Goal: Transaction & Acquisition: Book appointment/travel/reservation

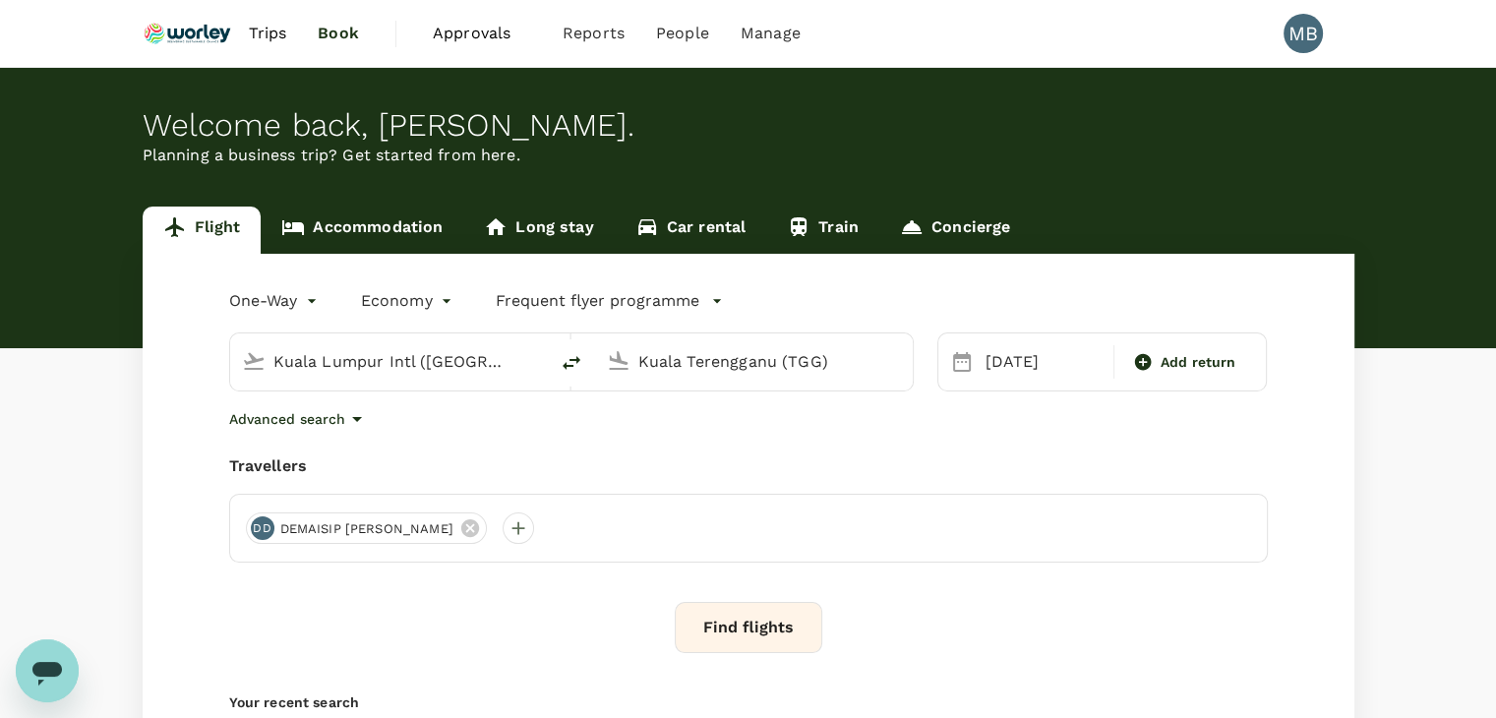
click at [505, 355] on div "Kuala Lumpur Intl ([GEOGRAPHIC_DATA])" at bounding box center [404, 361] width 263 height 31
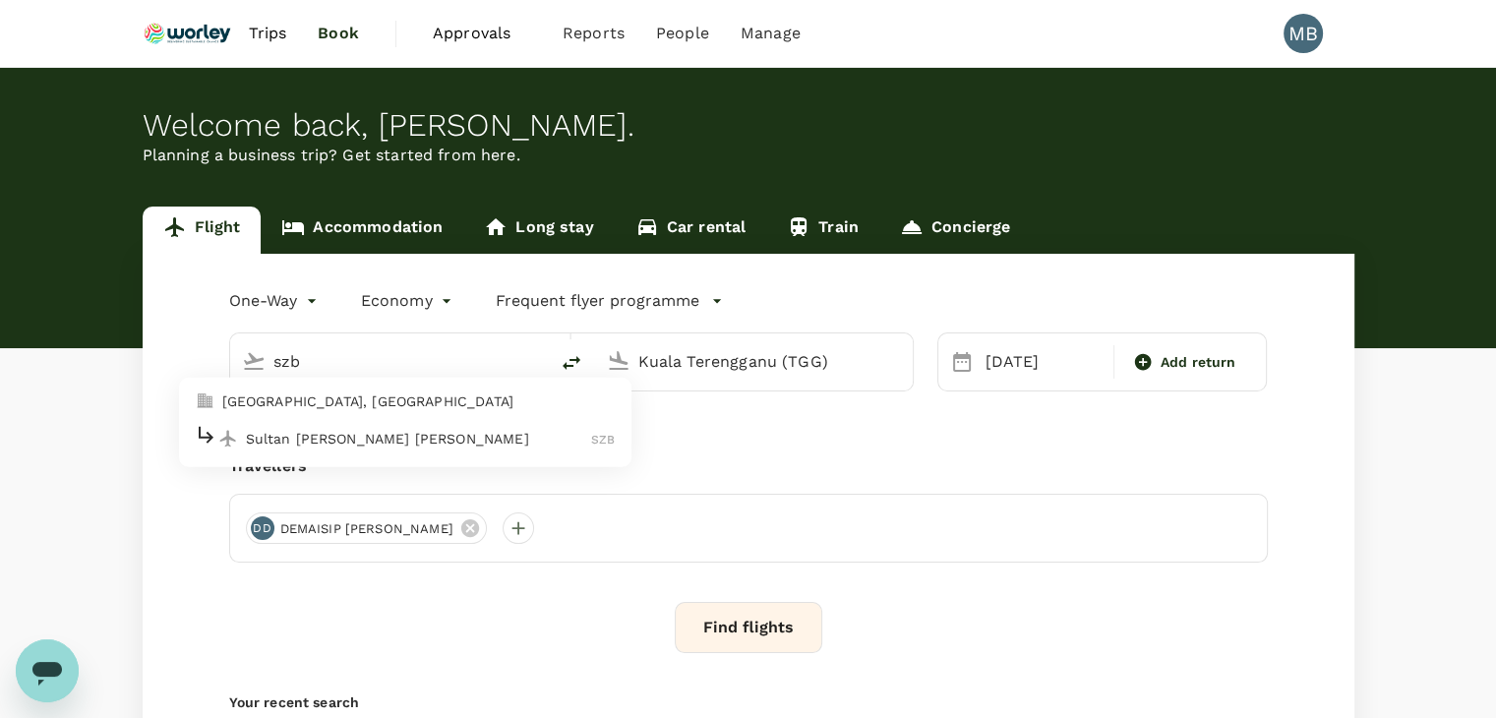
click at [466, 438] on p "Sultan [PERSON_NAME] [PERSON_NAME]" at bounding box center [419, 439] width 346 height 20
type input "Sultan [PERSON_NAME] [PERSON_NAME] (SZB)"
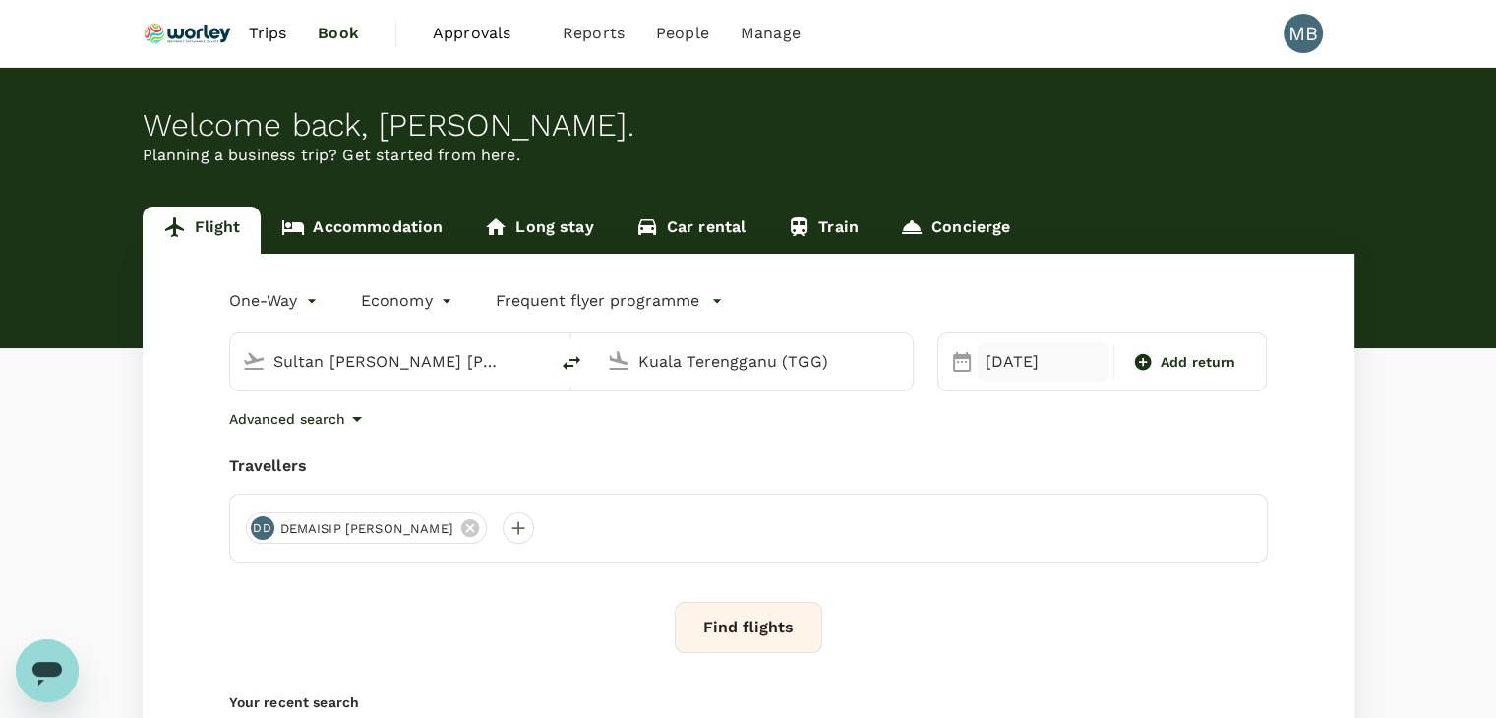
click at [999, 365] on div "[DATE]" at bounding box center [1044, 361] width 132 height 39
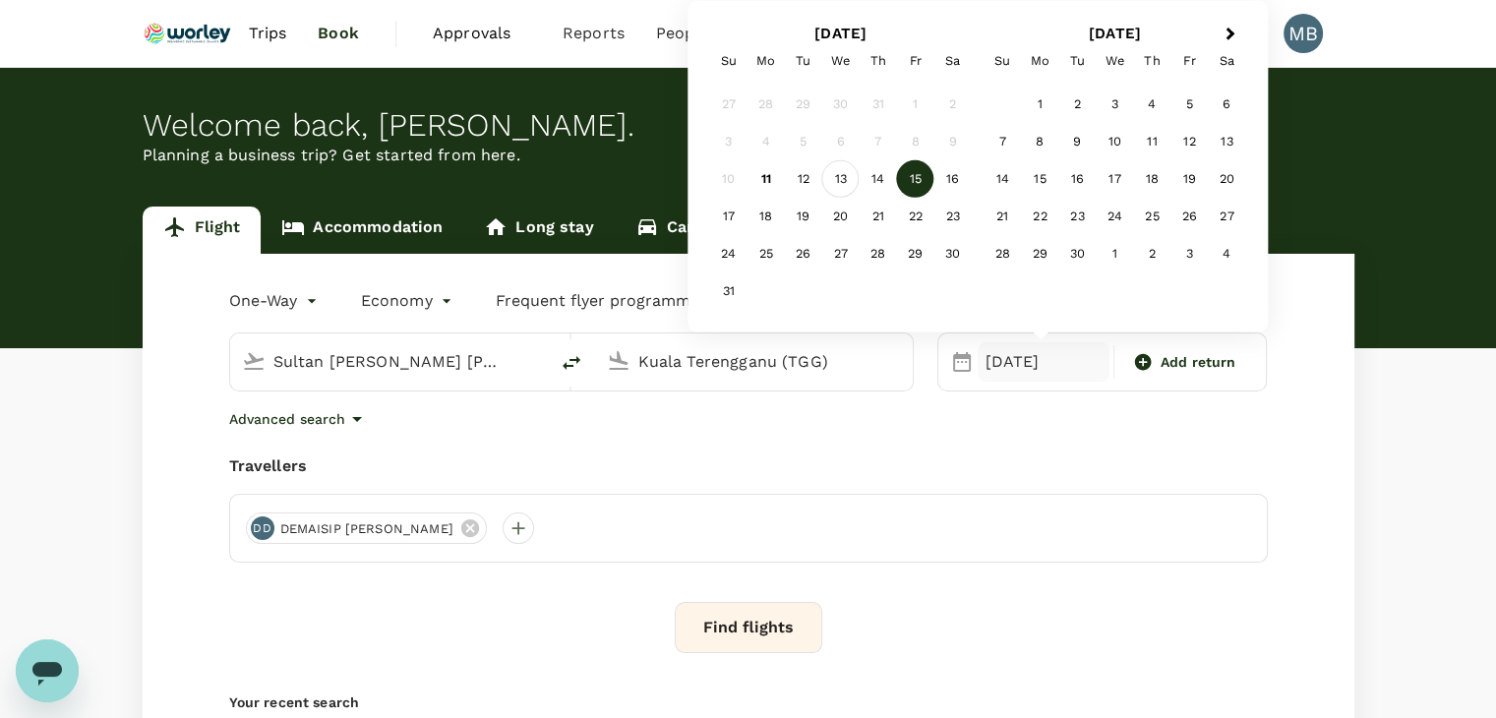
click at [835, 181] on div "13" at bounding box center [840, 178] width 37 height 37
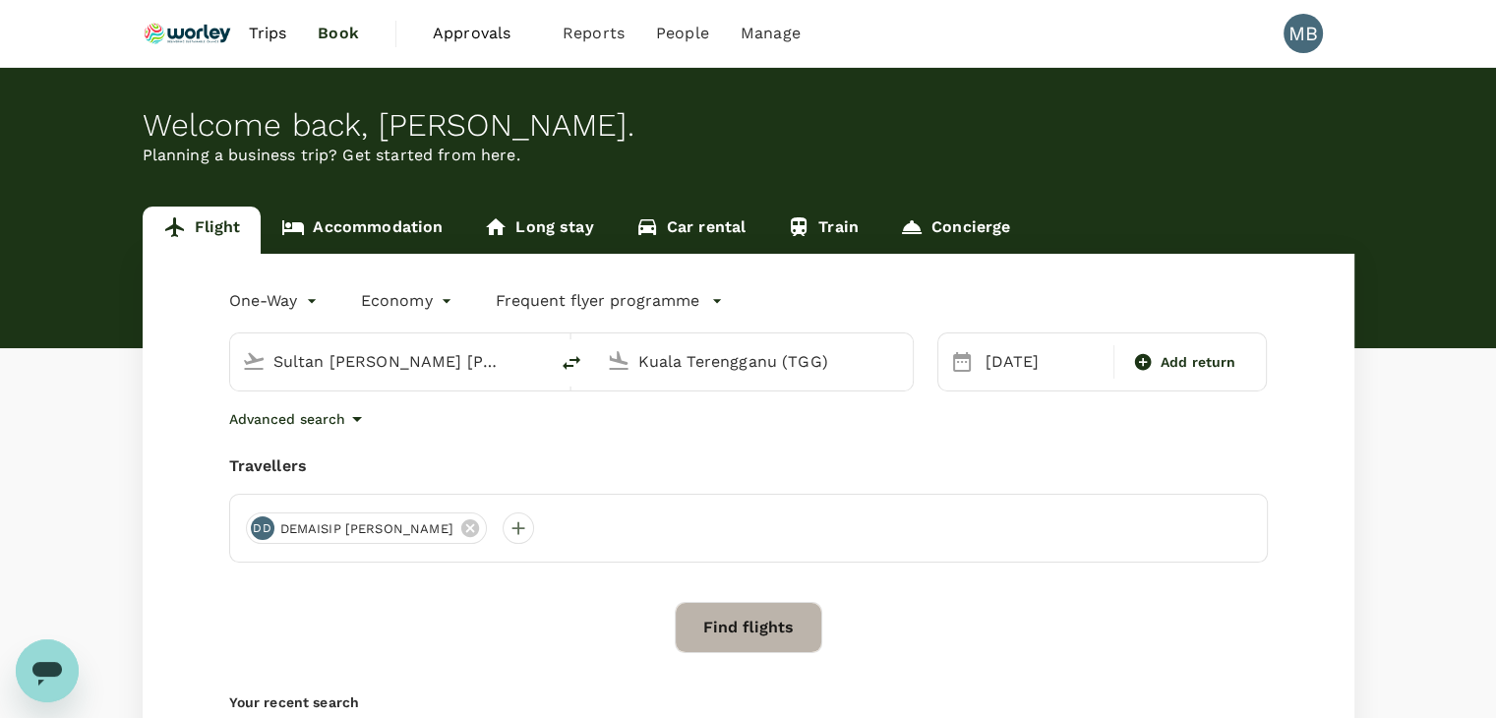
click at [752, 614] on button "Find flights" at bounding box center [749, 627] width 148 height 51
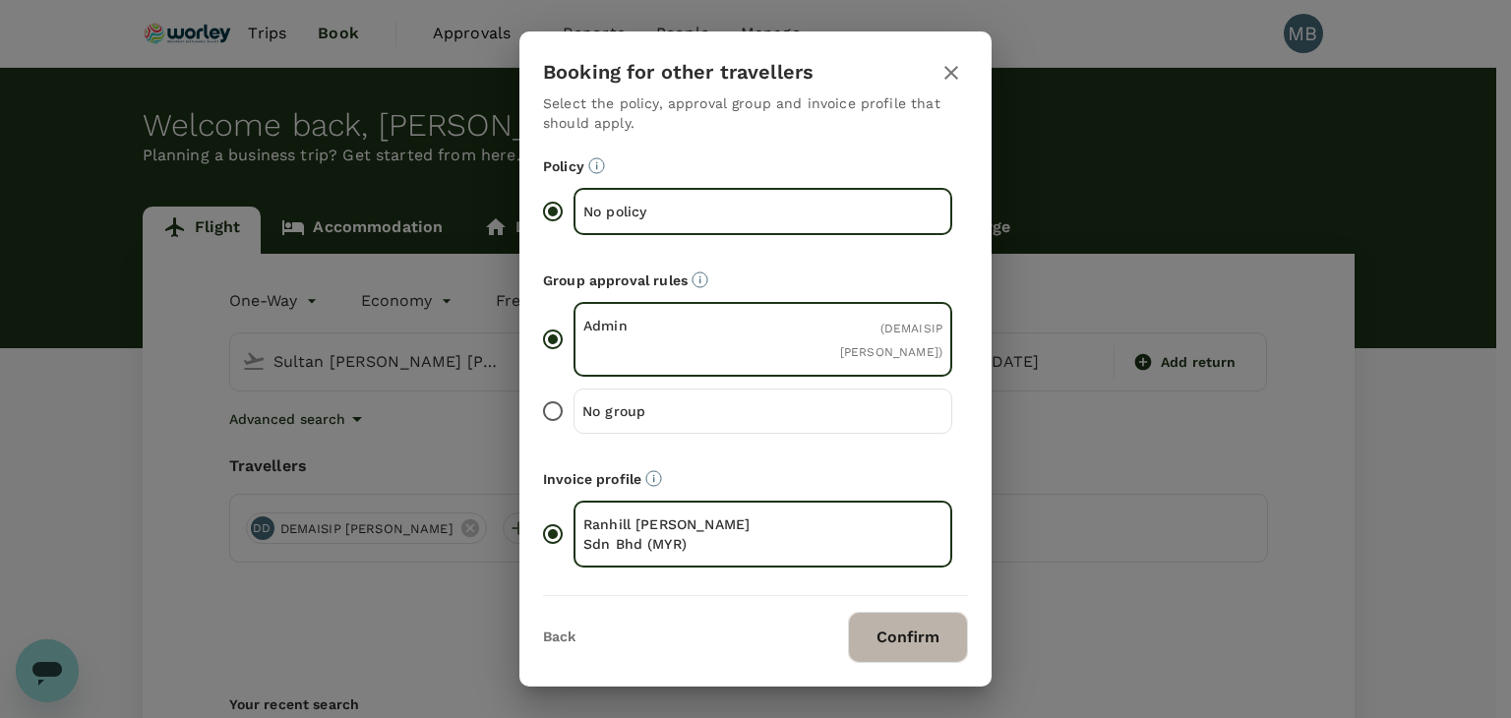
click at [886, 626] on button "Confirm" at bounding box center [908, 637] width 120 height 51
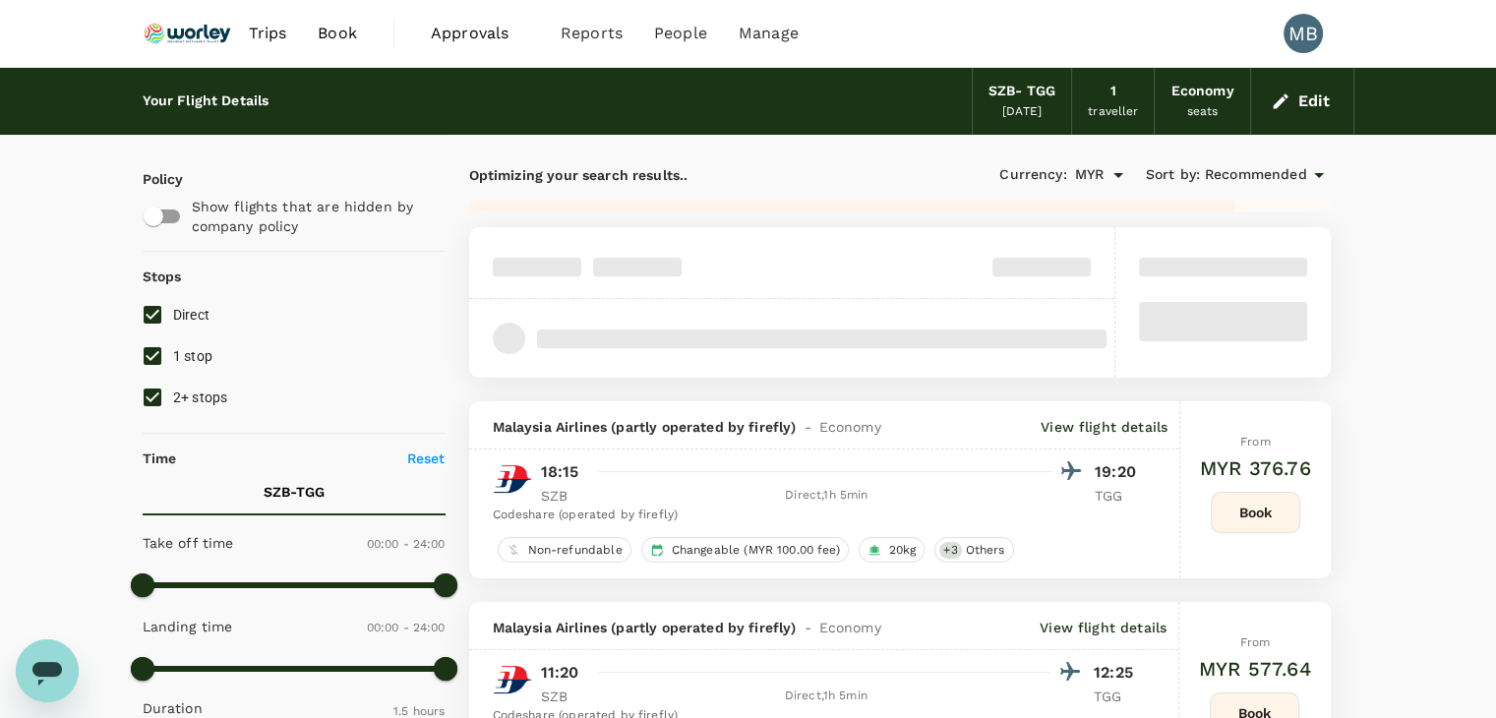
click at [155, 346] on input "1 stop" at bounding box center [152, 355] width 41 height 41
checkbox input "false"
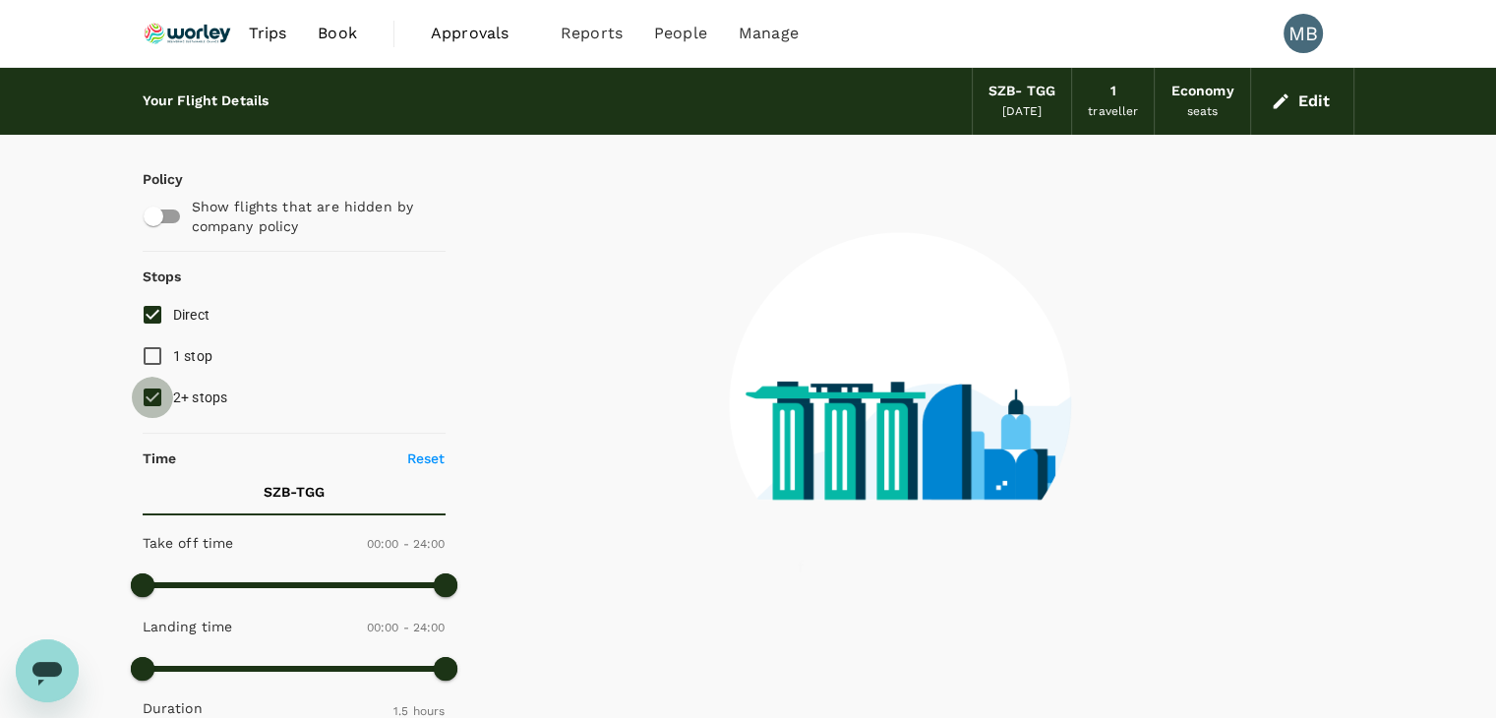
click at [153, 389] on input "2+ stops" at bounding box center [152, 397] width 41 height 41
checkbox input "false"
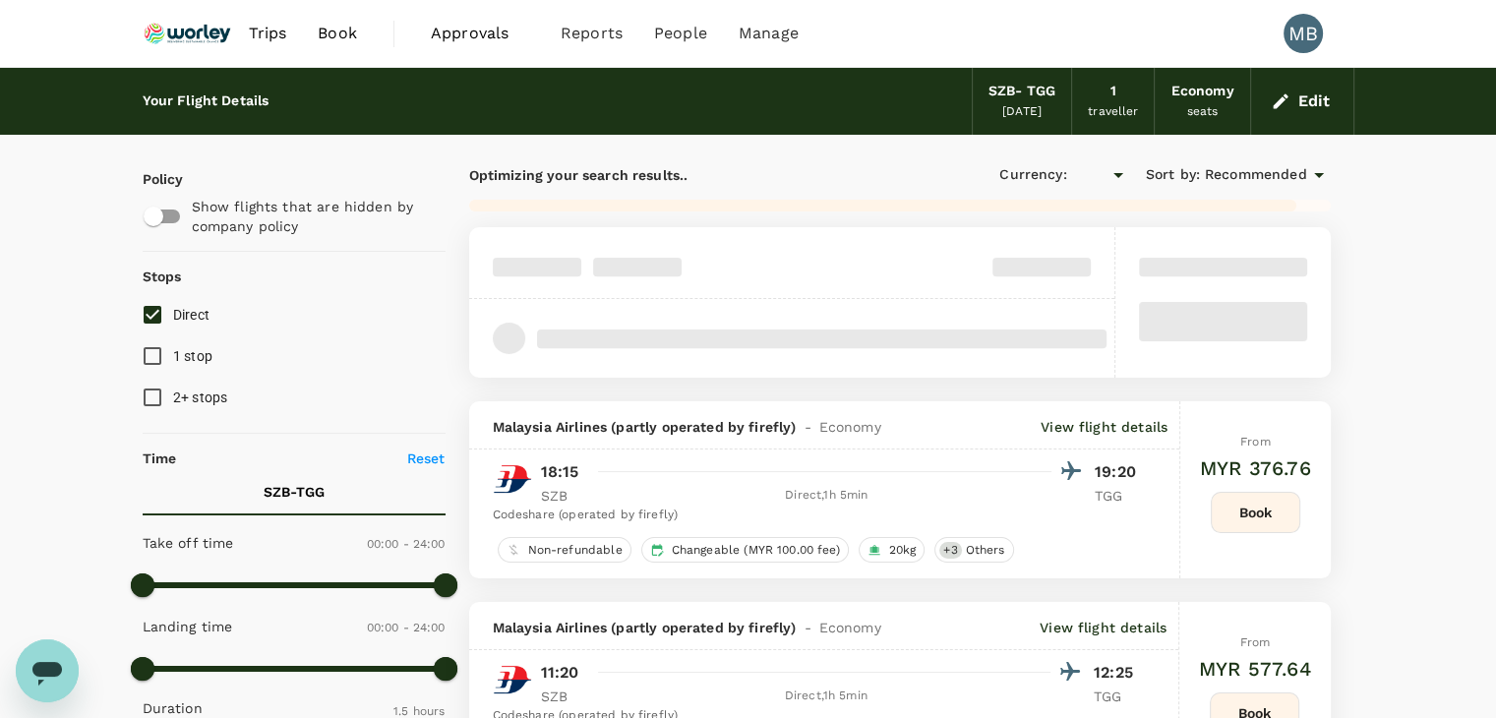
type input "MYR"
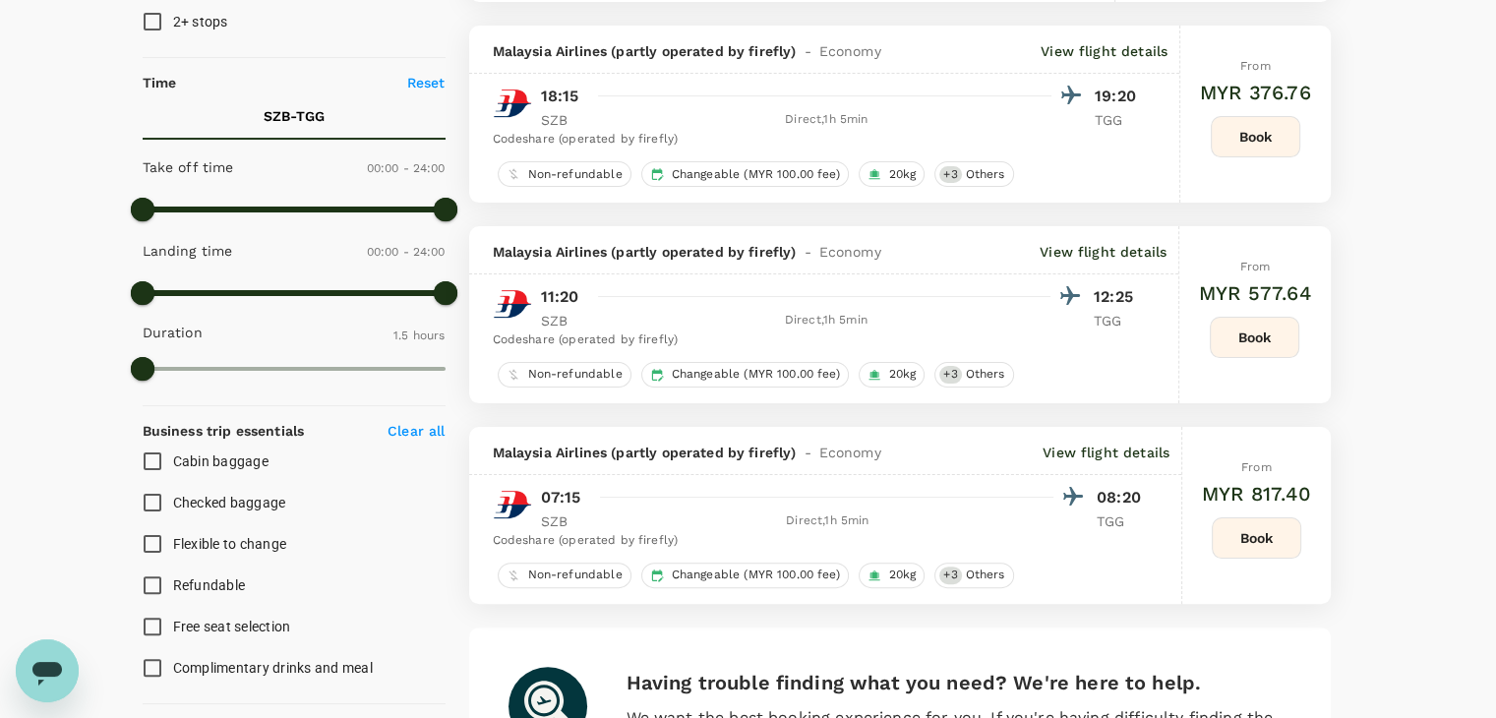
scroll to position [393, 0]
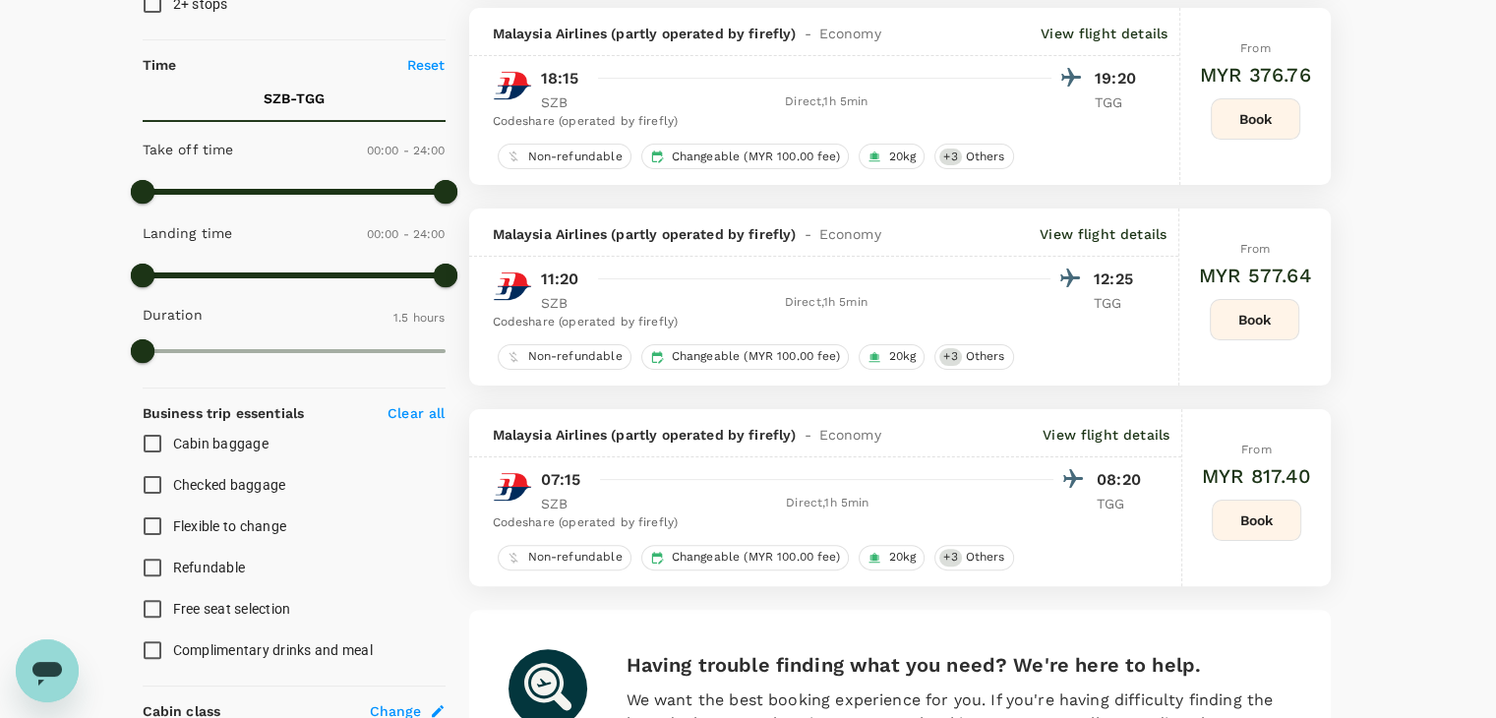
checkbox input "false"
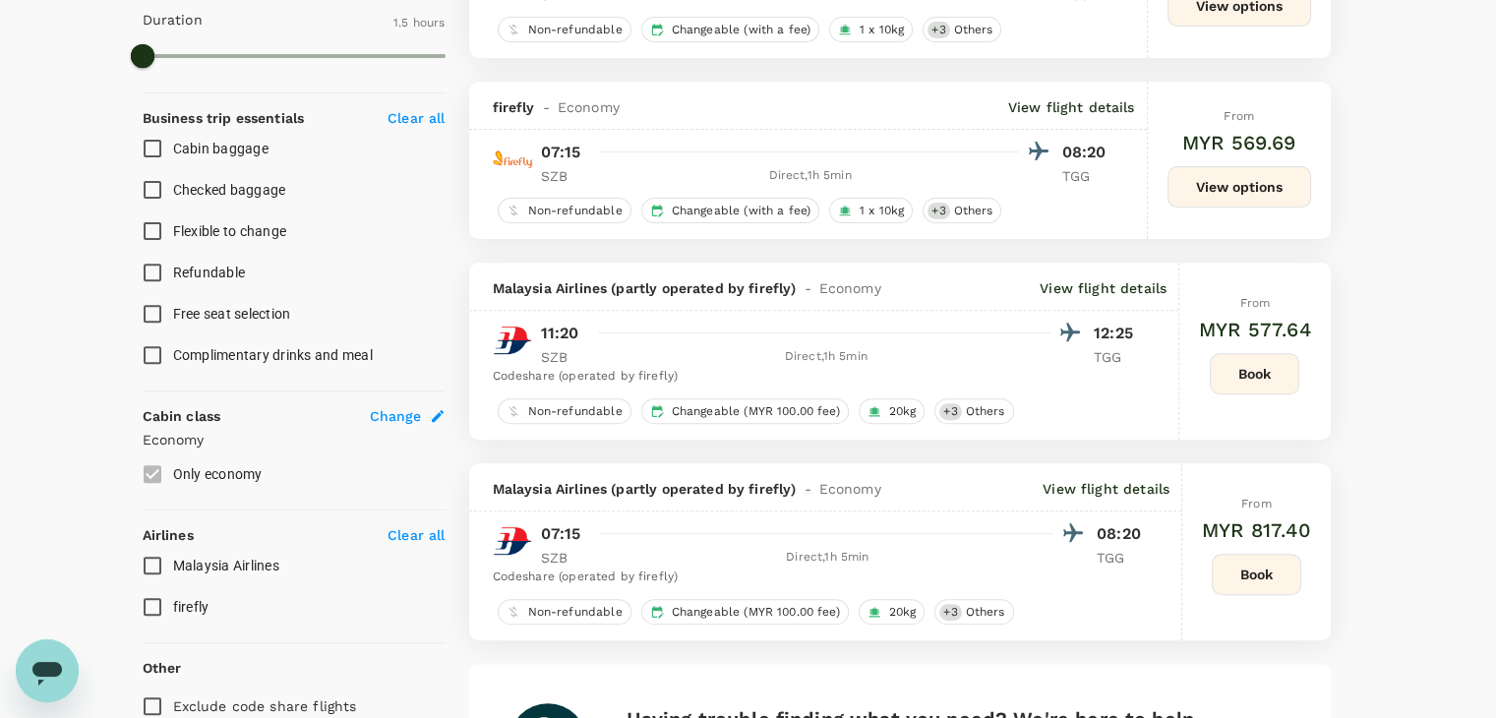
click at [149, 604] on input "firefly" at bounding box center [152, 606] width 41 height 41
checkbox input "true"
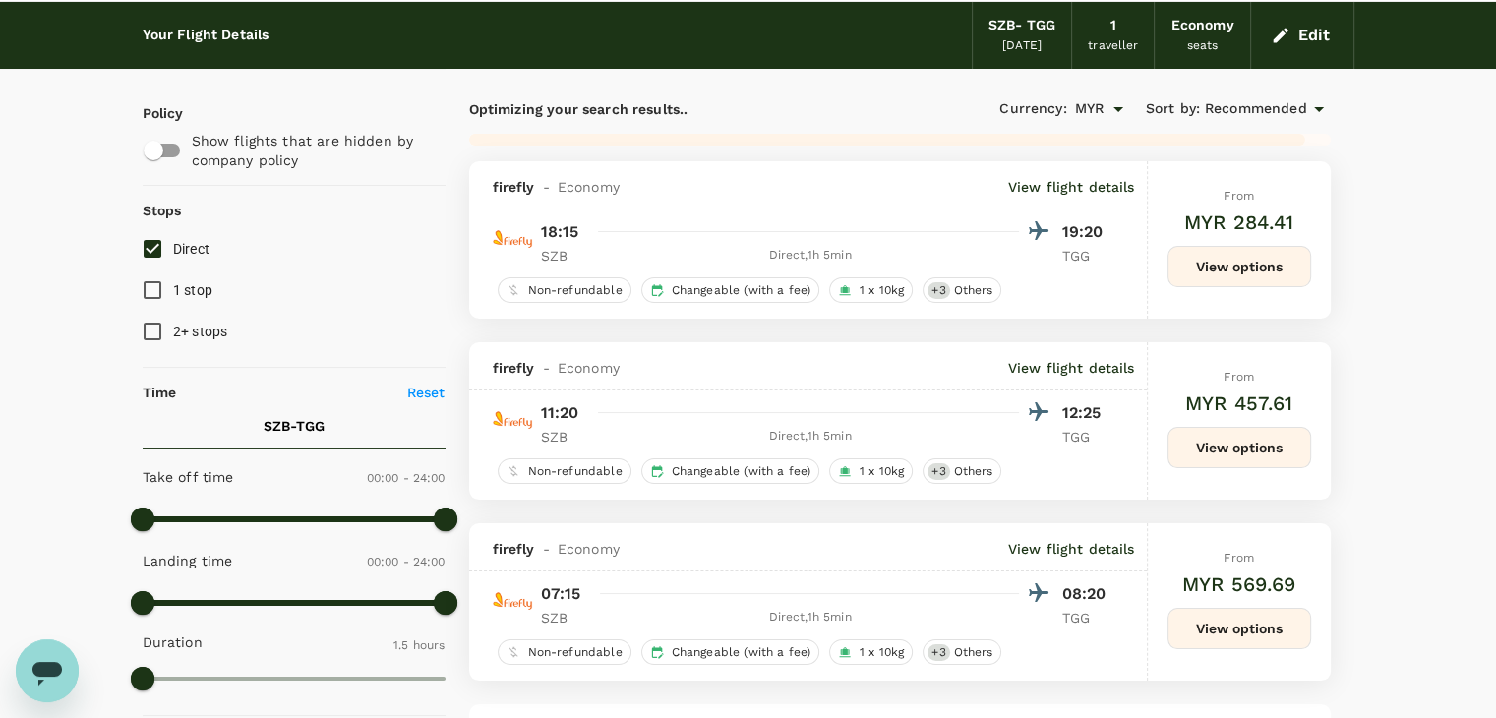
scroll to position [197, 0]
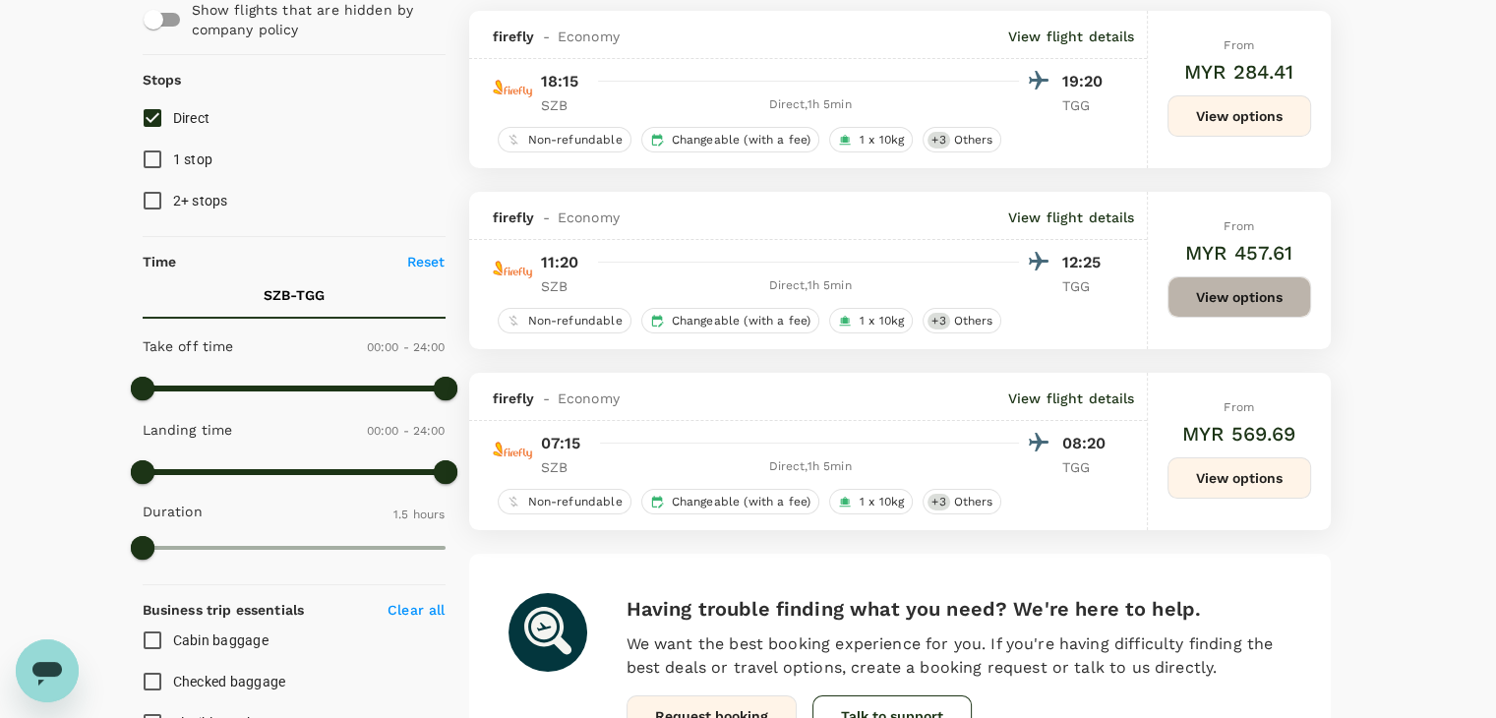
click at [1213, 303] on button "View options" at bounding box center [1239, 296] width 144 height 41
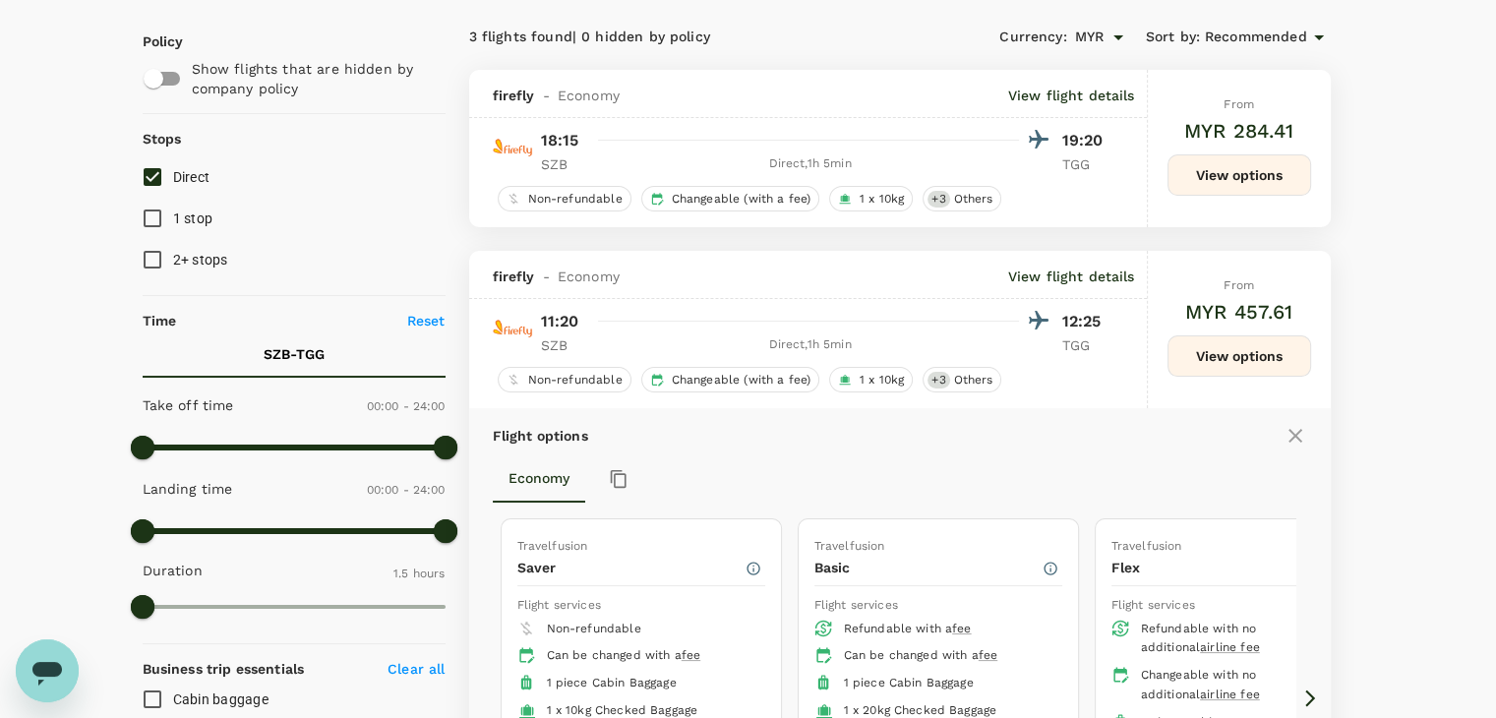
scroll to position [0, 0]
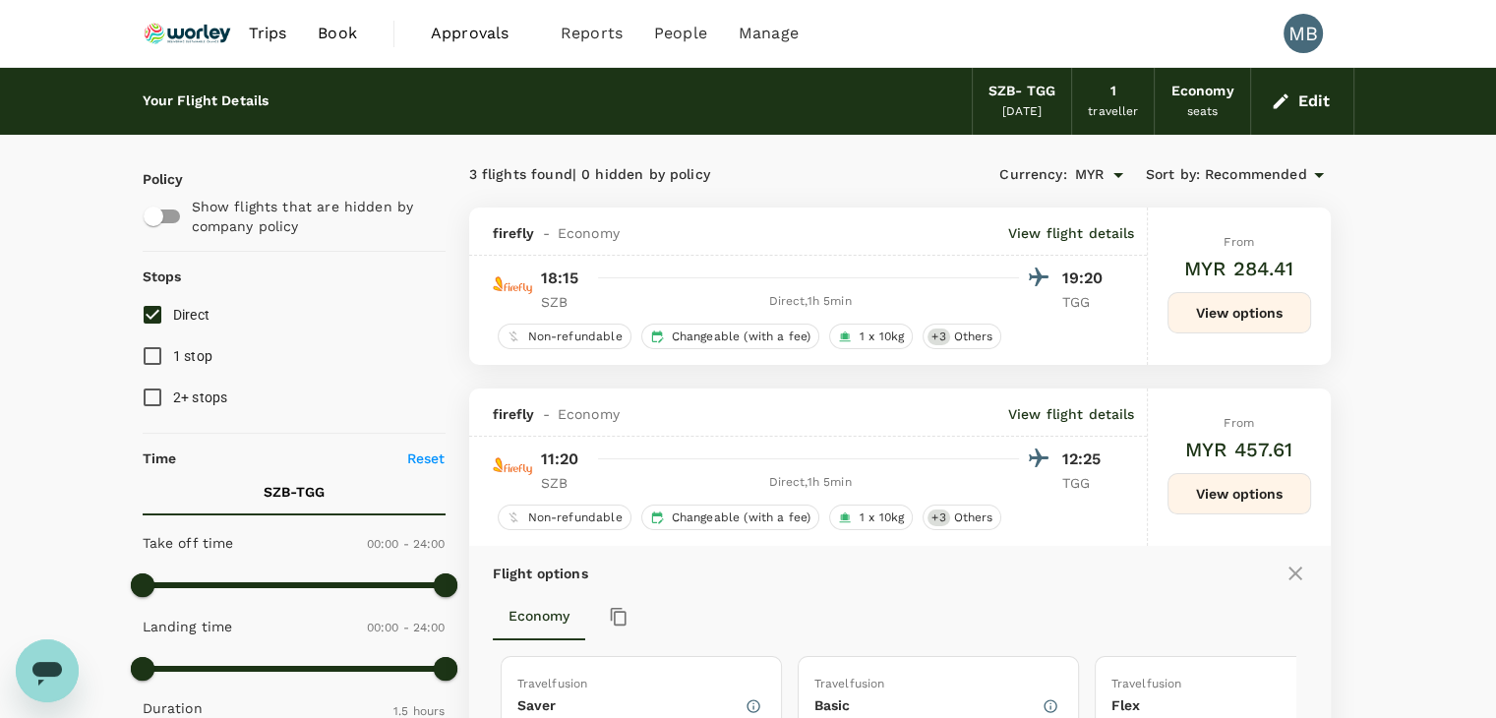
click at [1286, 95] on icon "button" at bounding box center [1280, 100] width 15 height 15
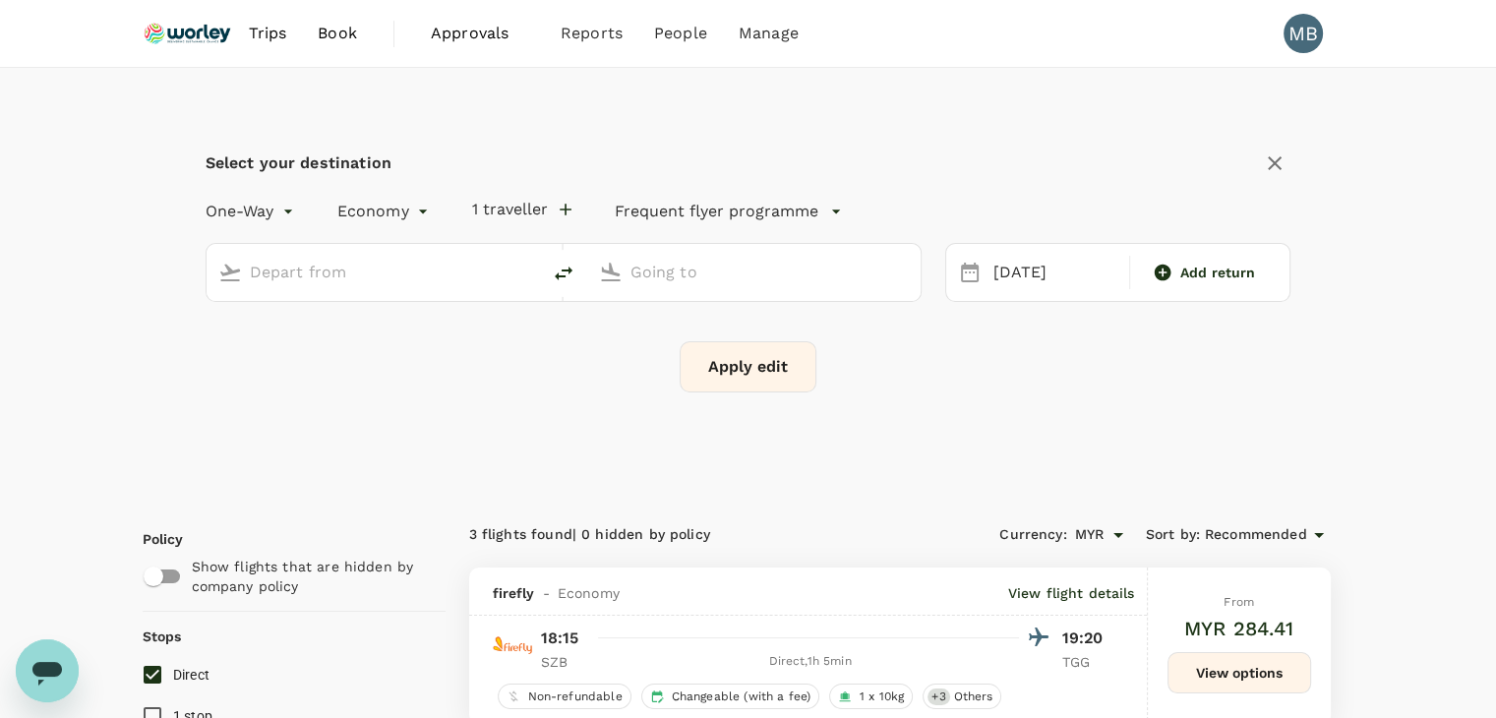
type input "Sultan [PERSON_NAME] [PERSON_NAME] (SZB)"
type input "Kuala Terengganu (TGG)"
click at [460, 268] on input "Sultan [PERSON_NAME] [PERSON_NAME] (SZB)" at bounding box center [374, 272] width 249 height 30
click at [488, 363] on li "[GEOGRAPHIC_DATA] Intl KUL" at bounding box center [389, 348] width 452 height 42
type input "Kuala Lumpur Intl ([GEOGRAPHIC_DATA])"
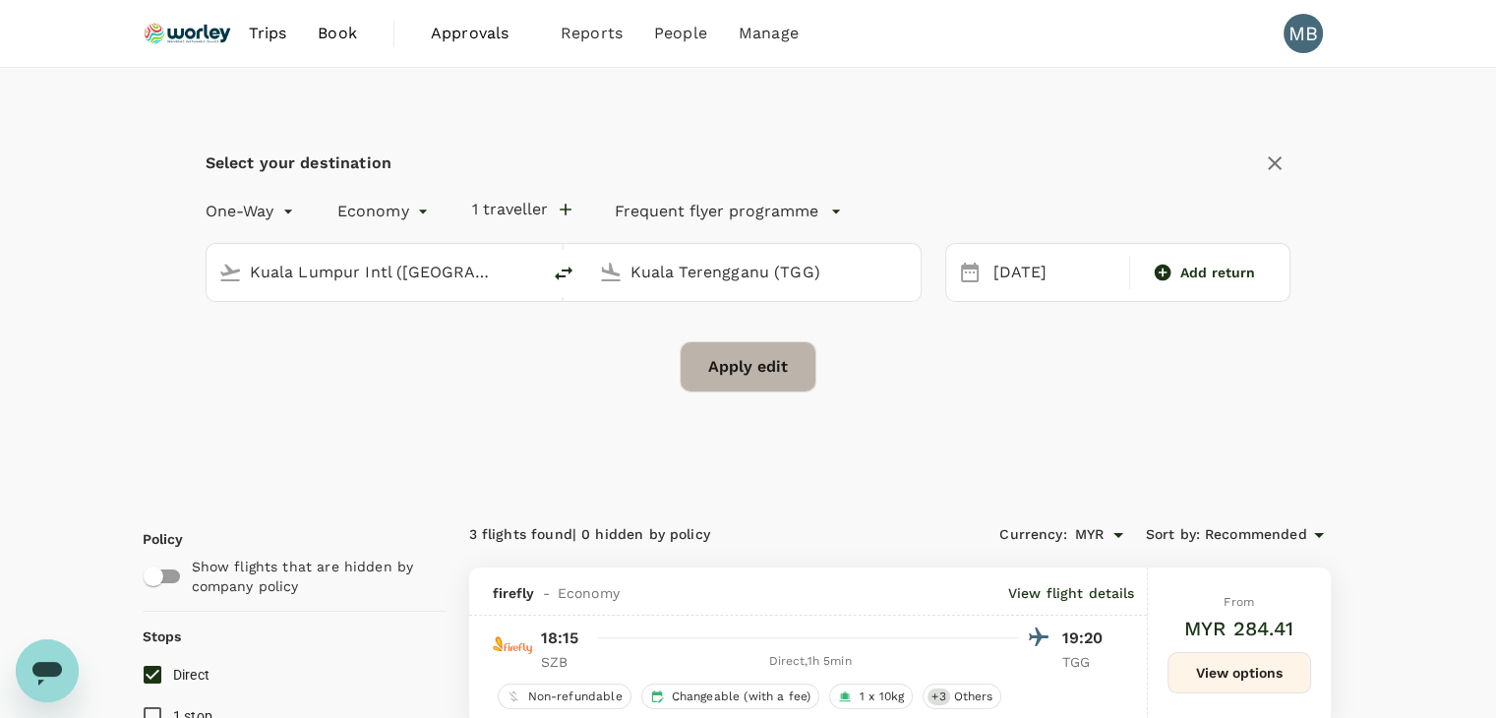
click at [752, 383] on button "Apply edit" at bounding box center [748, 366] width 137 height 51
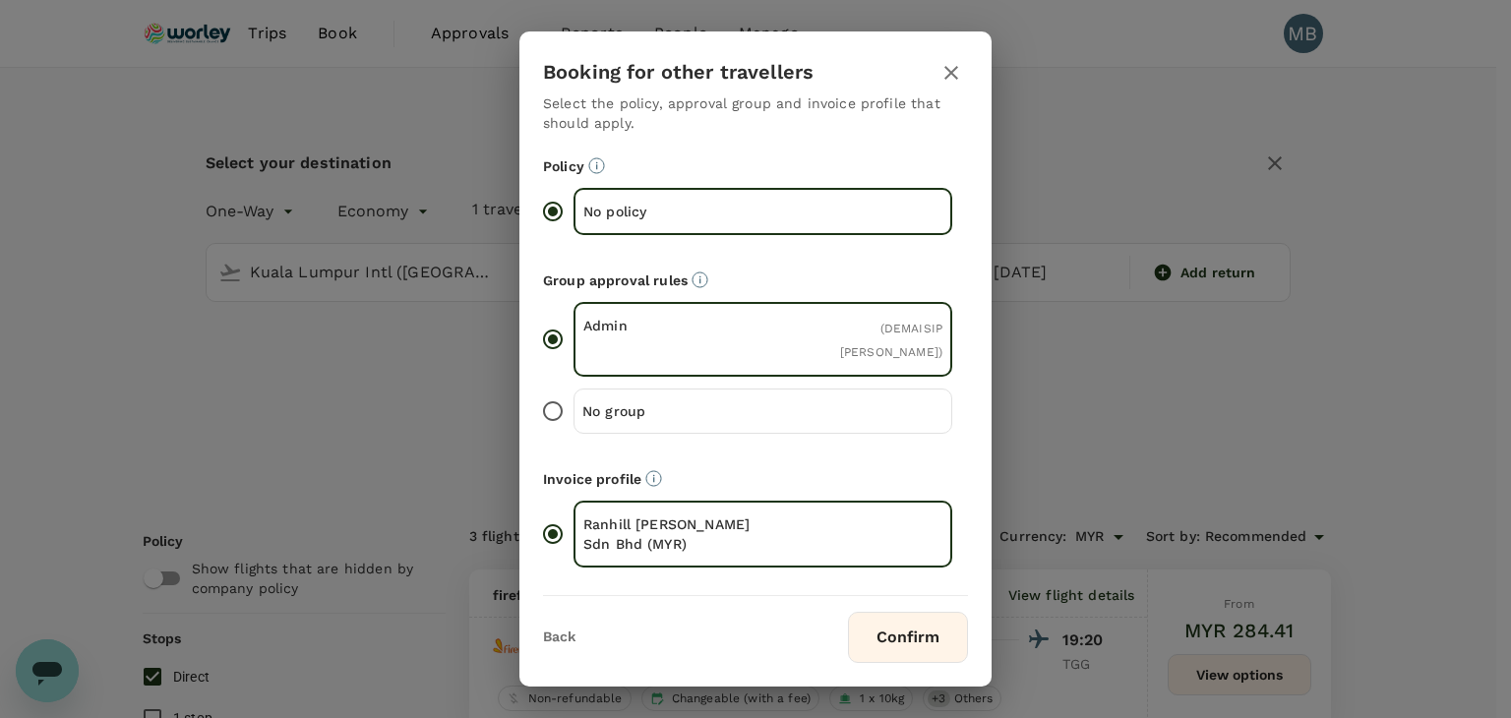
click at [926, 619] on button "Confirm" at bounding box center [908, 637] width 120 height 51
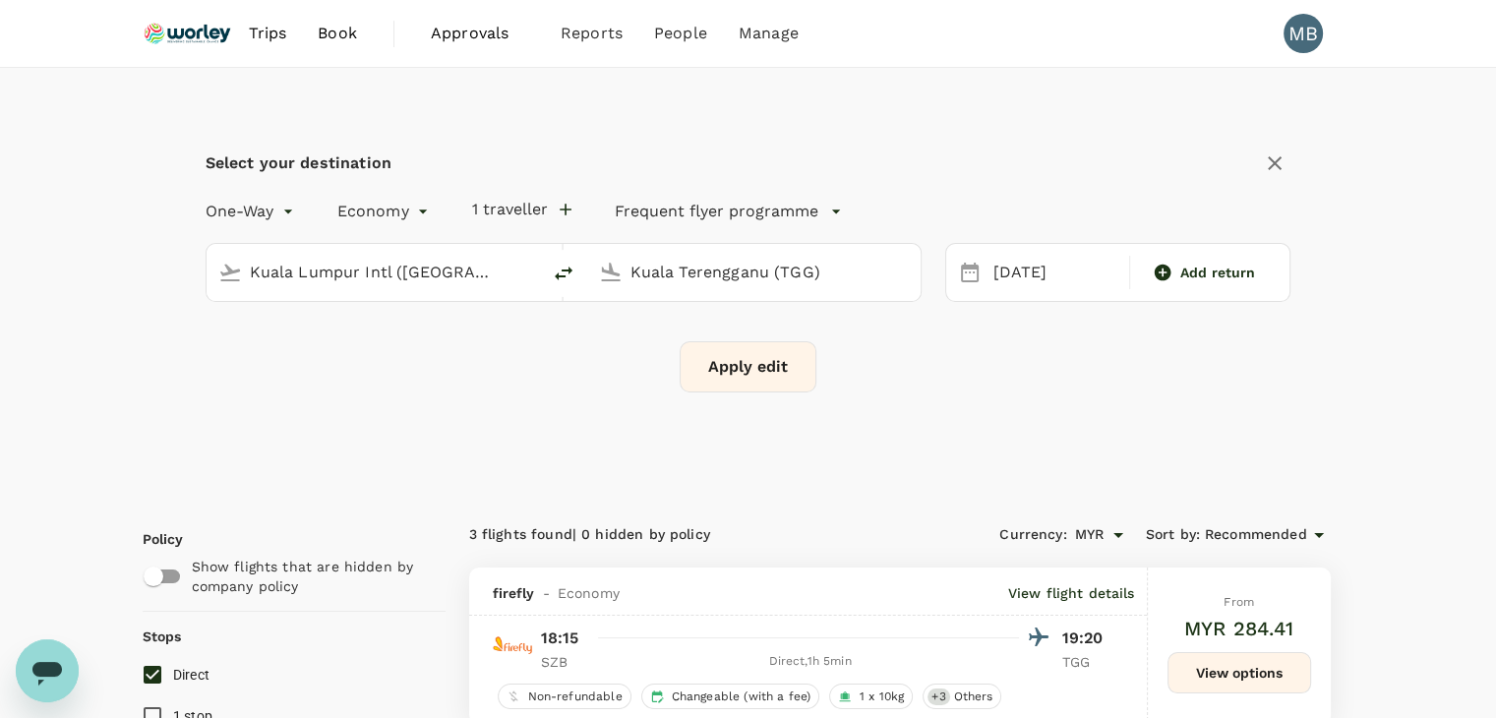
checkbox input "false"
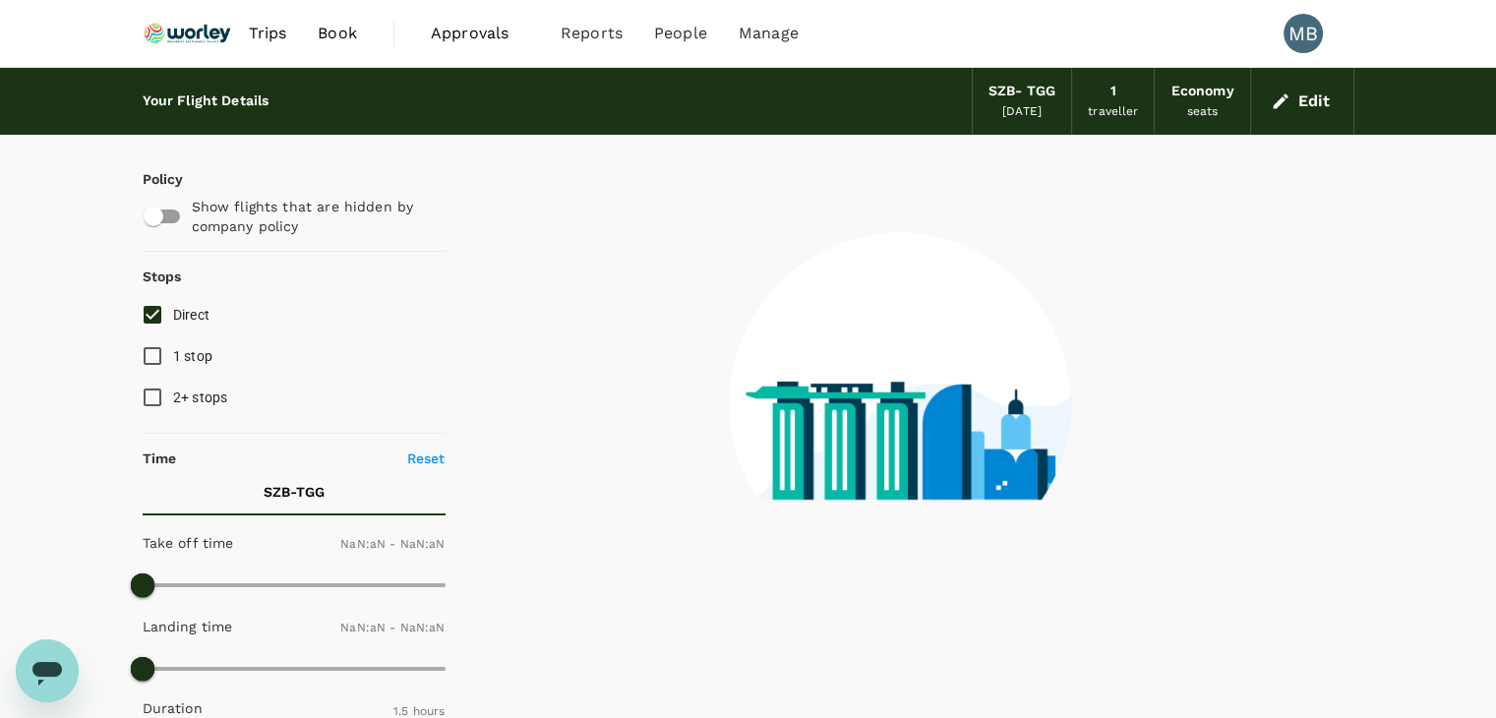
checkbox input "false"
type input "1440"
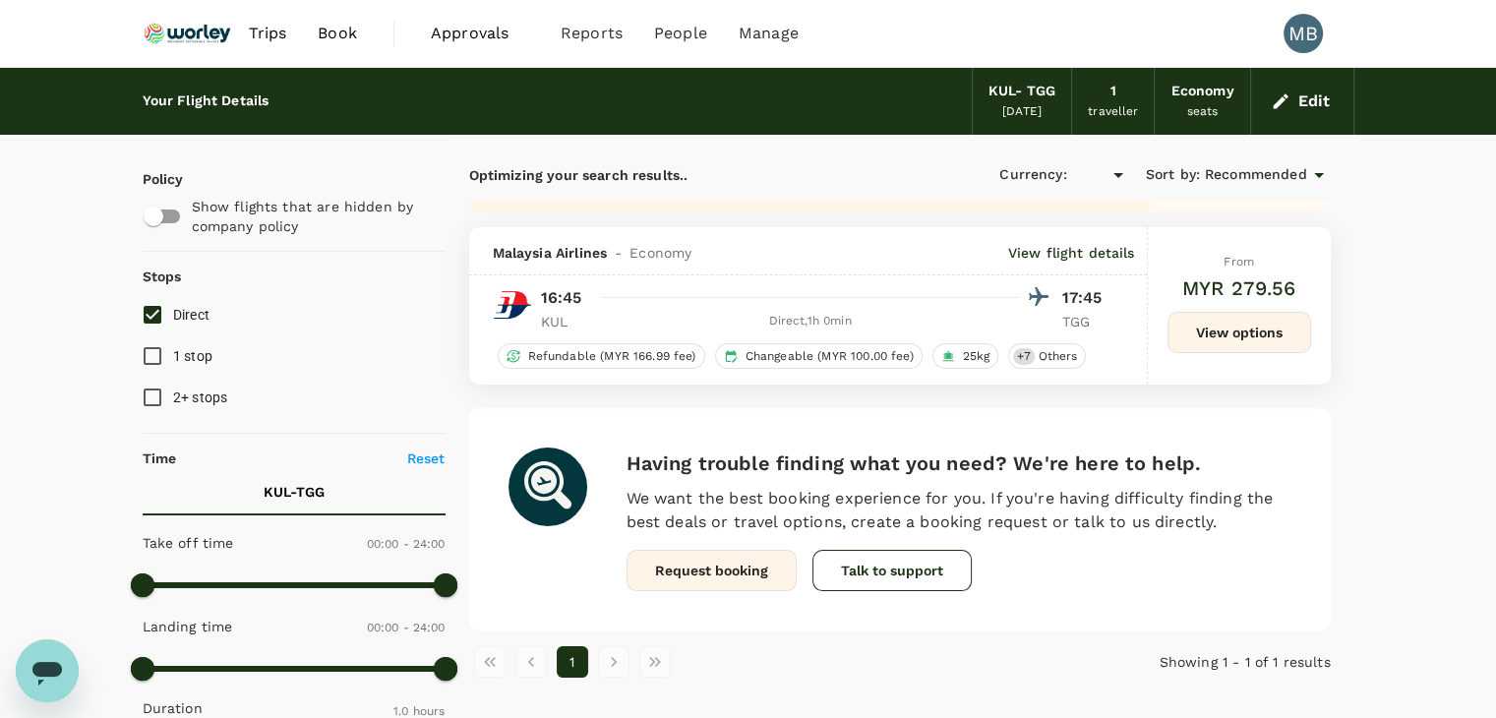
checkbox input "true"
type input "MYR"
click at [149, 312] on input "Direct" at bounding box center [152, 314] width 41 height 41
checkbox input "true"
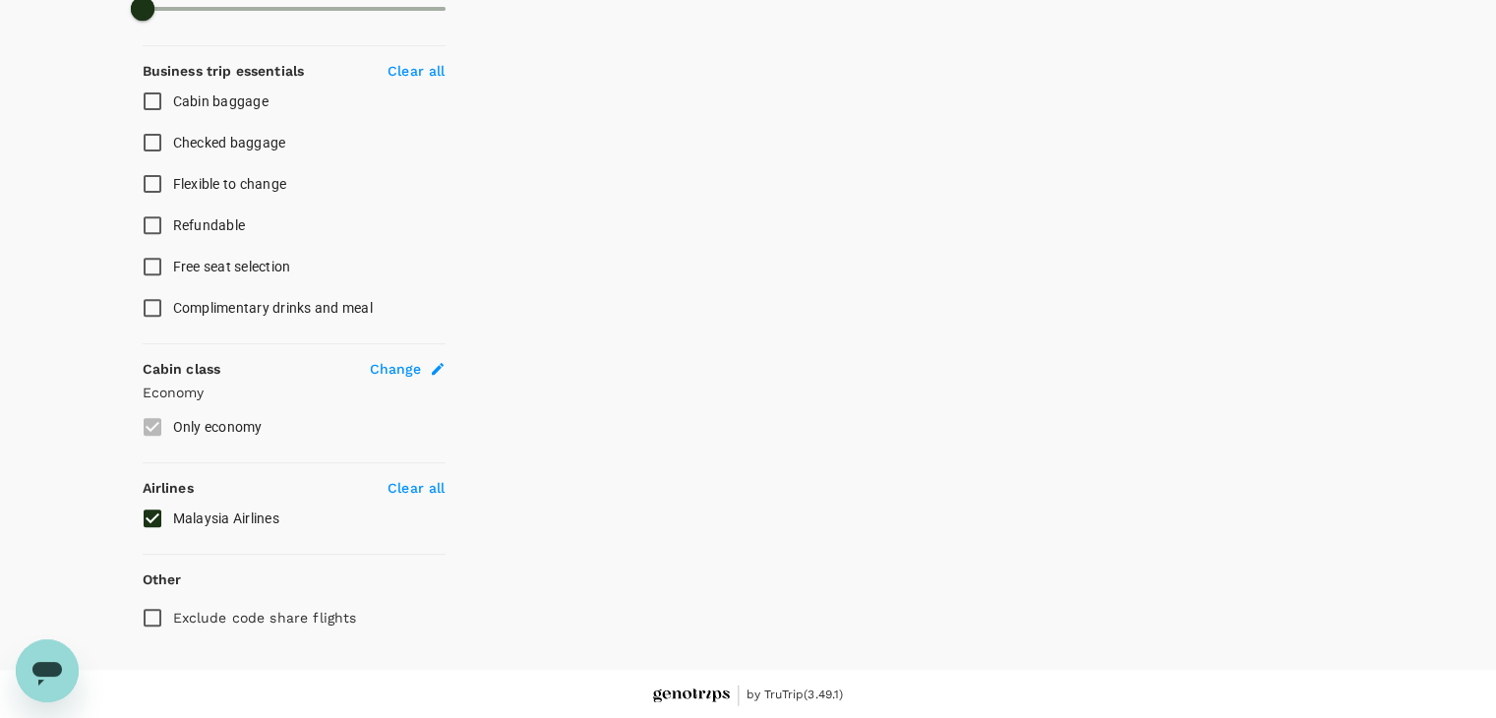
checkbox input "false"
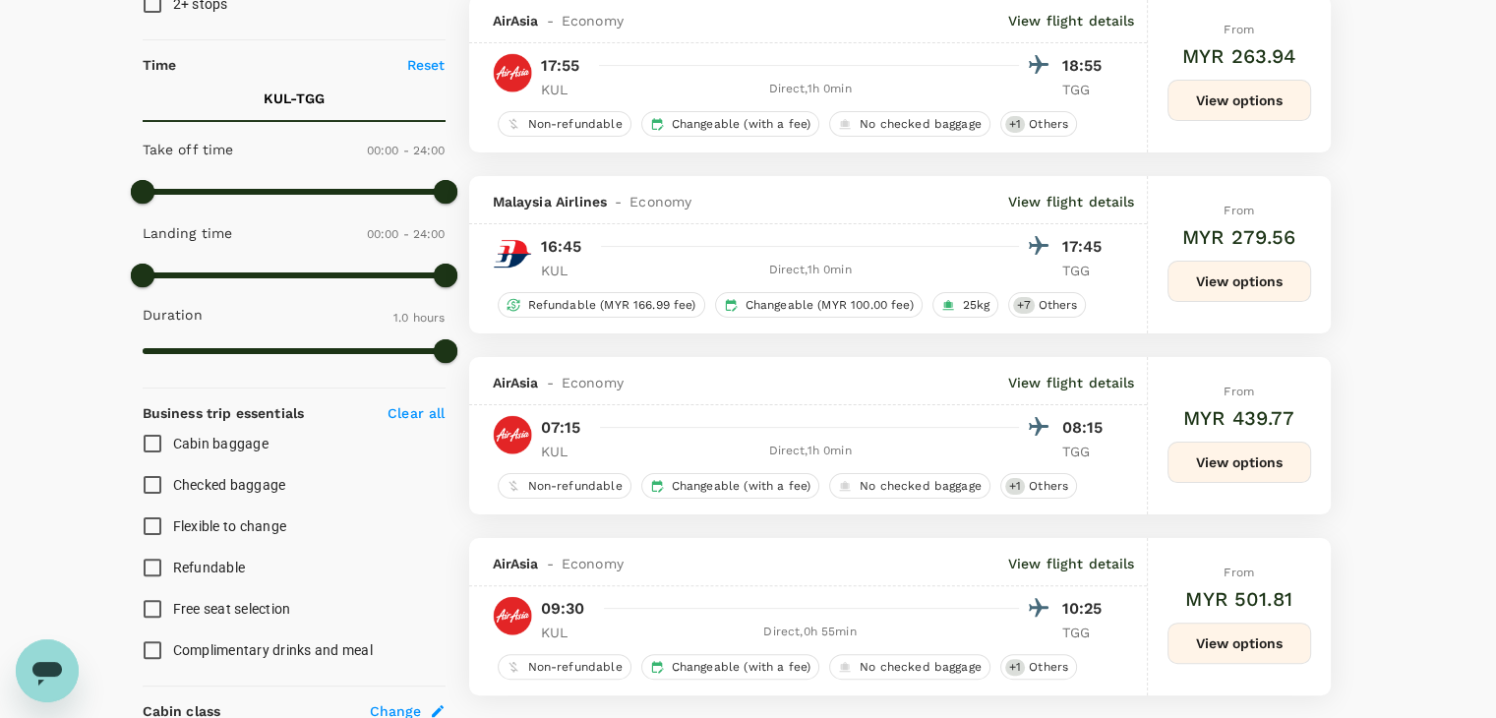
scroll to position [777, 0]
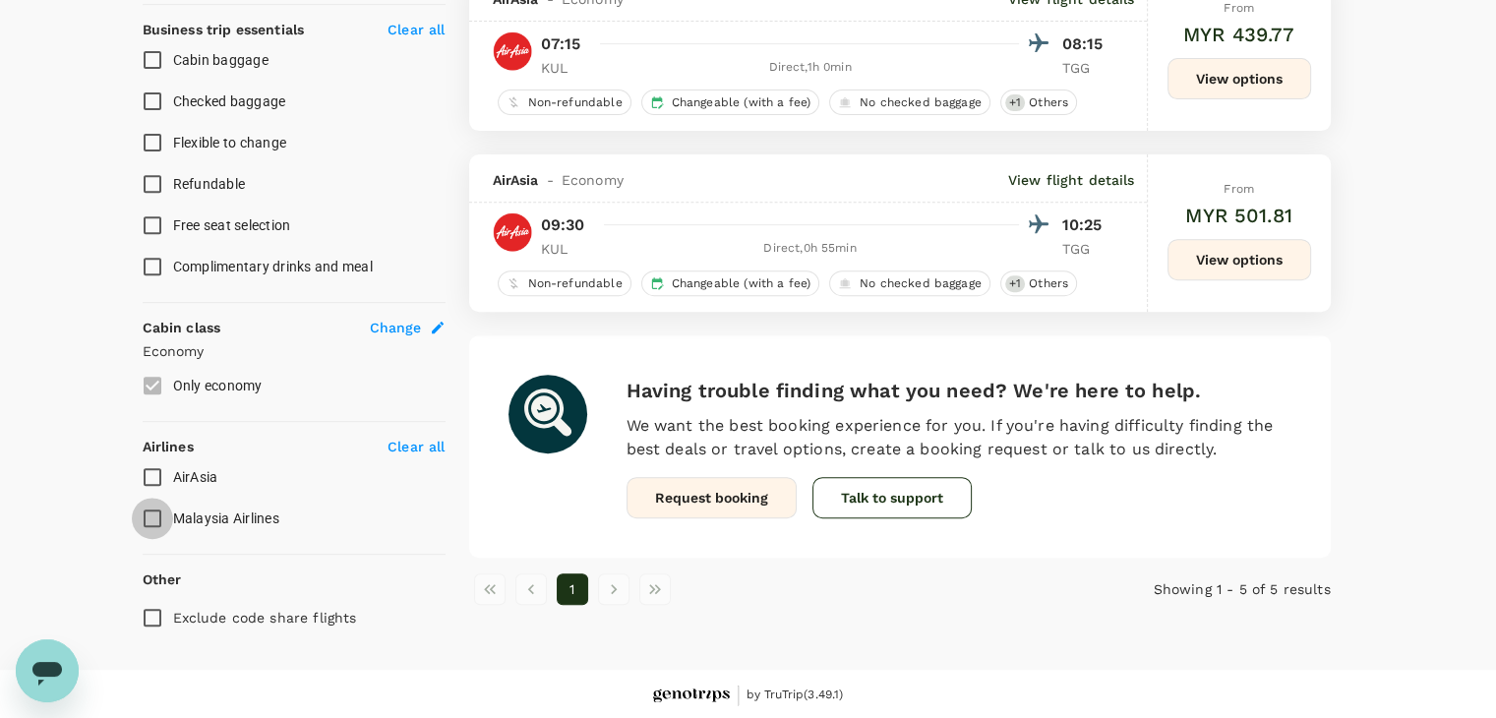
click at [152, 512] on input "Malaysia Airlines" at bounding box center [152, 518] width 41 height 41
checkbox input "true"
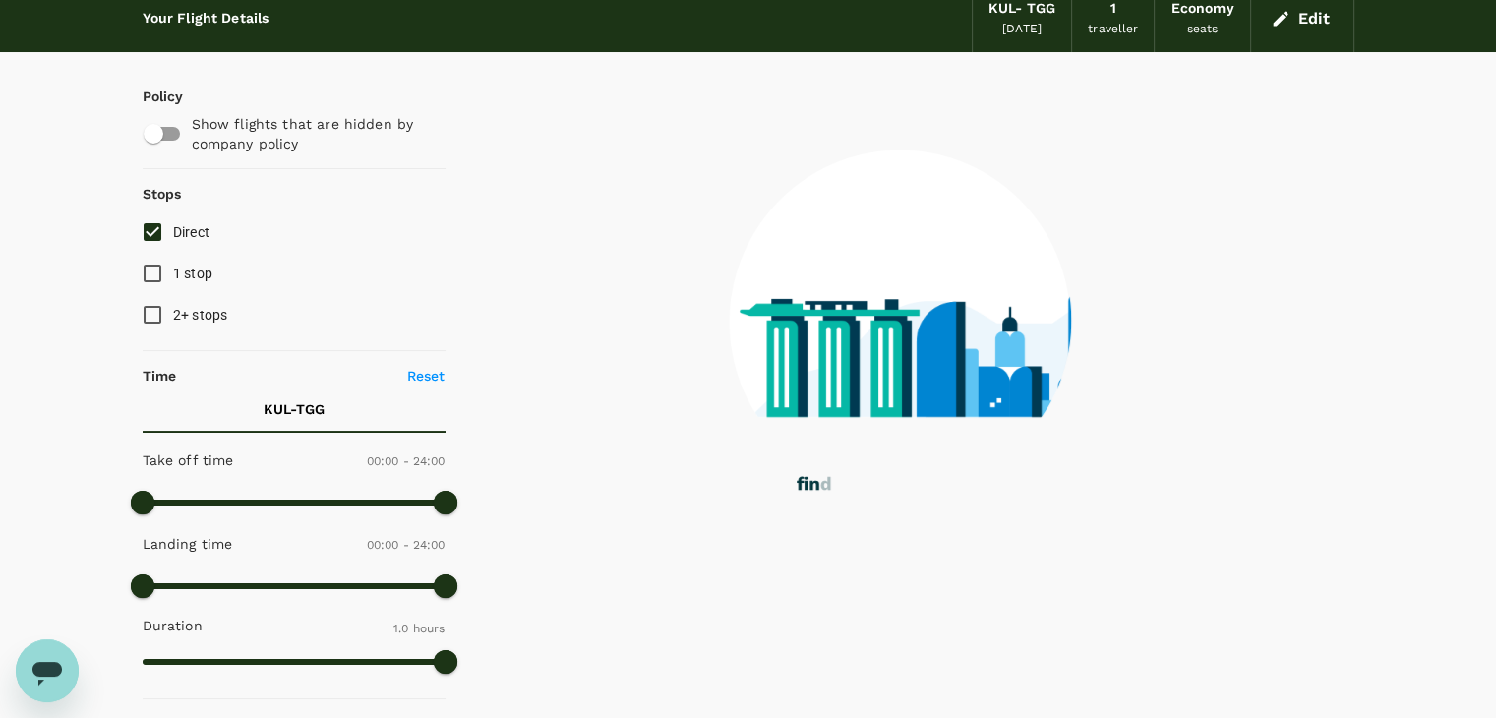
scroll to position [0, 0]
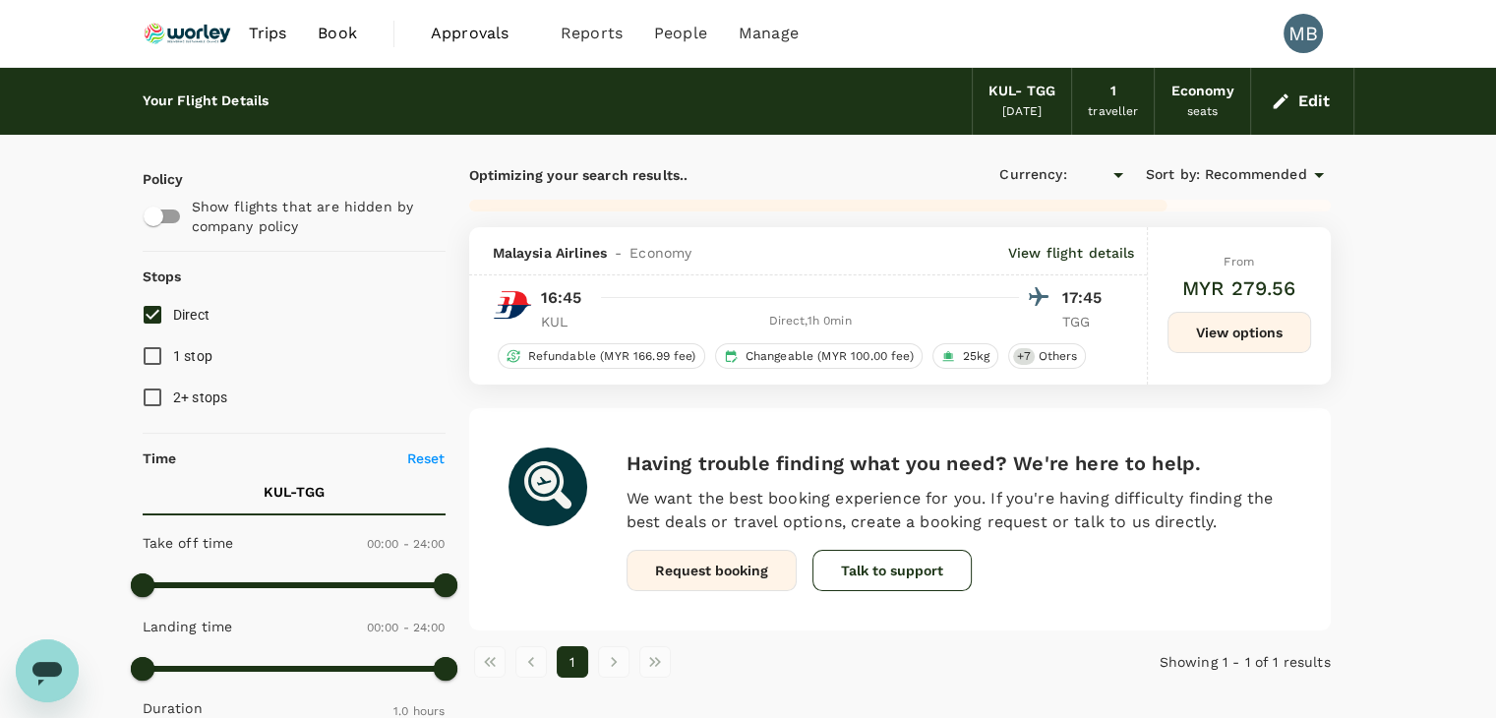
type input "MYR"
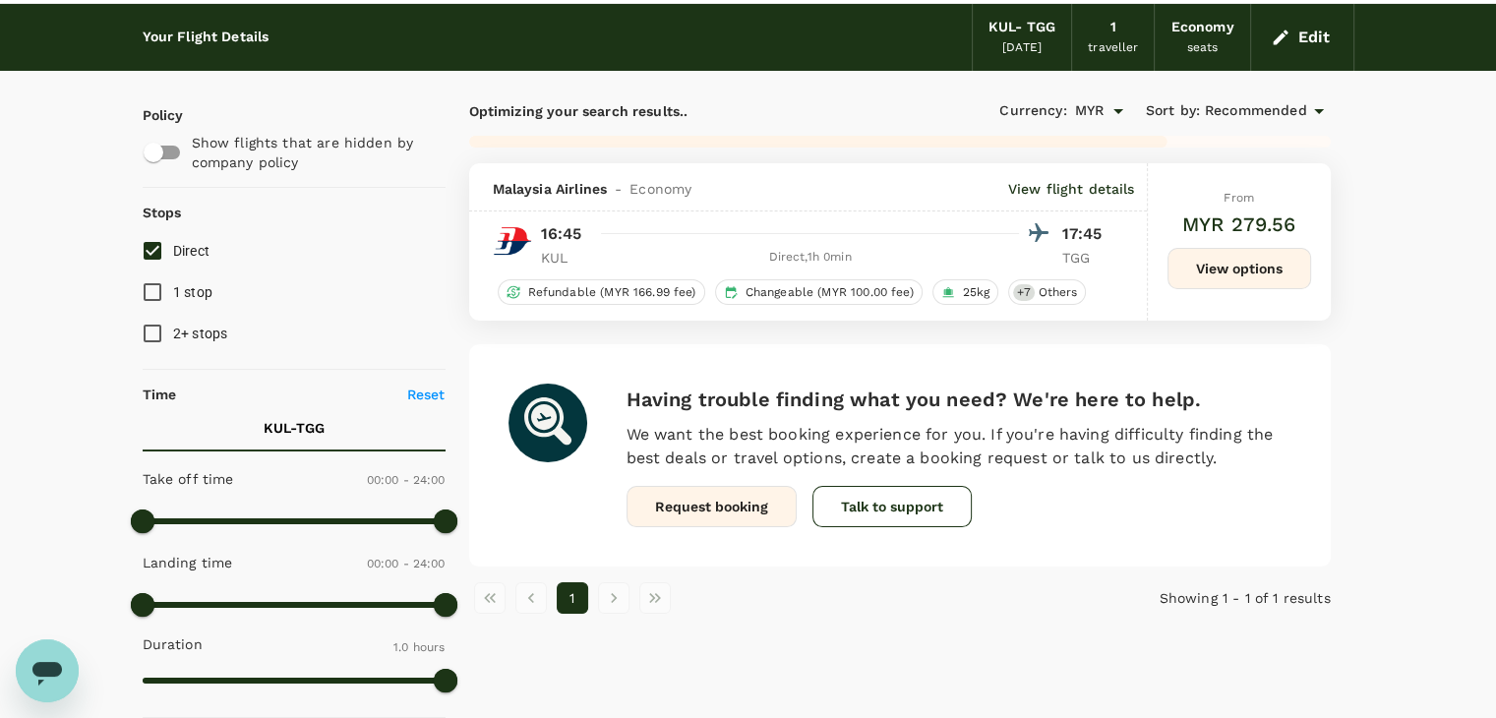
scroll to position [98, 0]
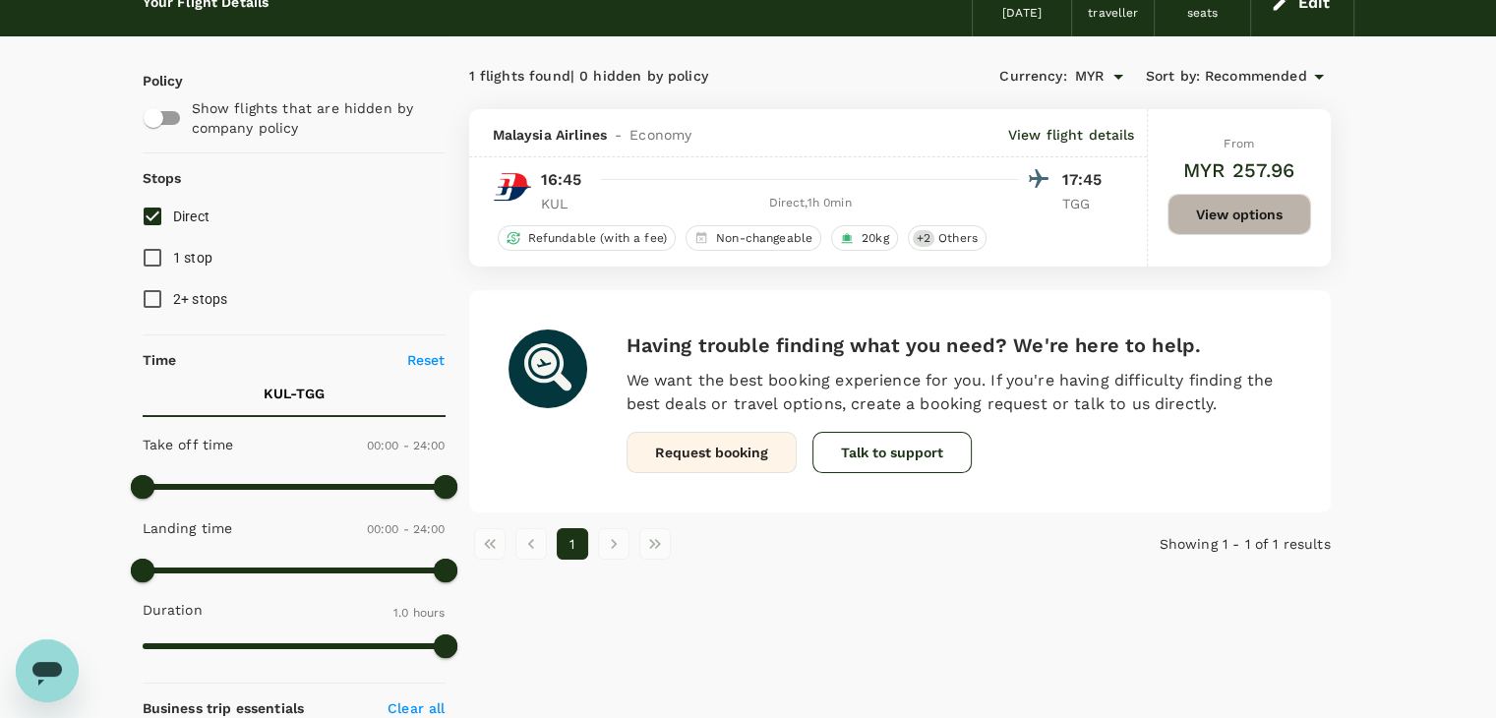
click at [1242, 221] on button "View options" at bounding box center [1239, 214] width 144 height 41
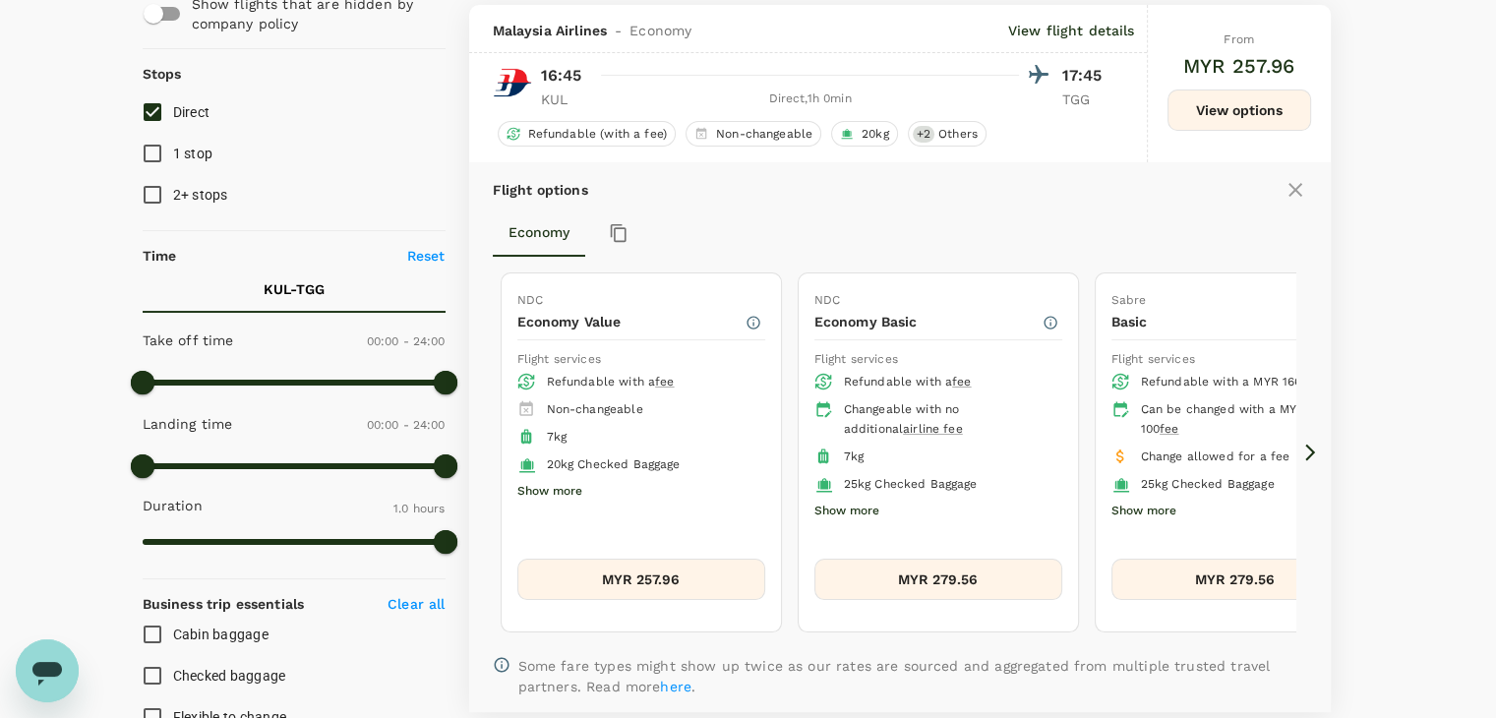
scroll to position [208, 0]
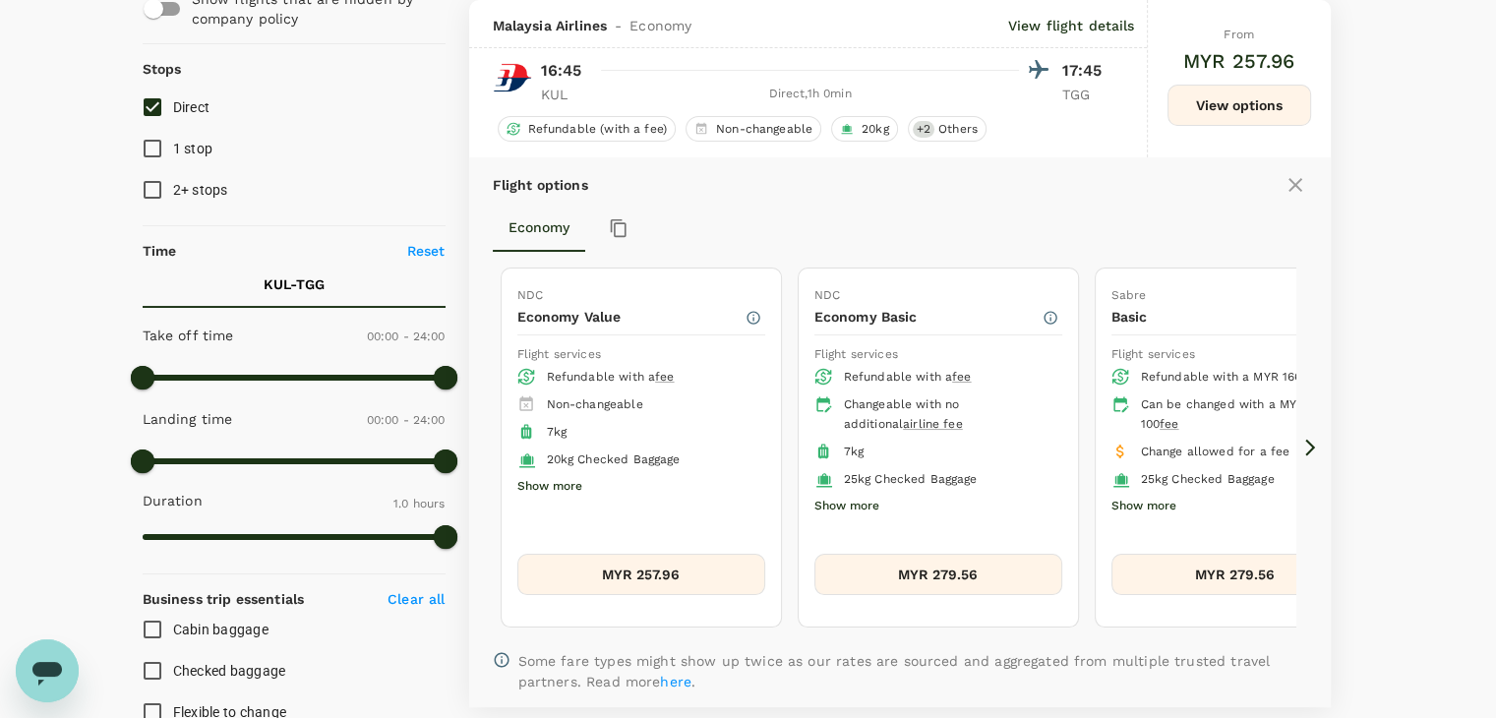
click at [1306, 446] on icon at bounding box center [1310, 448] width 20 height 20
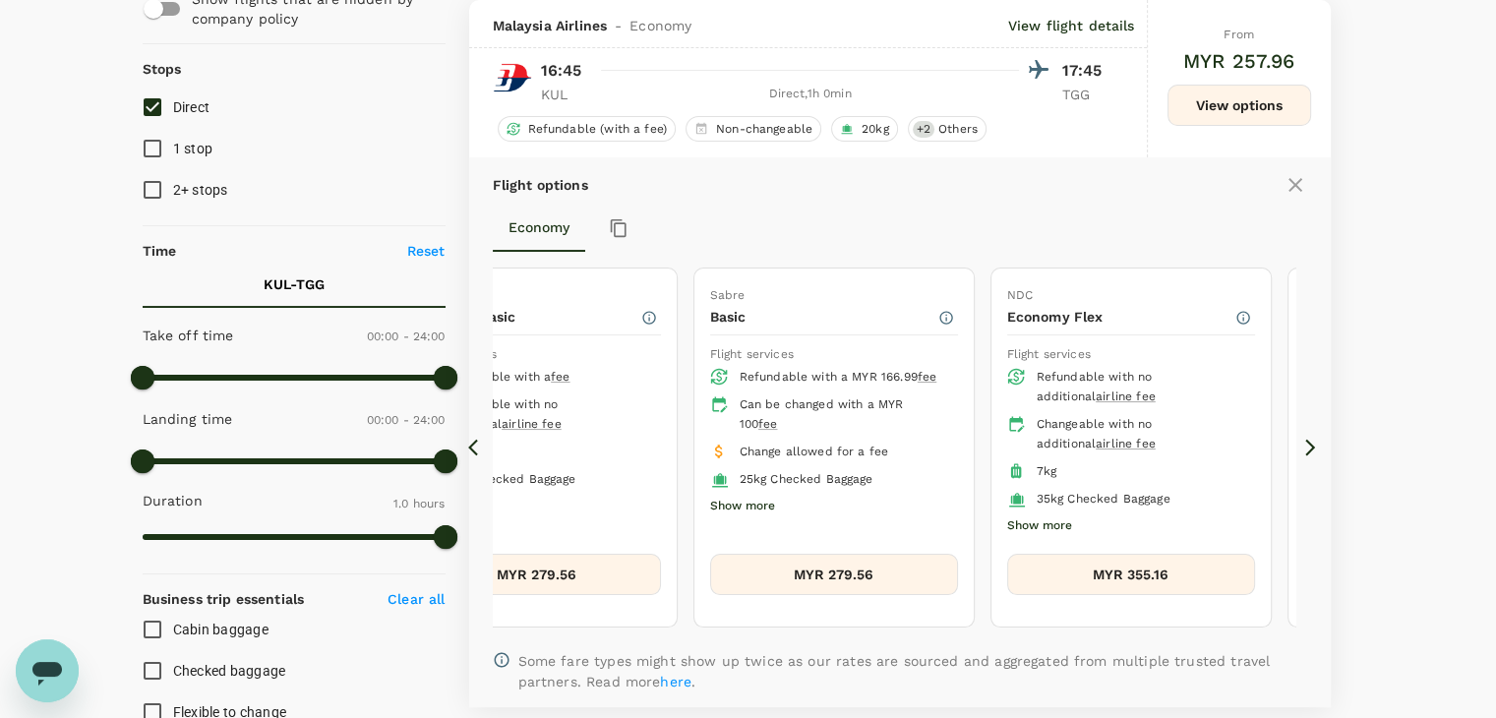
click at [1052, 516] on button "Show more" at bounding box center [1039, 526] width 65 height 26
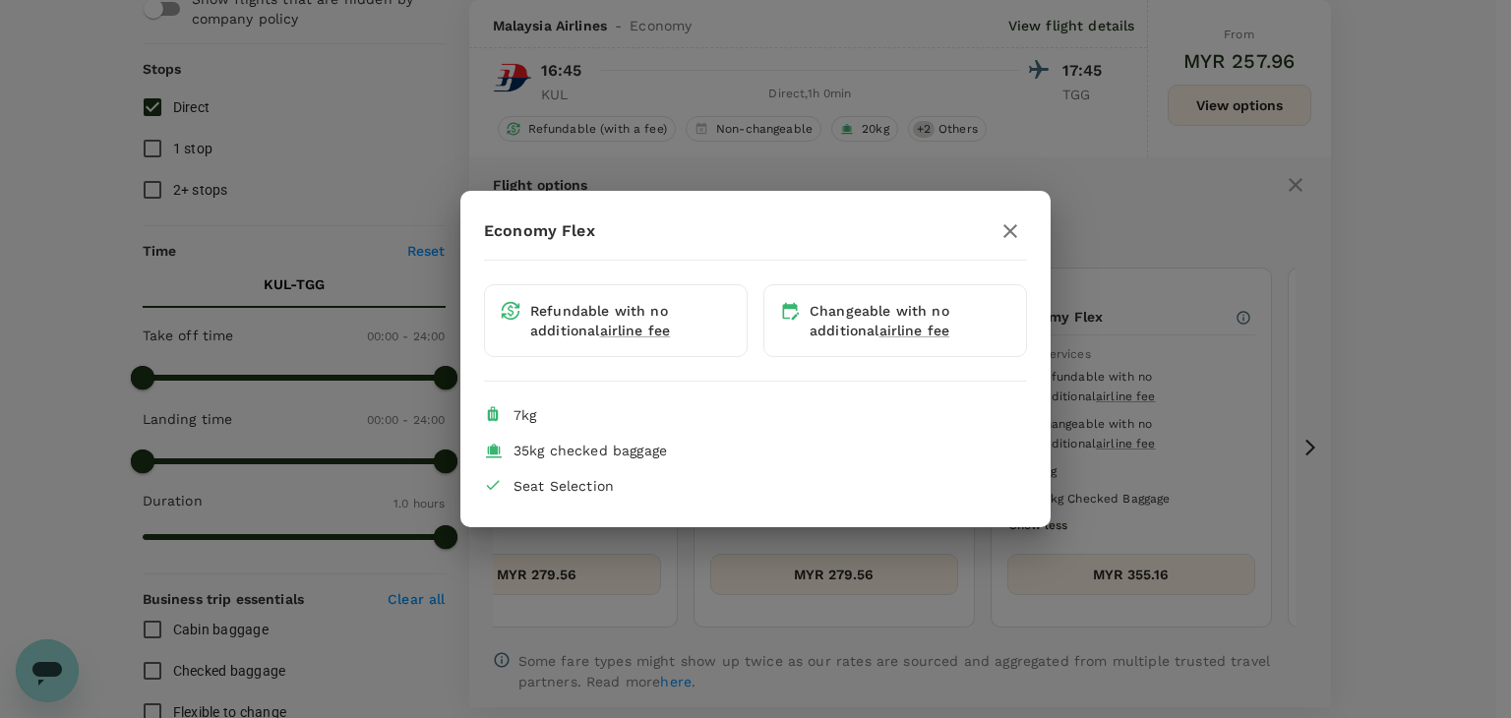
click at [1020, 224] on icon "button" at bounding box center [1010, 231] width 24 height 24
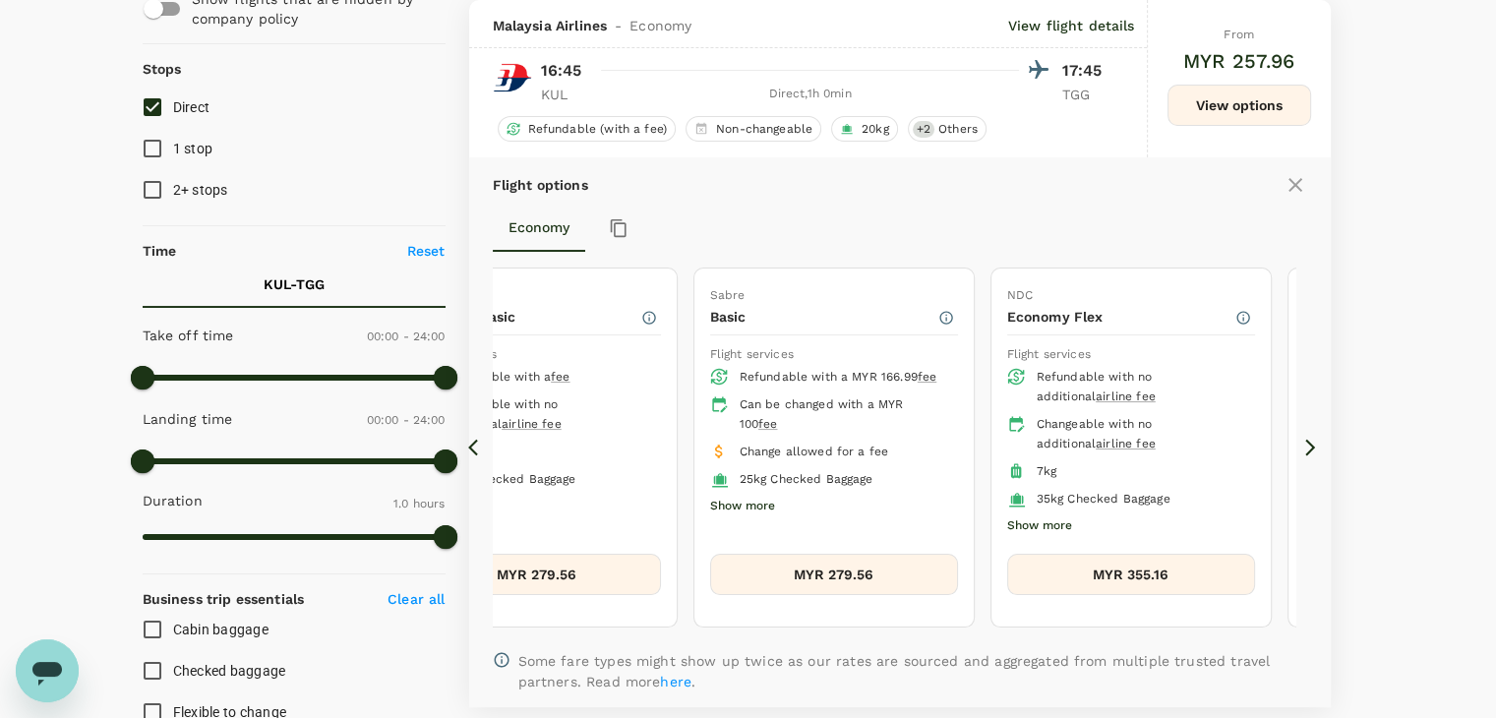
click at [472, 442] on icon at bounding box center [473, 448] width 10 height 17
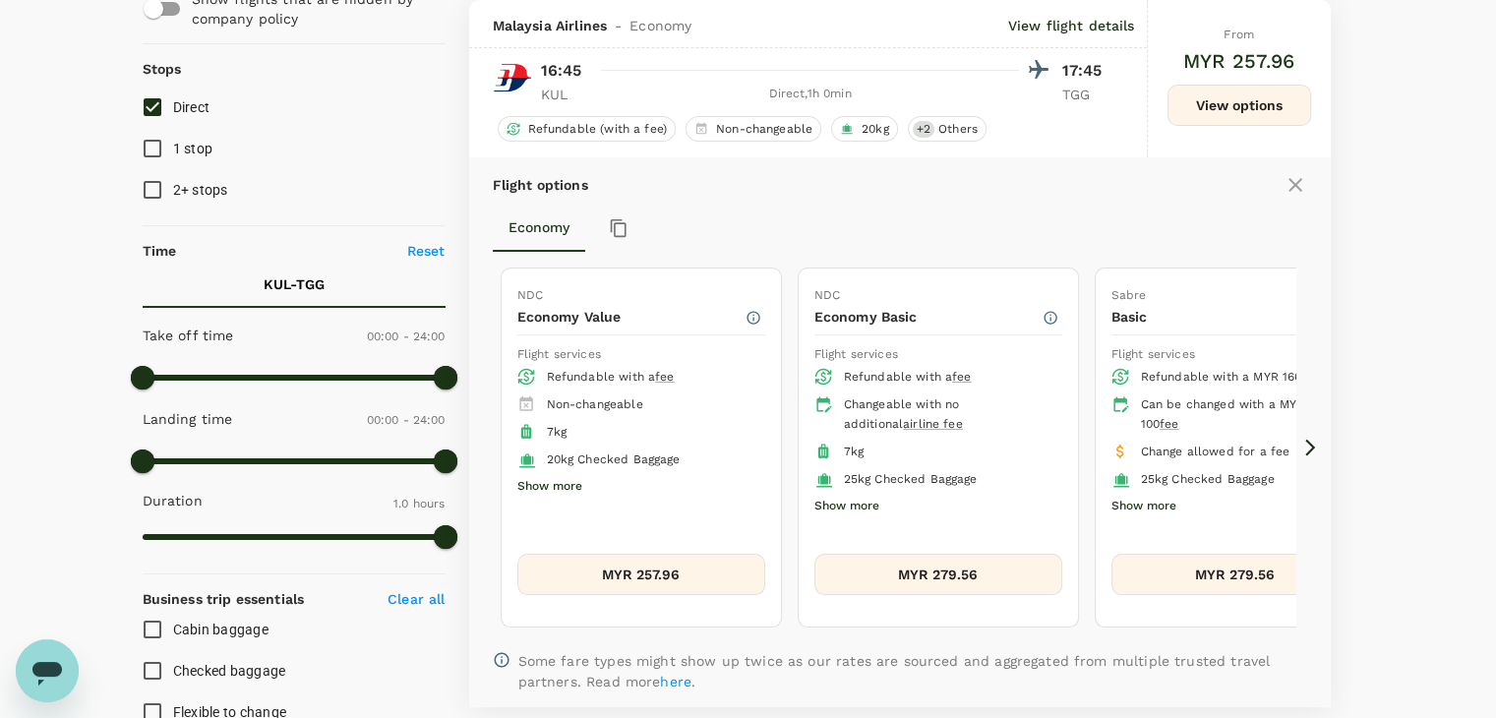
click at [472, 442] on icon at bounding box center [473, 448] width 10 height 17
click at [1306, 446] on icon at bounding box center [1310, 448] width 20 height 20
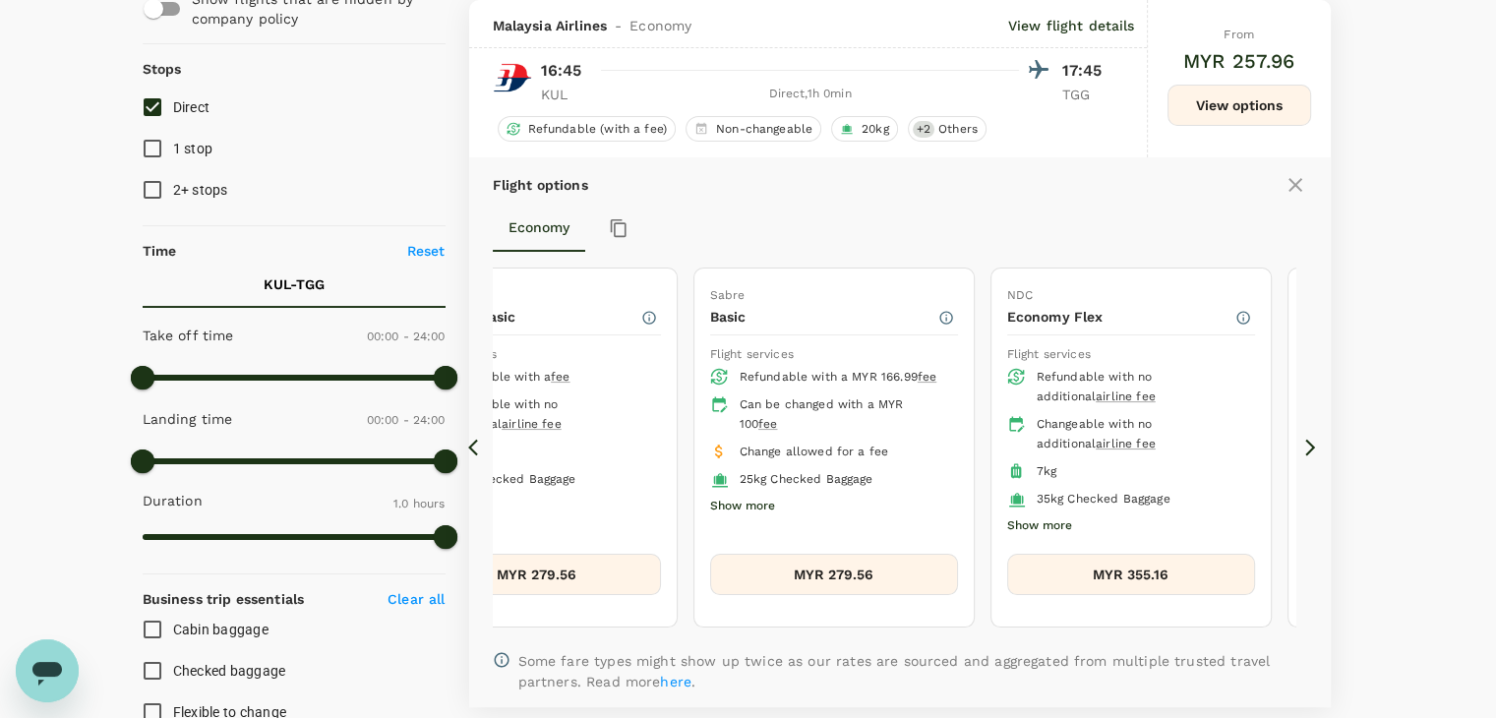
click at [1306, 446] on icon at bounding box center [1310, 448] width 20 height 20
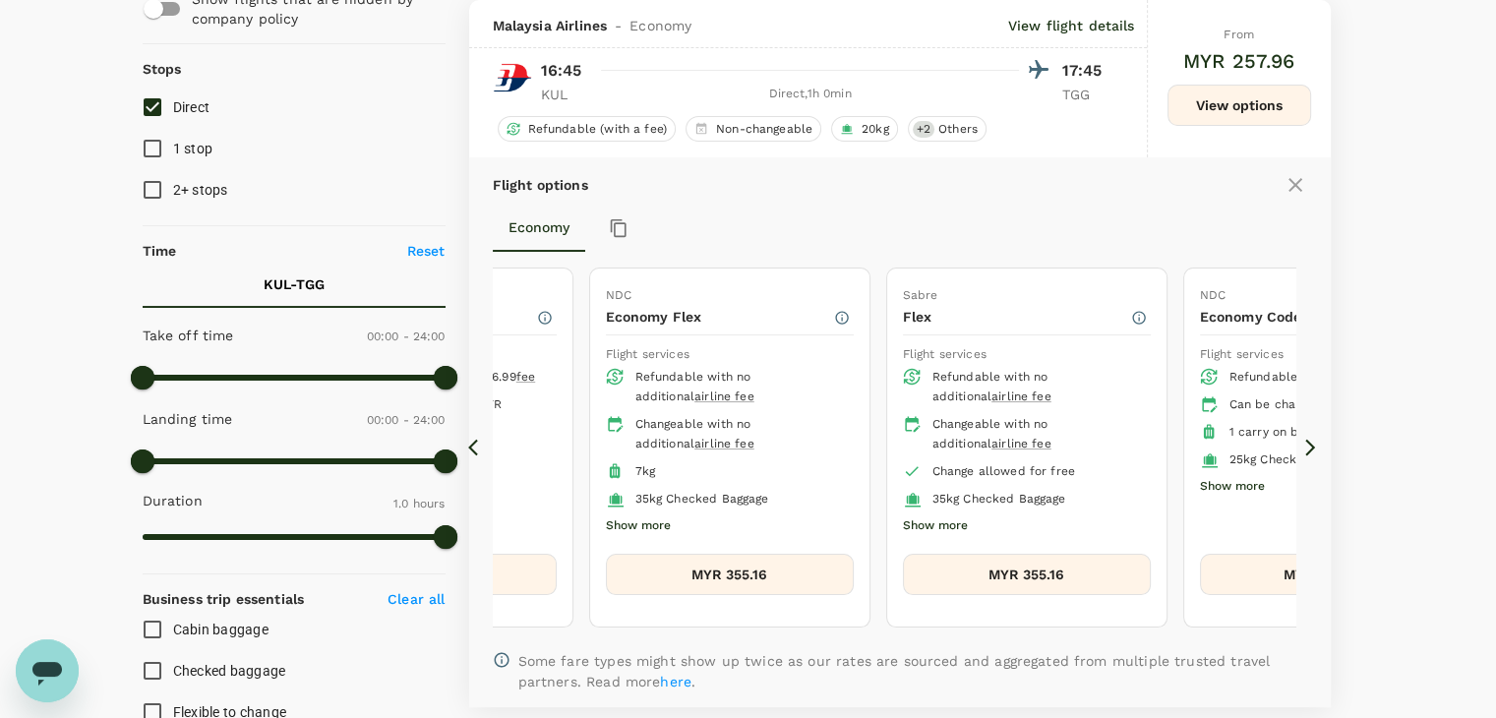
click at [471, 439] on icon at bounding box center [478, 448] width 20 height 20
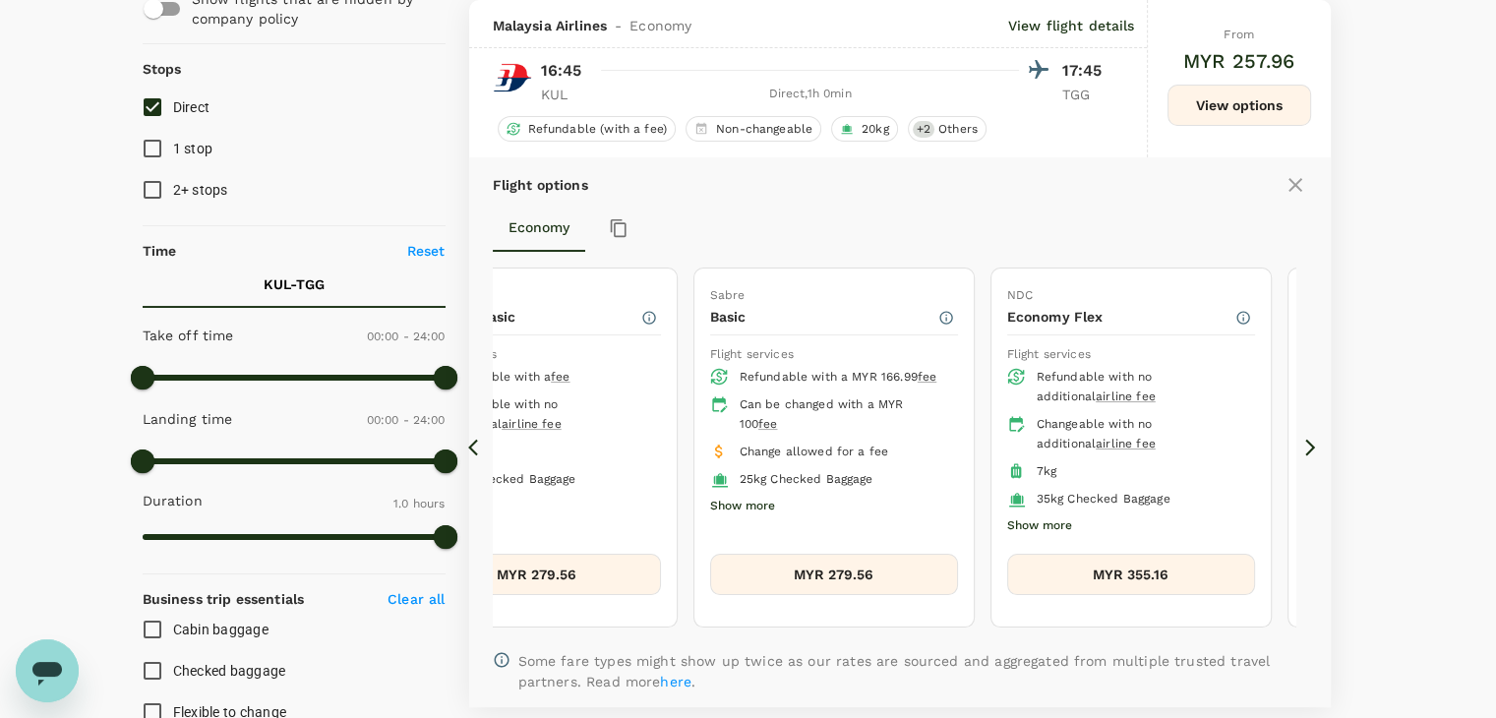
click at [1305, 449] on icon at bounding box center [1310, 448] width 20 height 20
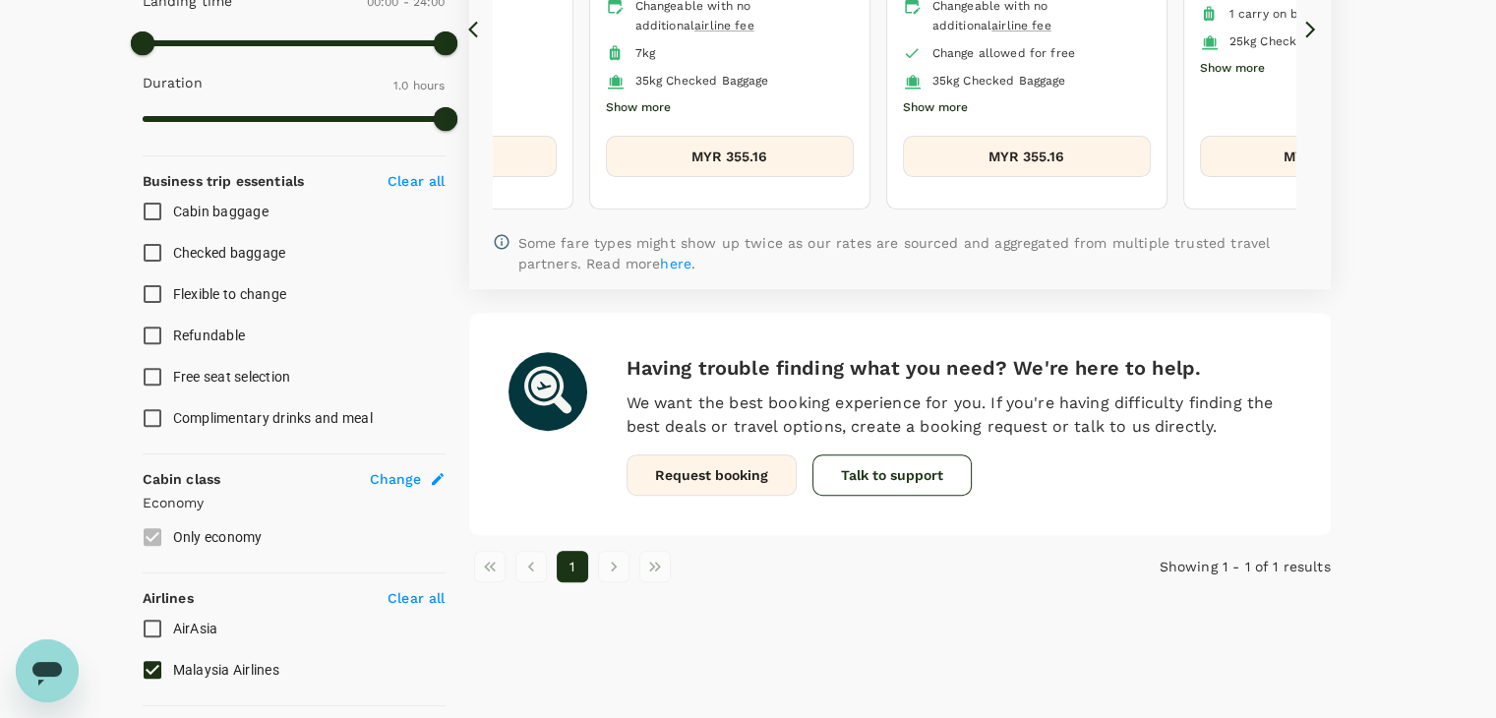
scroll to position [777, 0]
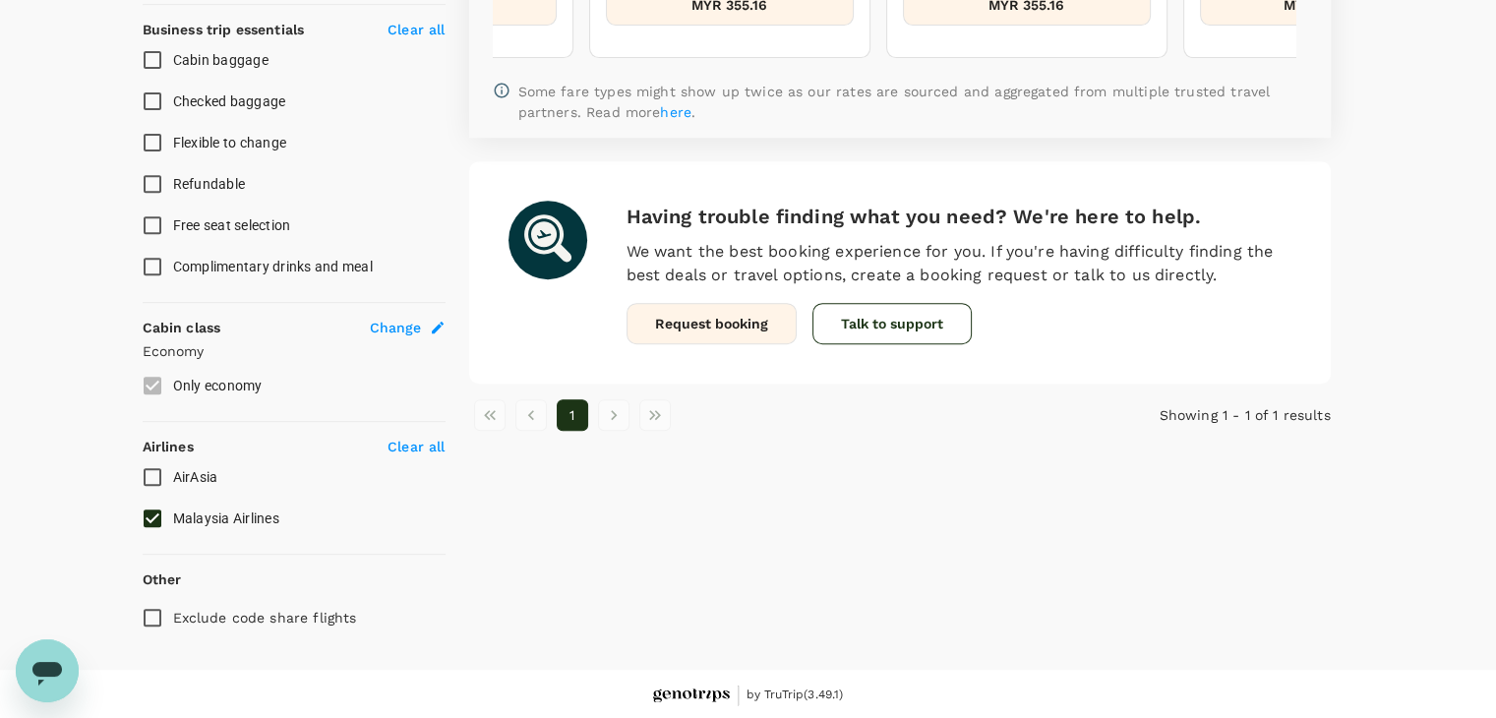
drag, startPoint x: 150, startPoint y: 517, endPoint x: 149, endPoint y: 501, distance: 16.7
click at [150, 518] on input "Malaysia Airlines" at bounding box center [152, 518] width 41 height 41
checkbox input "false"
click at [150, 473] on input "AirAsia" at bounding box center [152, 476] width 41 height 41
checkbox input "true"
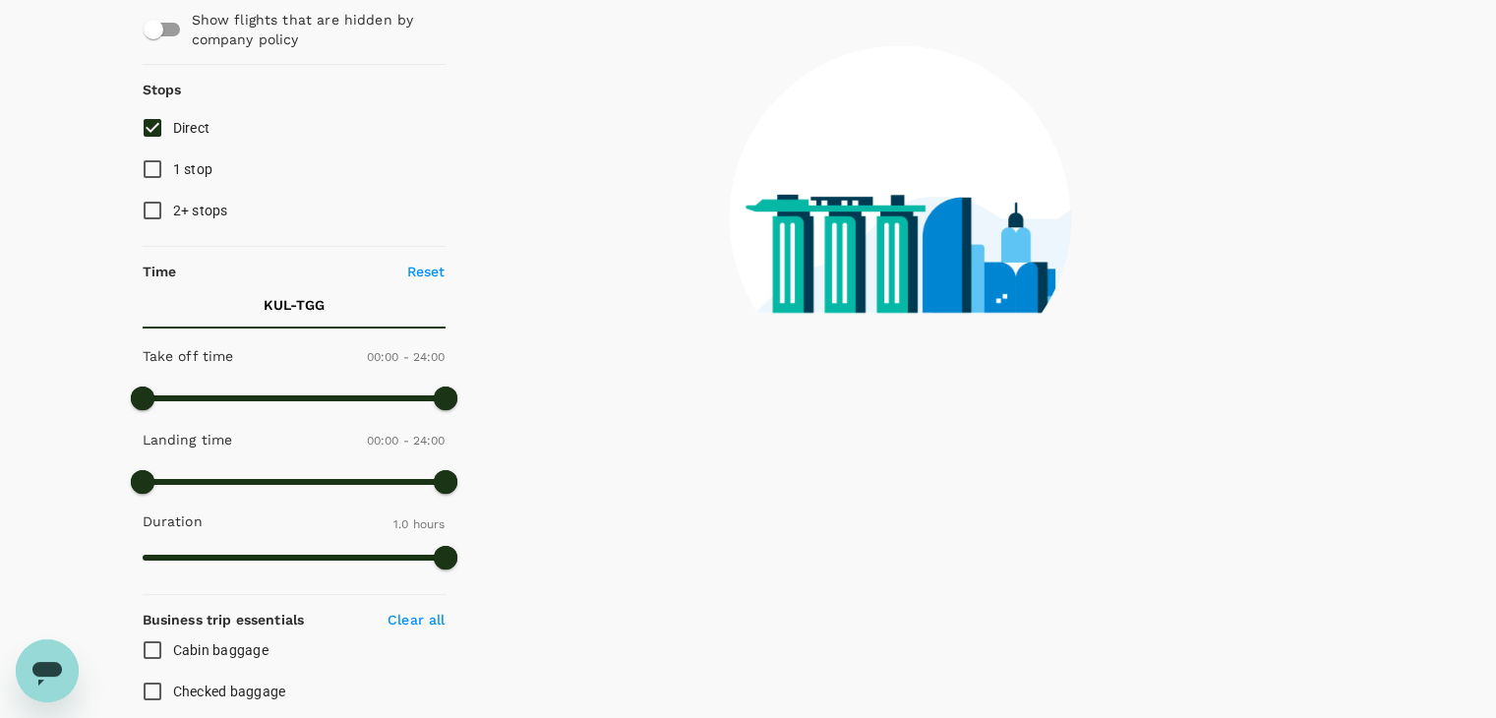
scroll to position [0, 0]
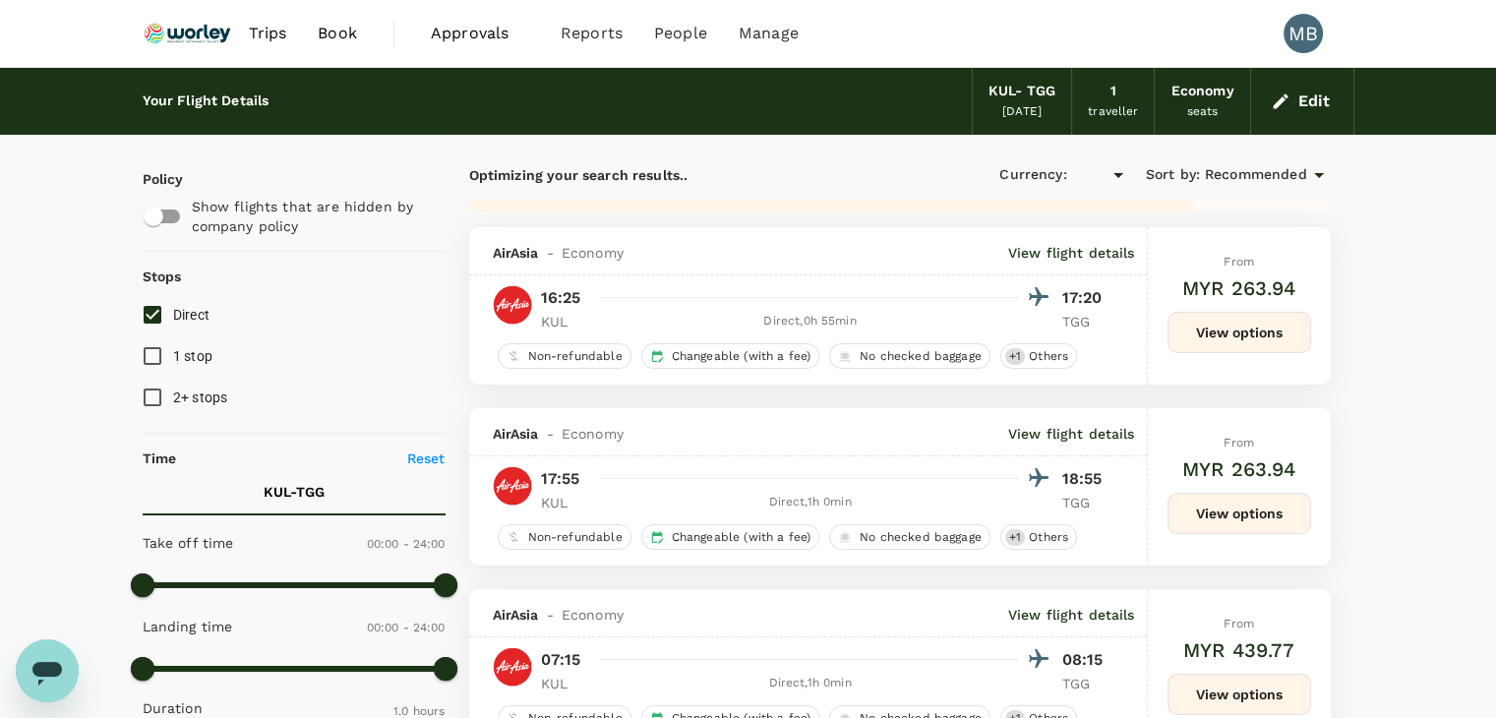
type input "MYR"
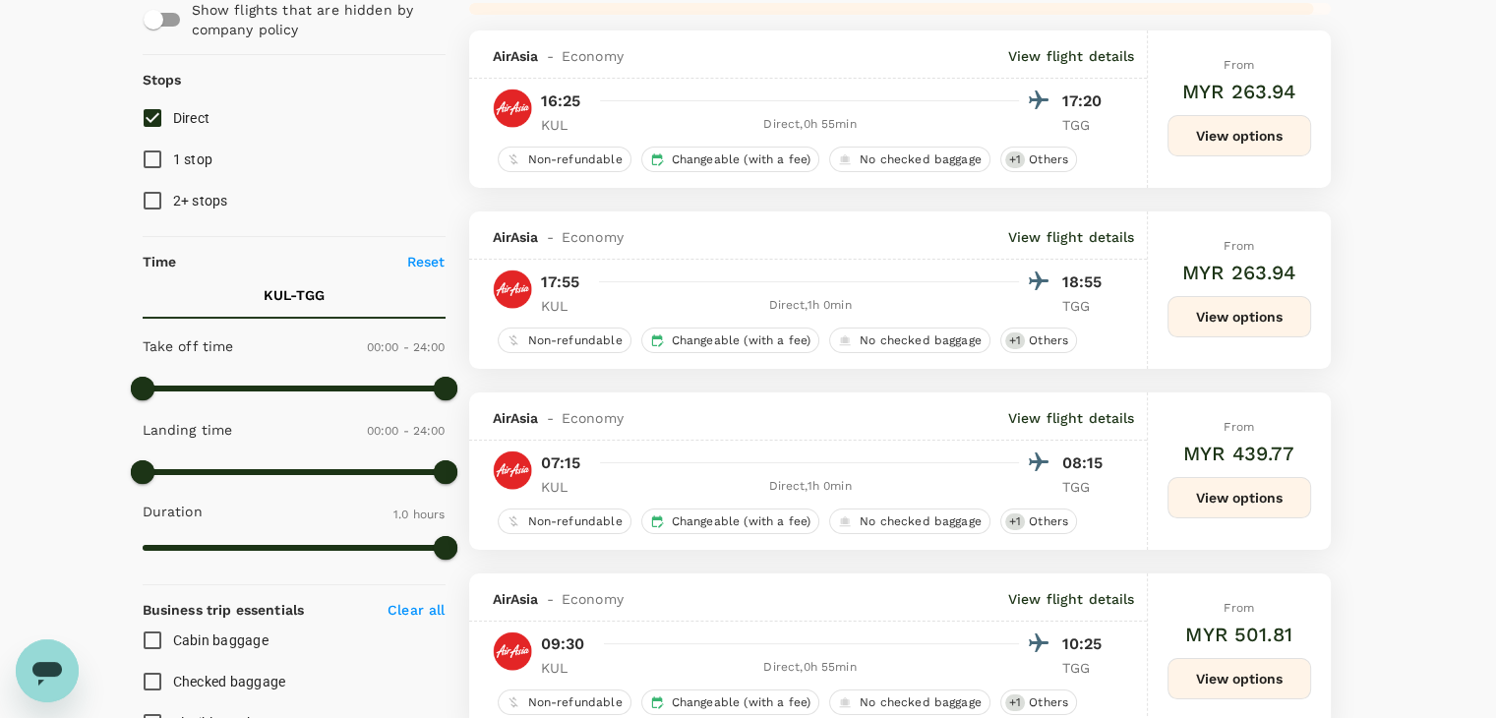
scroll to position [98, 0]
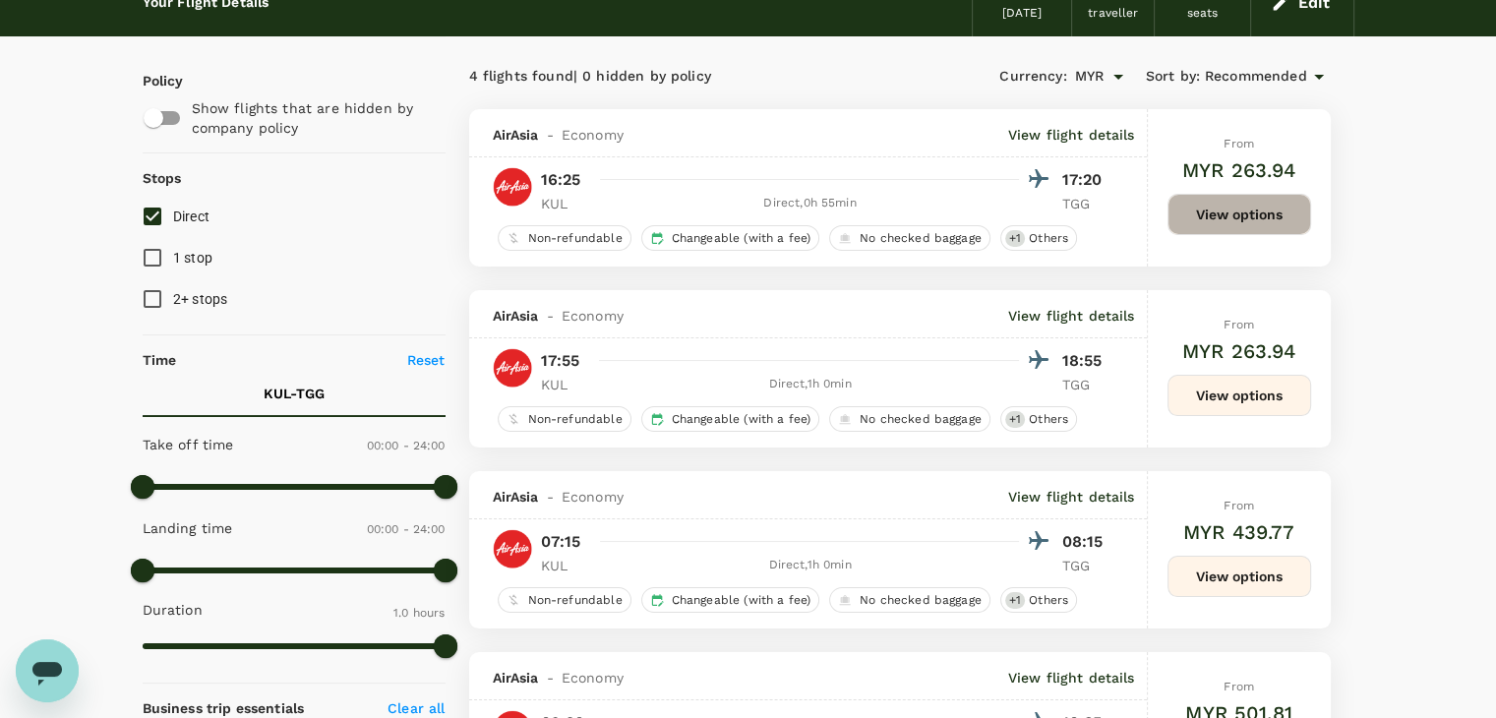
click at [1204, 201] on button "View options" at bounding box center [1239, 214] width 144 height 41
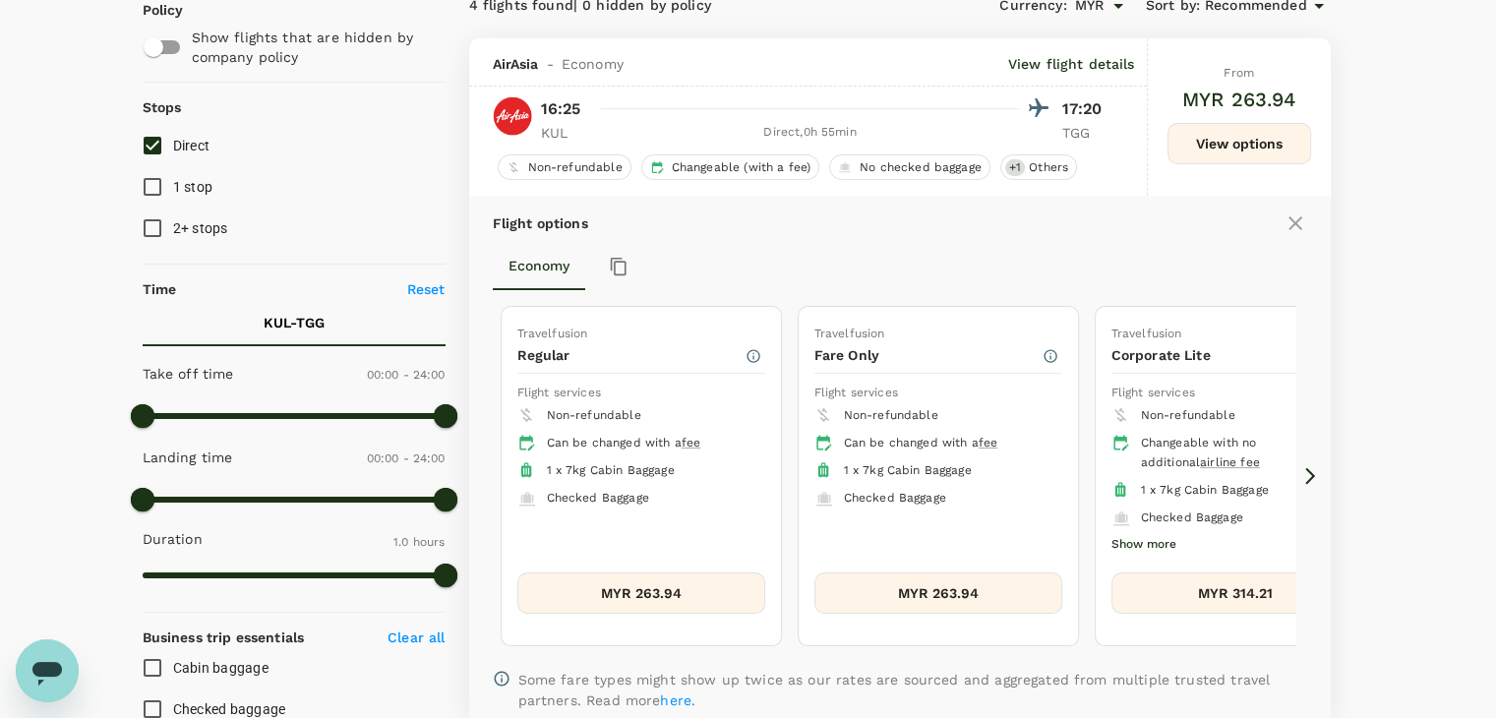
scroll to position [208, 0]
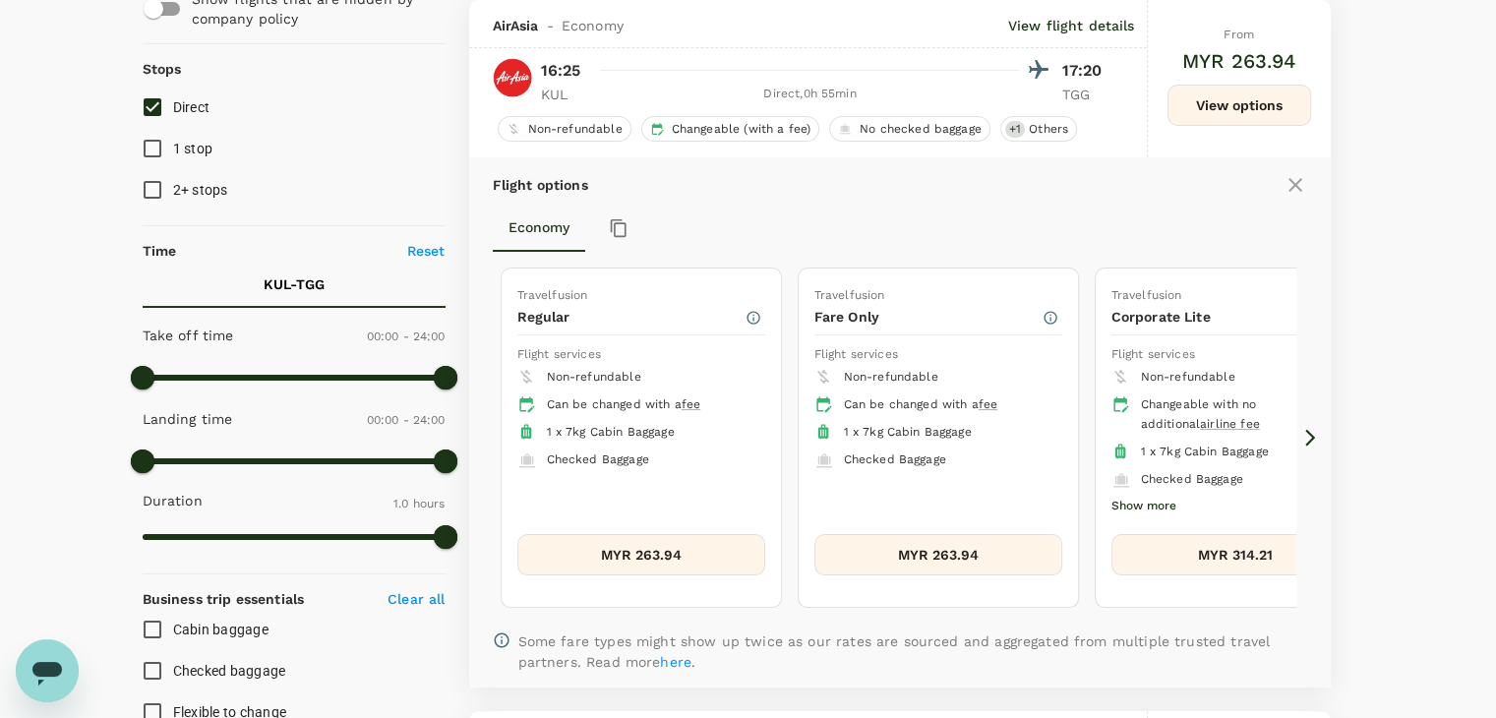
click at [1309, 428] on icon at bounding box center [1310, 438] width 20 height 20
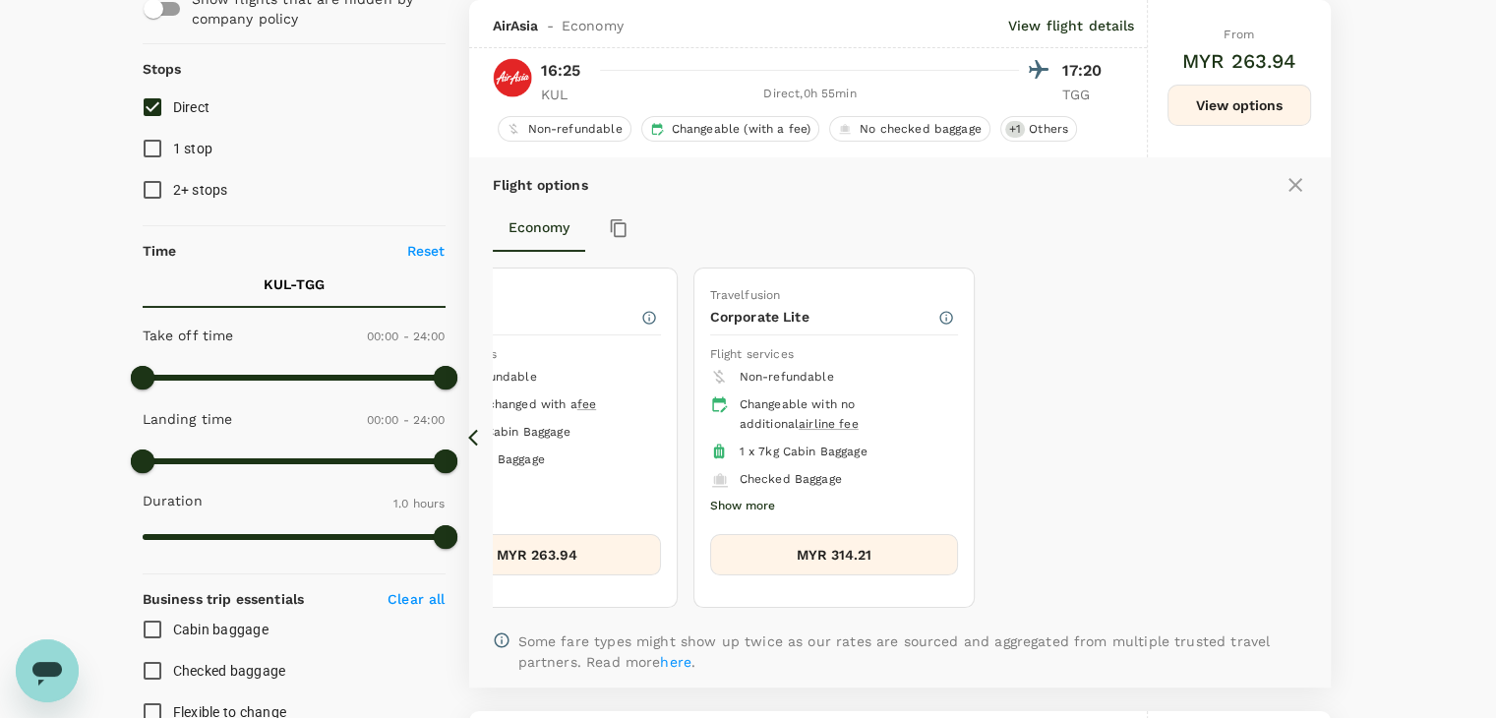
click at [468, 431] on icon at bounding box center [478, 438] width 20 height 20
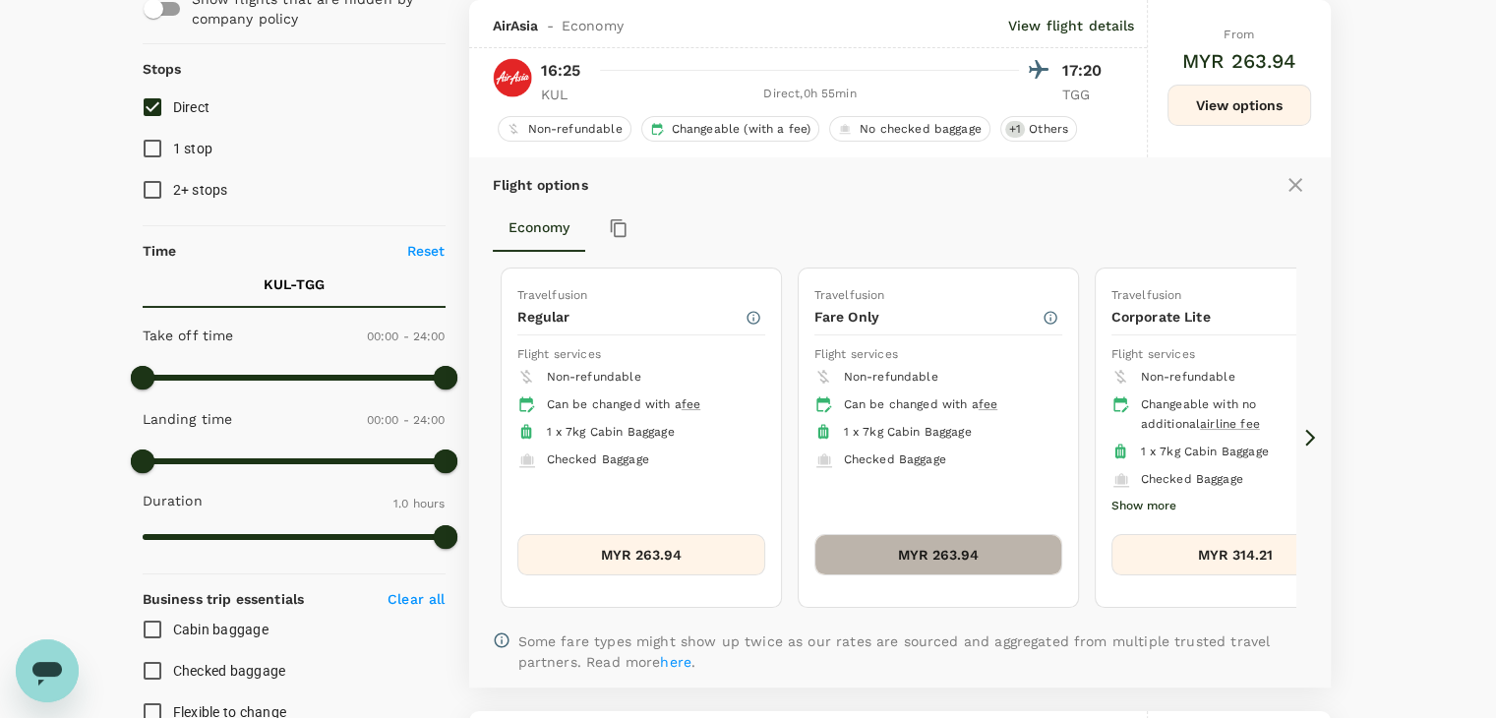
click at [910, 561] on button "MYR 263.94" at bounding box center [938, 554] width 248 height 41
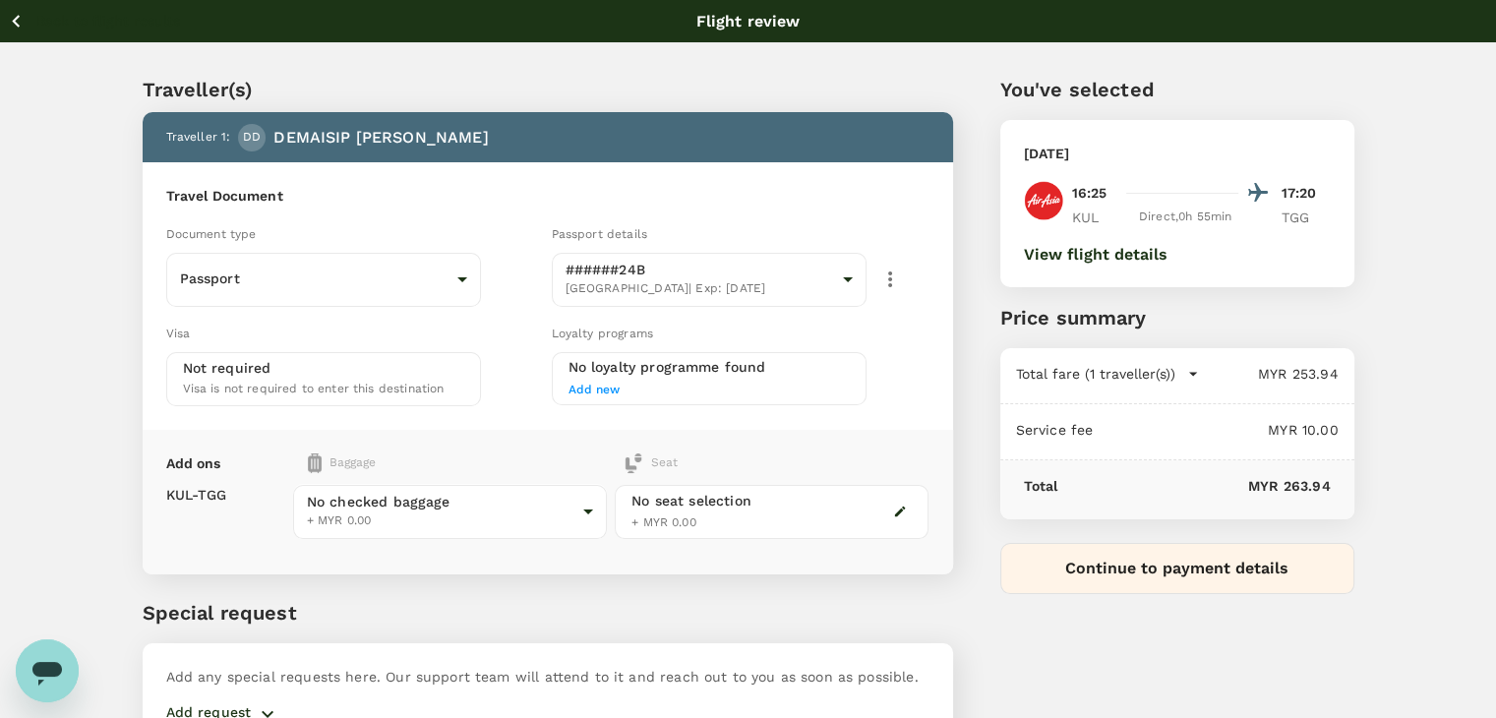
click at [20, 29] on icon "button" at bounding box center [16, 21] width 25 height 25
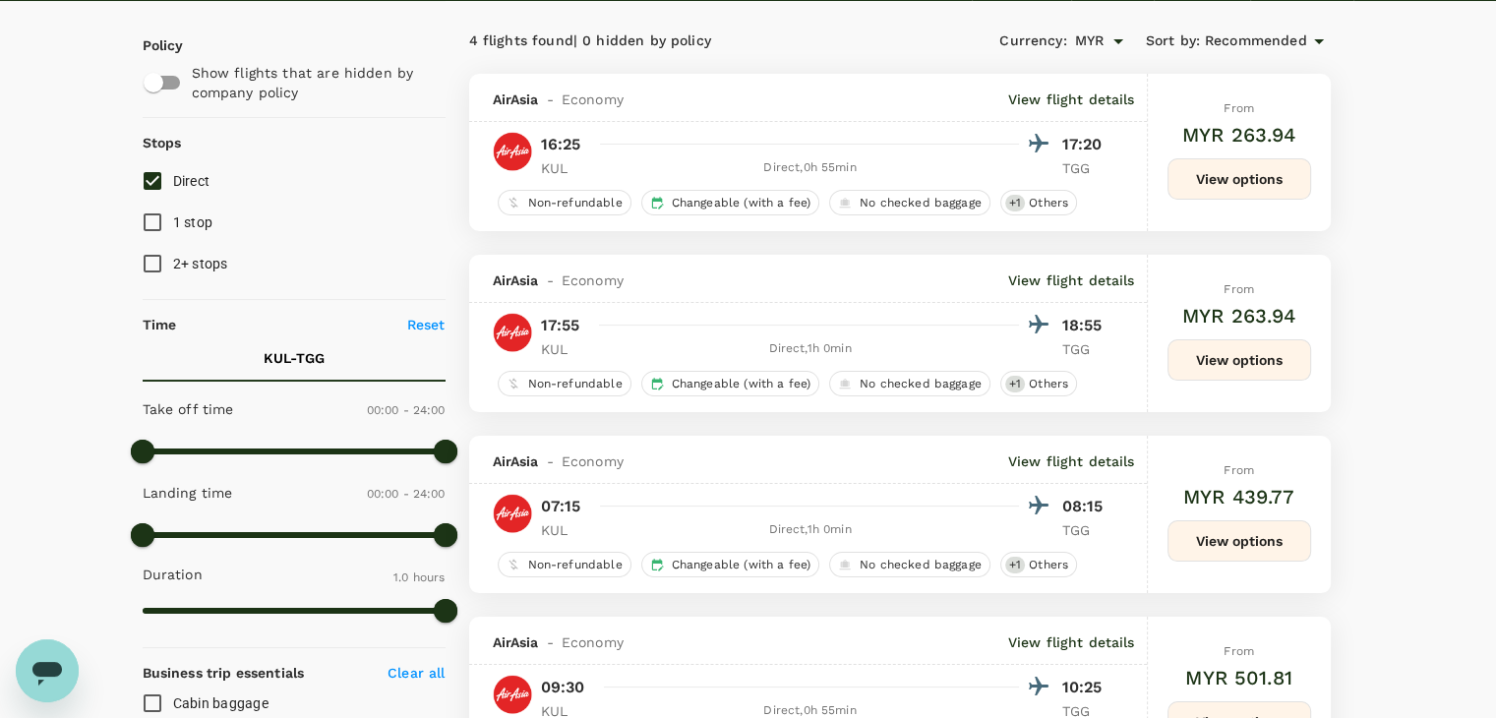
scroll to position [13, 0]
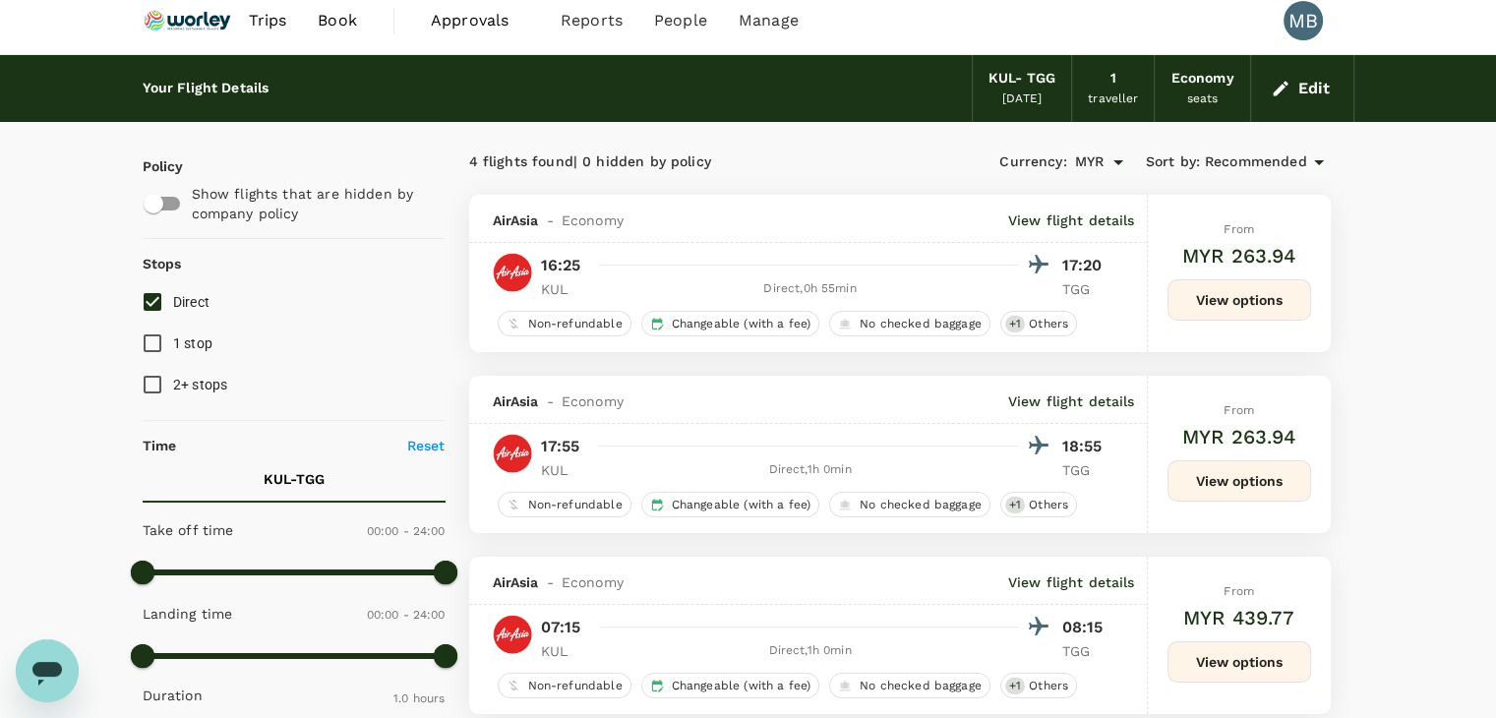
click at [1198, 273] on div "From MYR 263.94 View options" at bounding box center [1239, 273] width 144 height 157
click at [1188, 300] on button "View options" at bounding box center [1239, 299] width 144 height 41
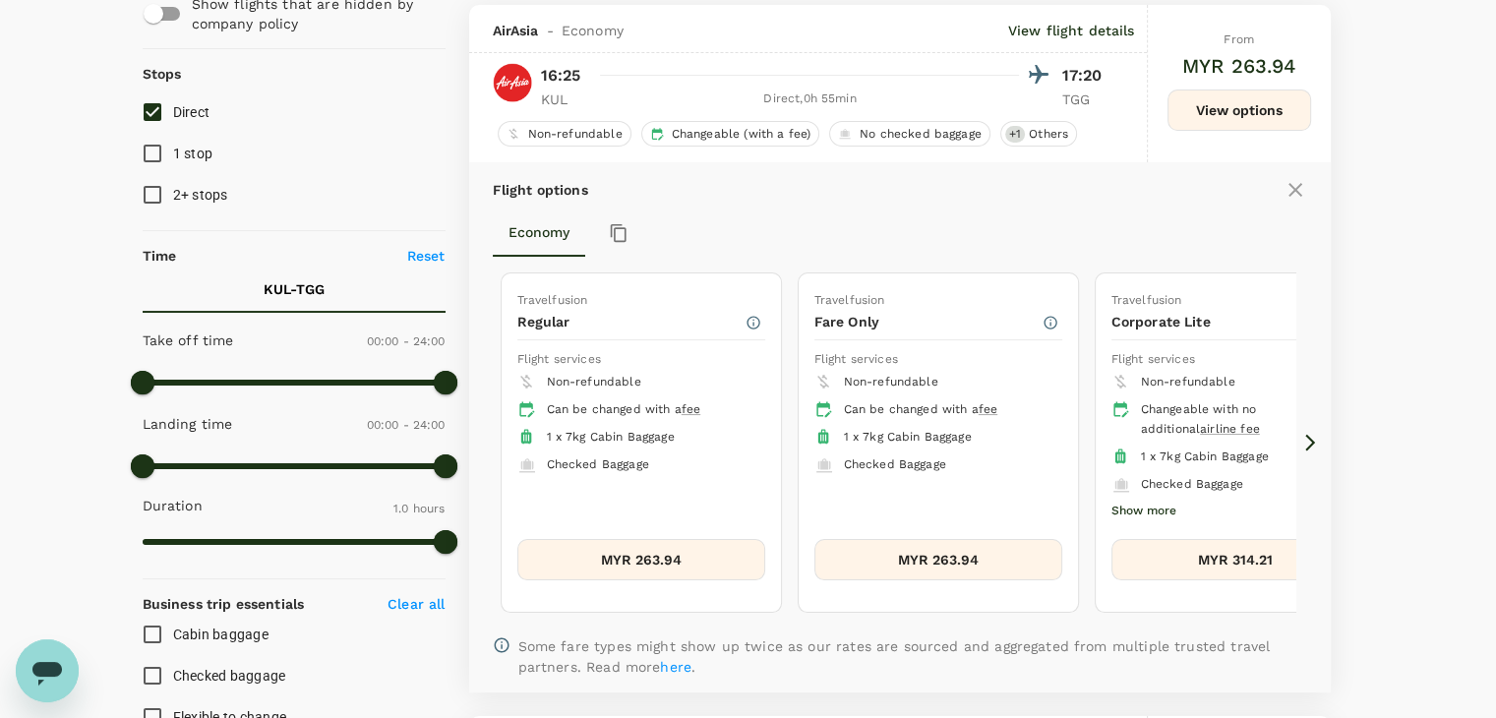
scroll to position [208, 0]
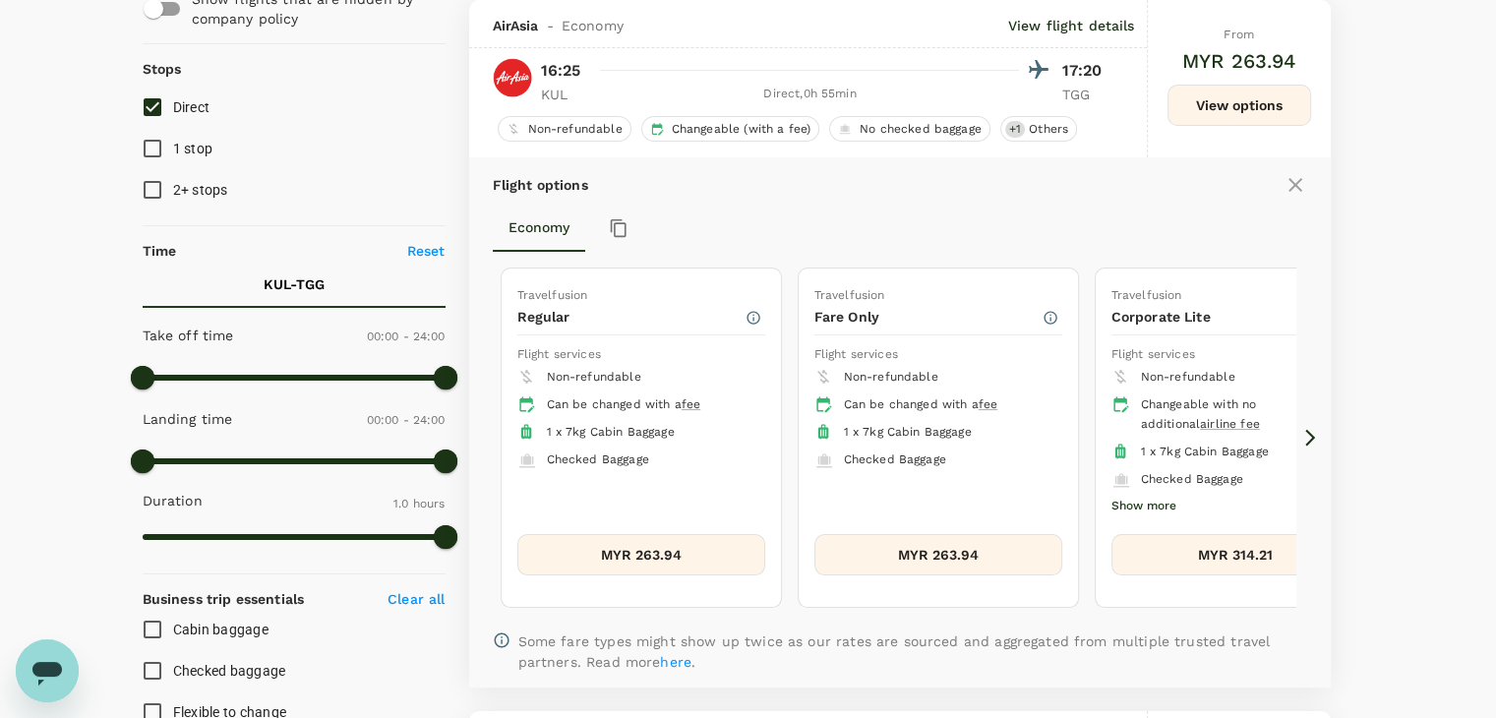
click at [960, 564] on button "MYR 263.94" at bounding box center [938, 554] width 248 height 41
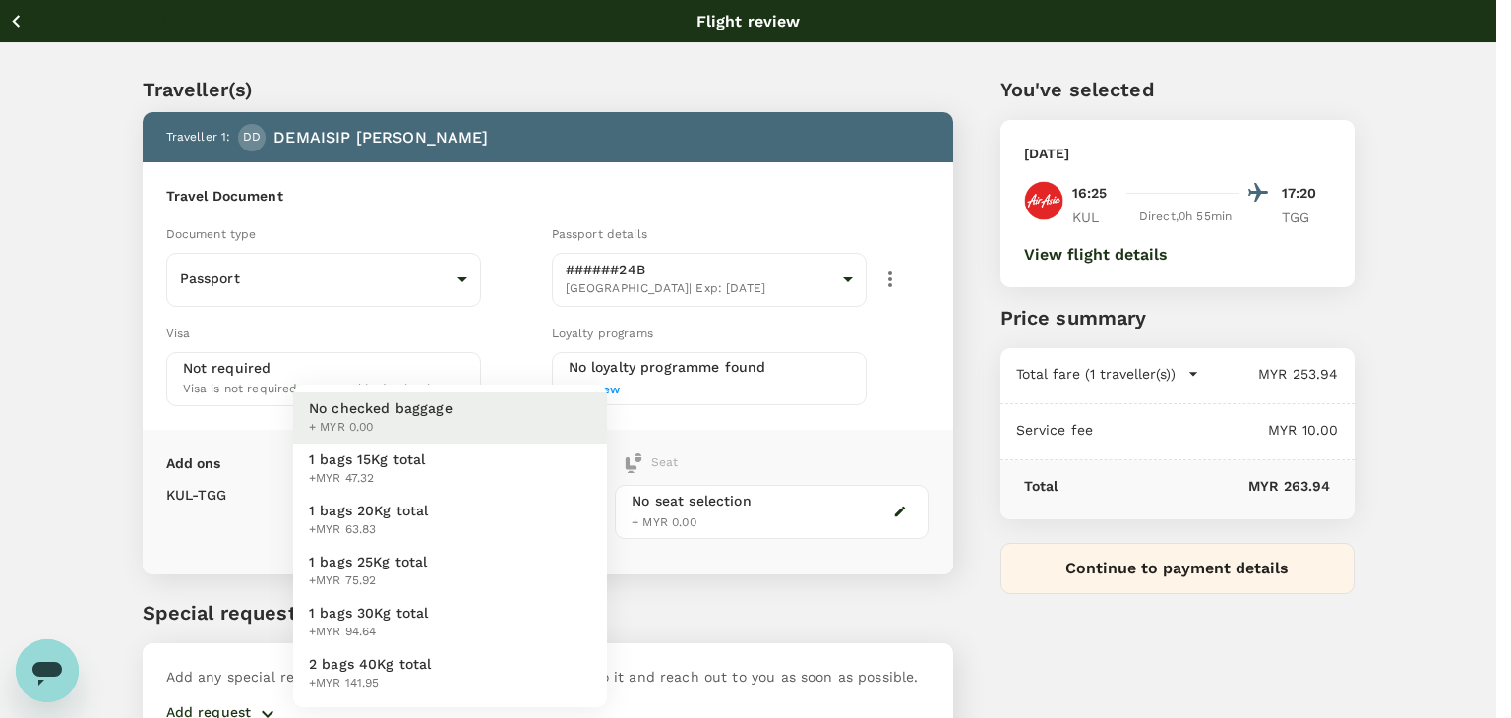
click at [588, 502] on body "Back to flight results Flight review Traveller(s) Traveller 1 : [PERSON_NAME] […" at bounding box center [755, 412] width 1511 height 824
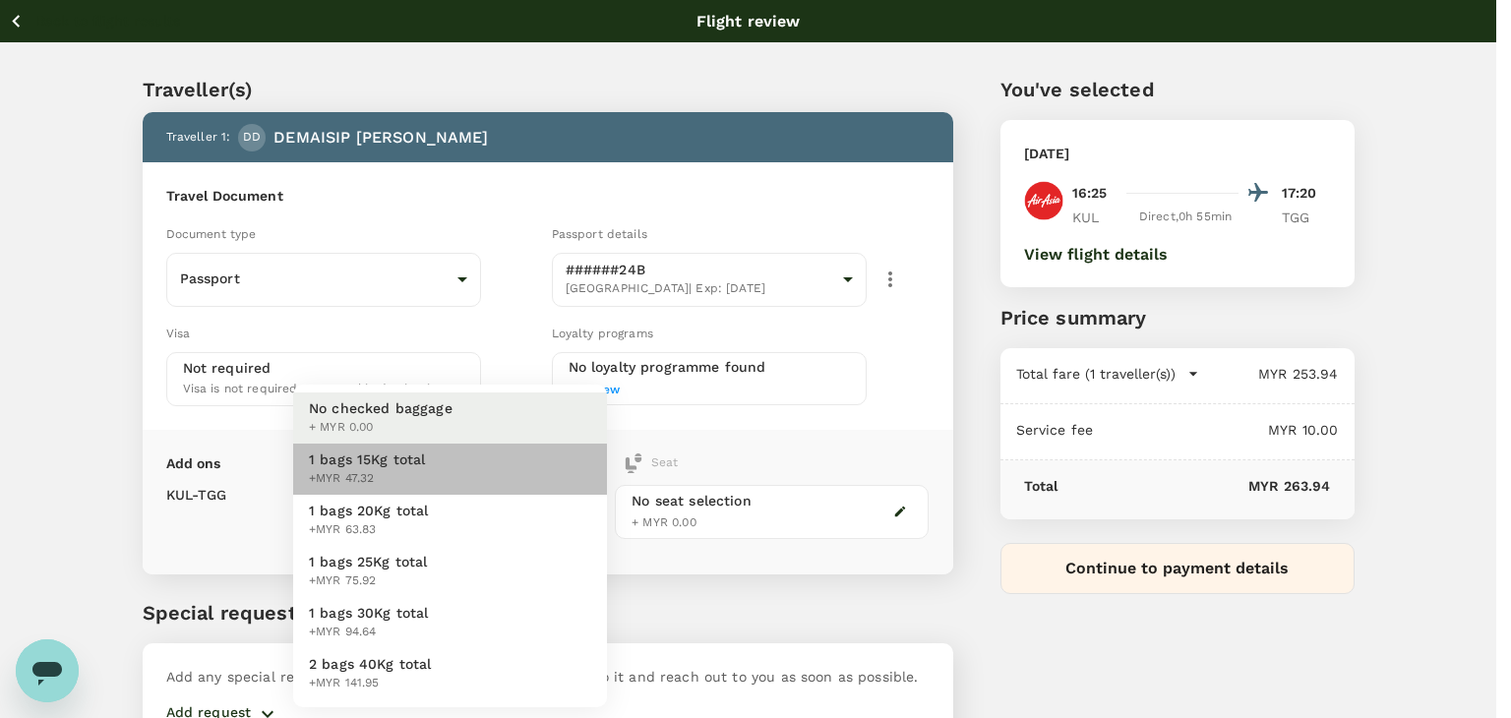
click at [500, 468] on li "1 bags 15Kg total +MYR 47.32" at bounding box center [450, 469] width 314 height 51
type input "1 - 47.32"
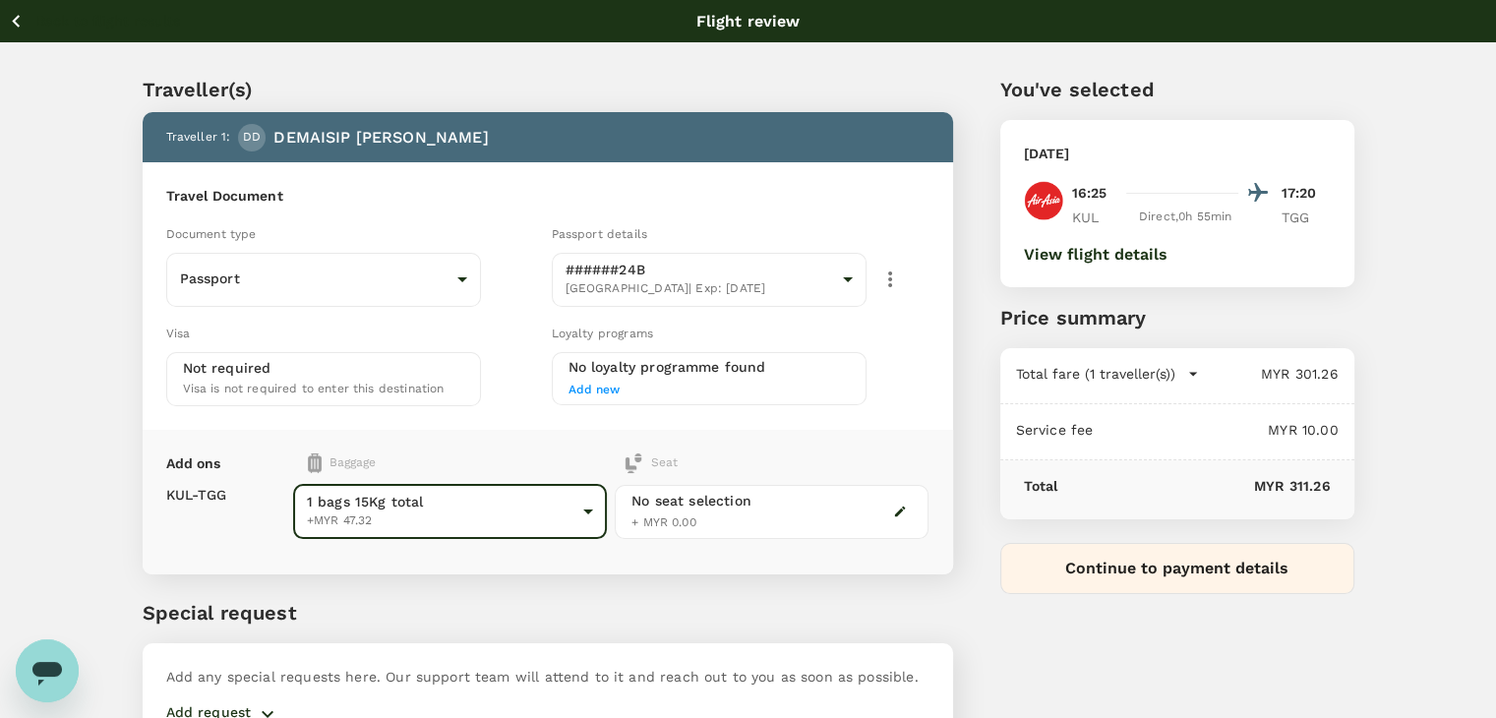
click at [14, 17] on icon "button" at bounding box center [16, 21] width 25 height 25
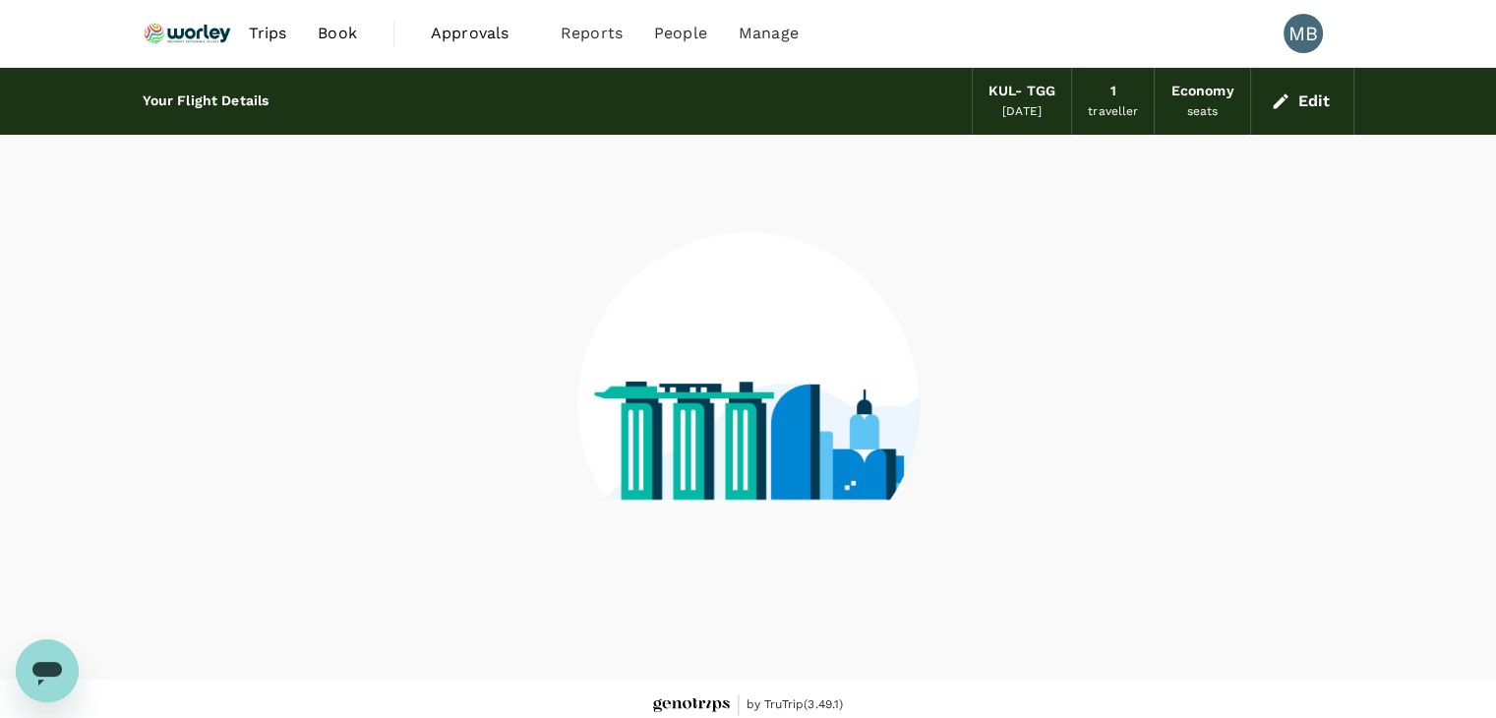
scroll to position [13, 0]
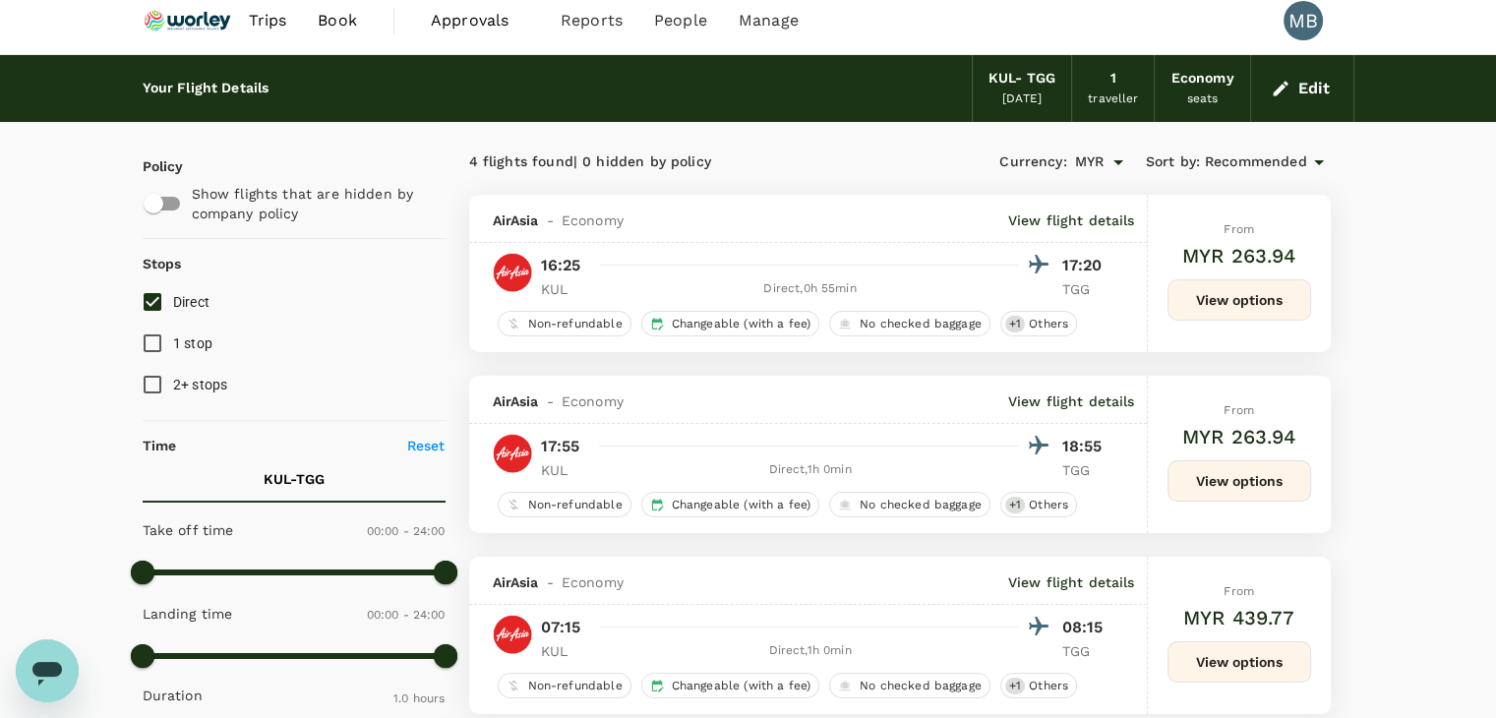
click at [1212, 321] on div "From MYR 263.94 View options" at bounding box center [1239, 273] width 144 height 157
click at [1221, 314] on button "View options" at bounding box center [1239, 299] width 144 height 41
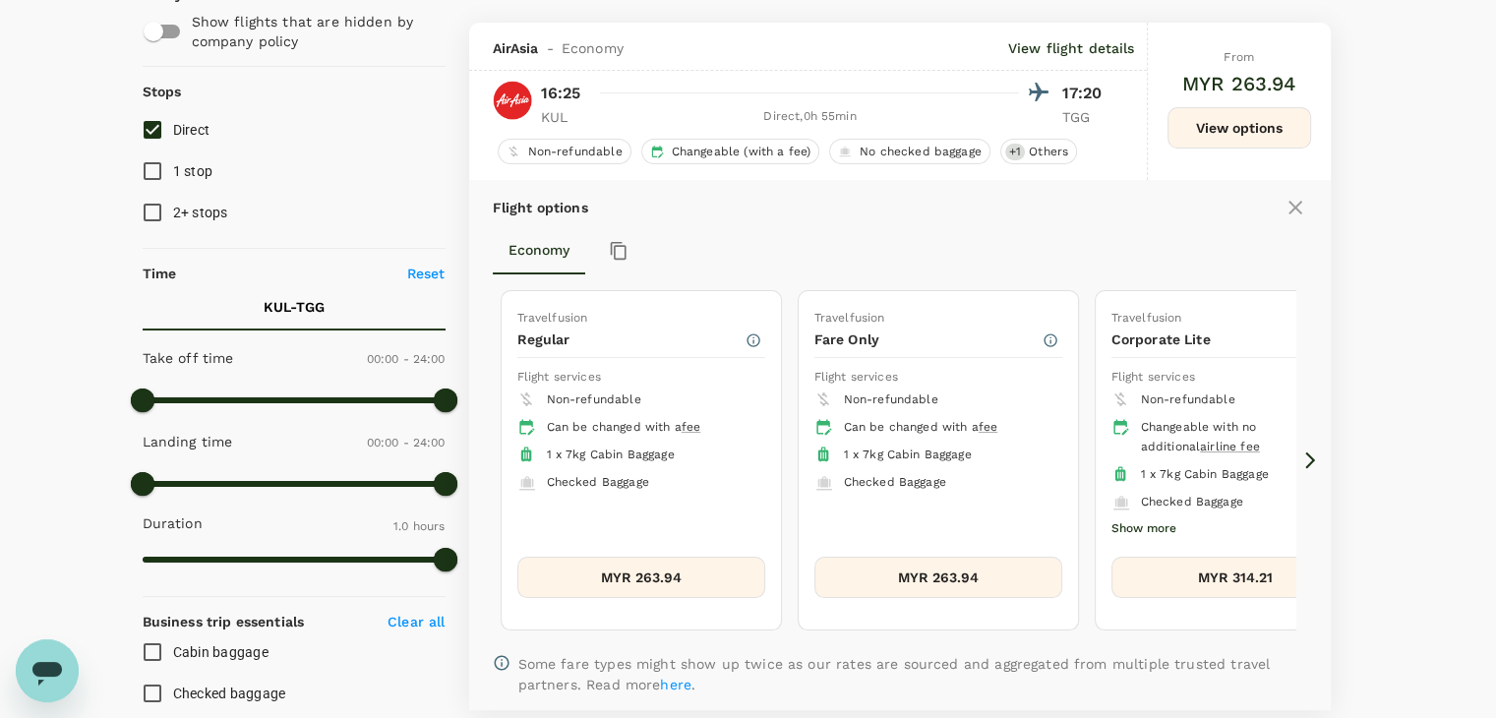
scroll to position [208, 0]
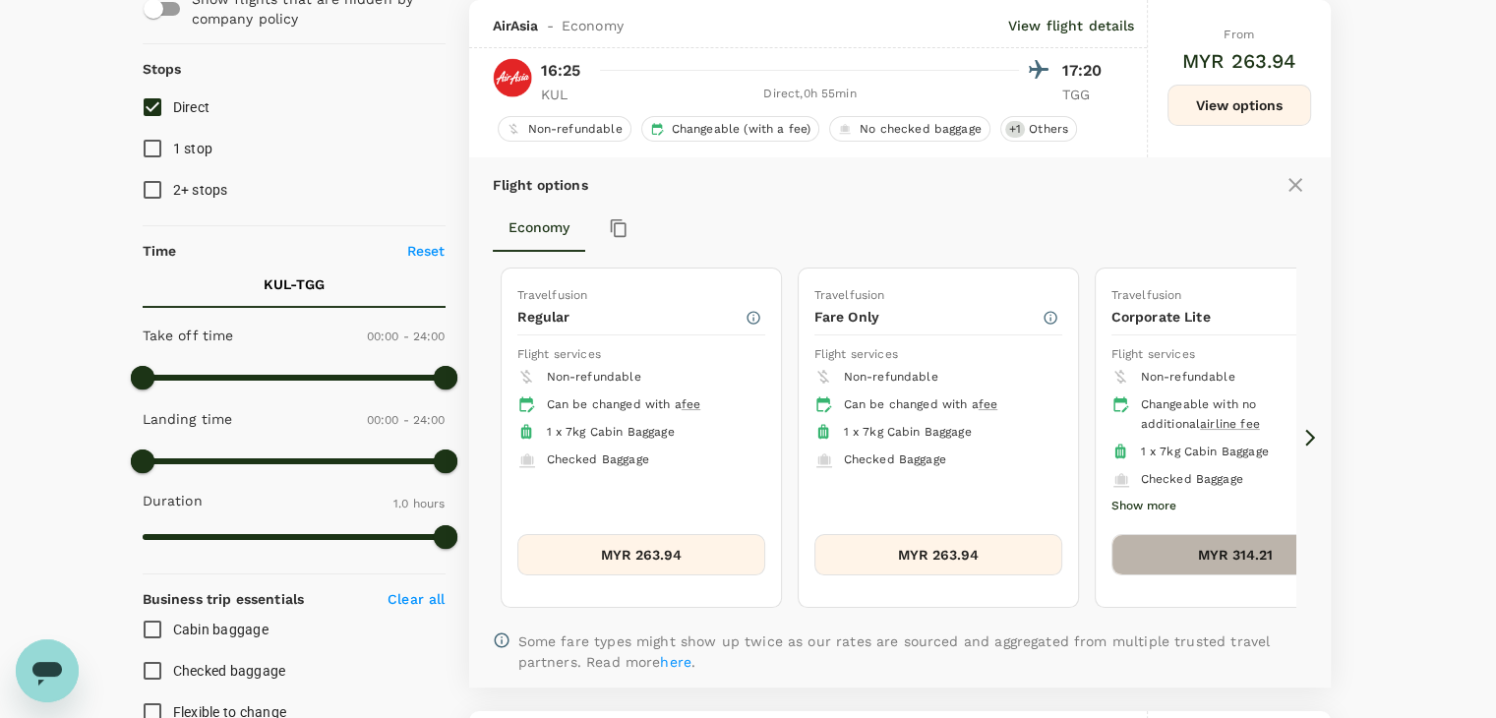
click at [1239, 552] on button "MYR 314.21" at bounding box center [1235, 554] width 248 height 41
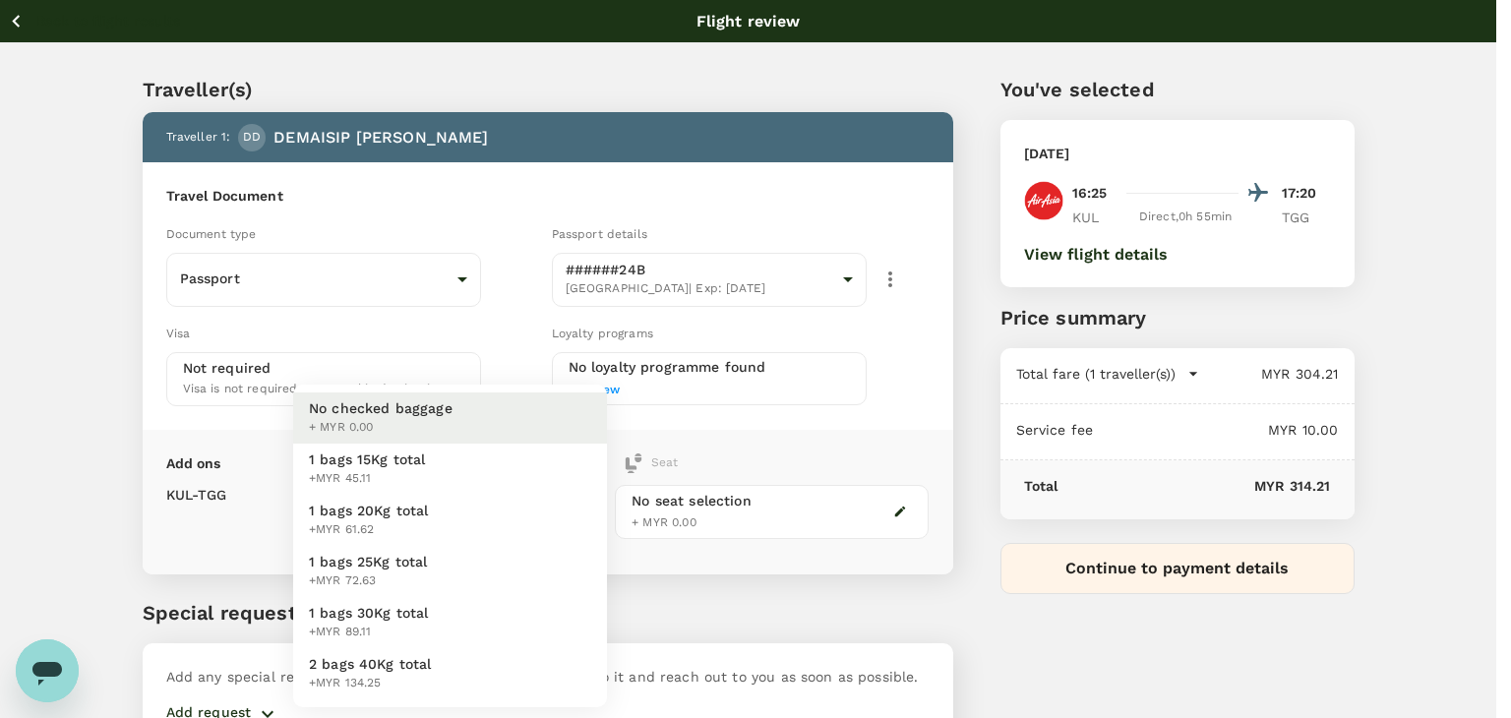
click at [590, 504] on body "Back to flight results Flight review Traveller(s) Traveller 1 : [PERSON_NAME] […" at bounding box center [755, 412] width 1511 height 824
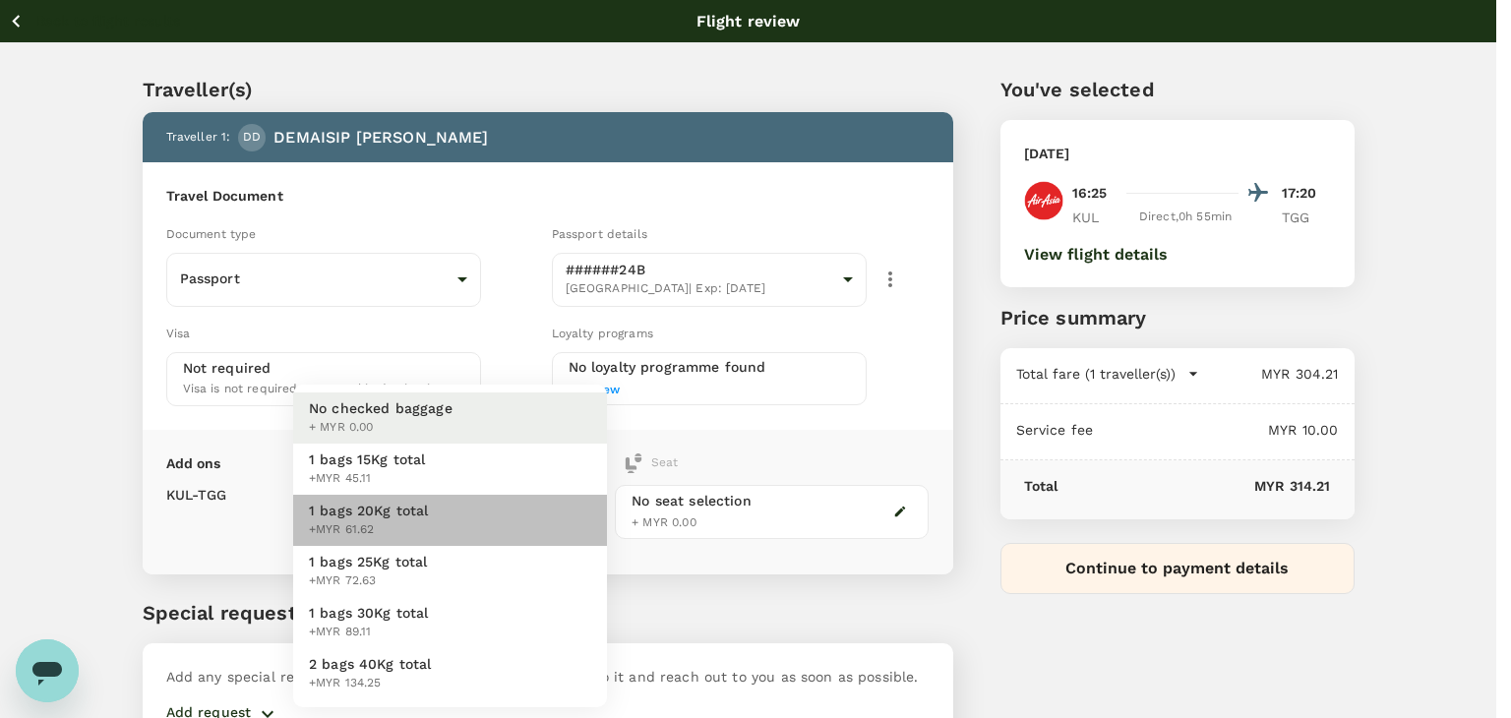
click at [536, 530] on li "1 bags 20Kg total +MYR 61.62" at bounding box center [450, 520] width 314 height 51
type input "2 - 61.62"
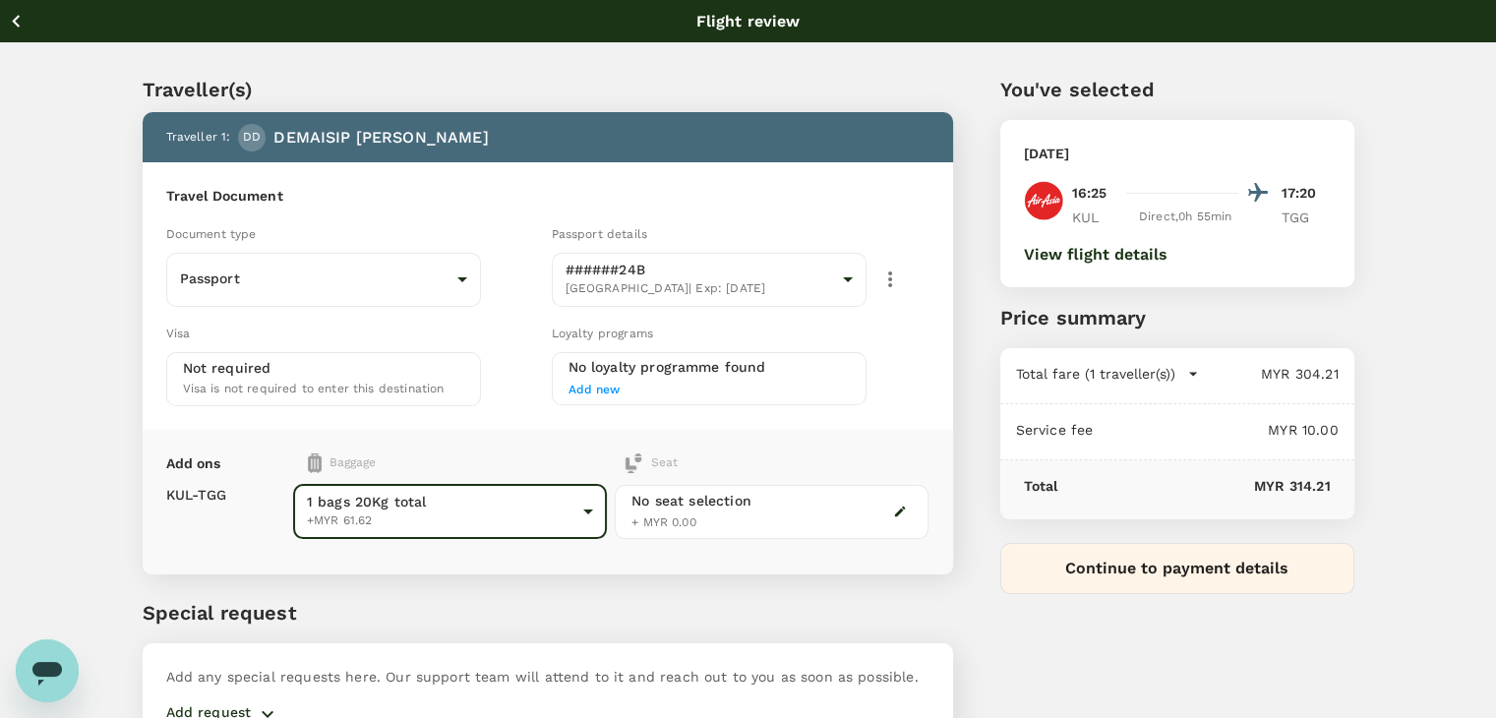
drag, startPoint x: 4, startPoint y: 25, endPoint x: 51, endPoint y: 30, distance: 47.5
click at [4, 25] on icon "button" at bounding box center [16, 21] width 25 height 25
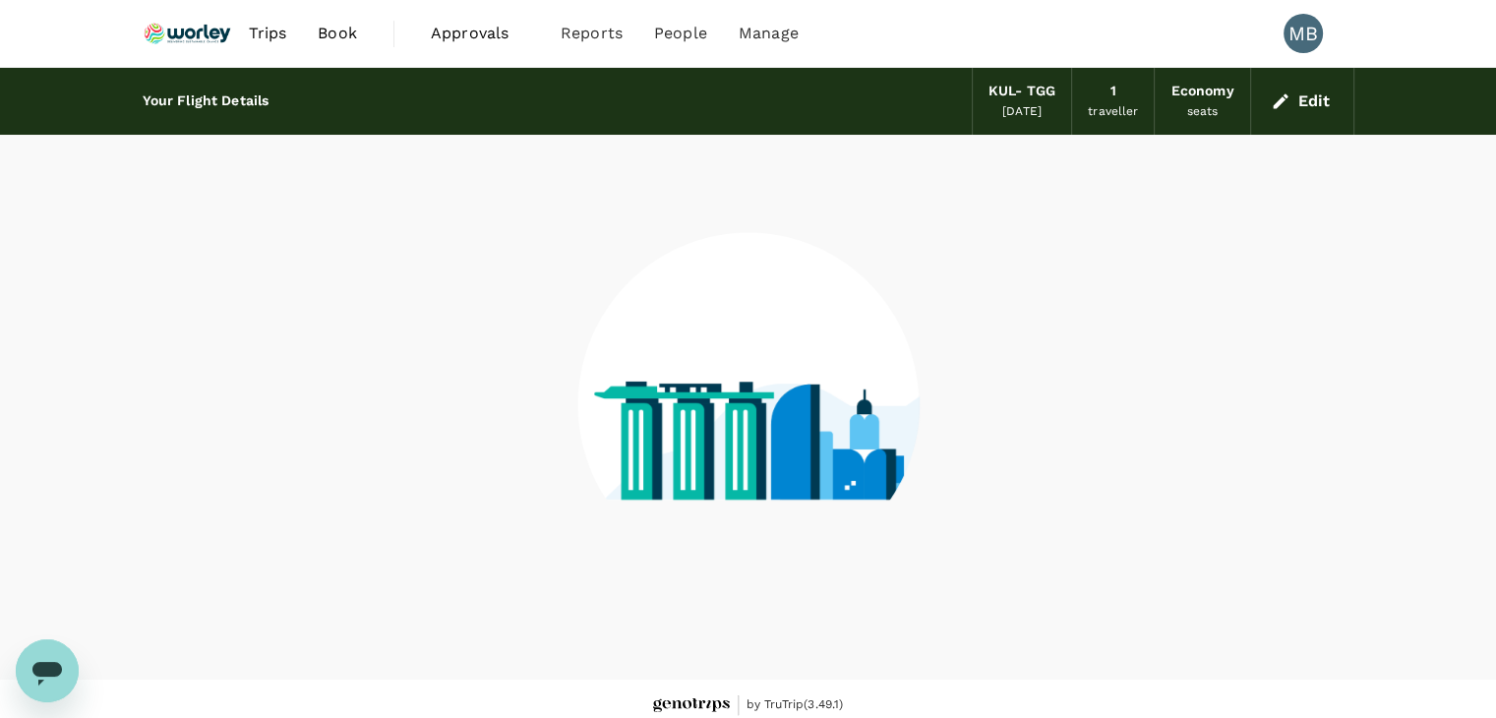
scroll to position [13, 0]
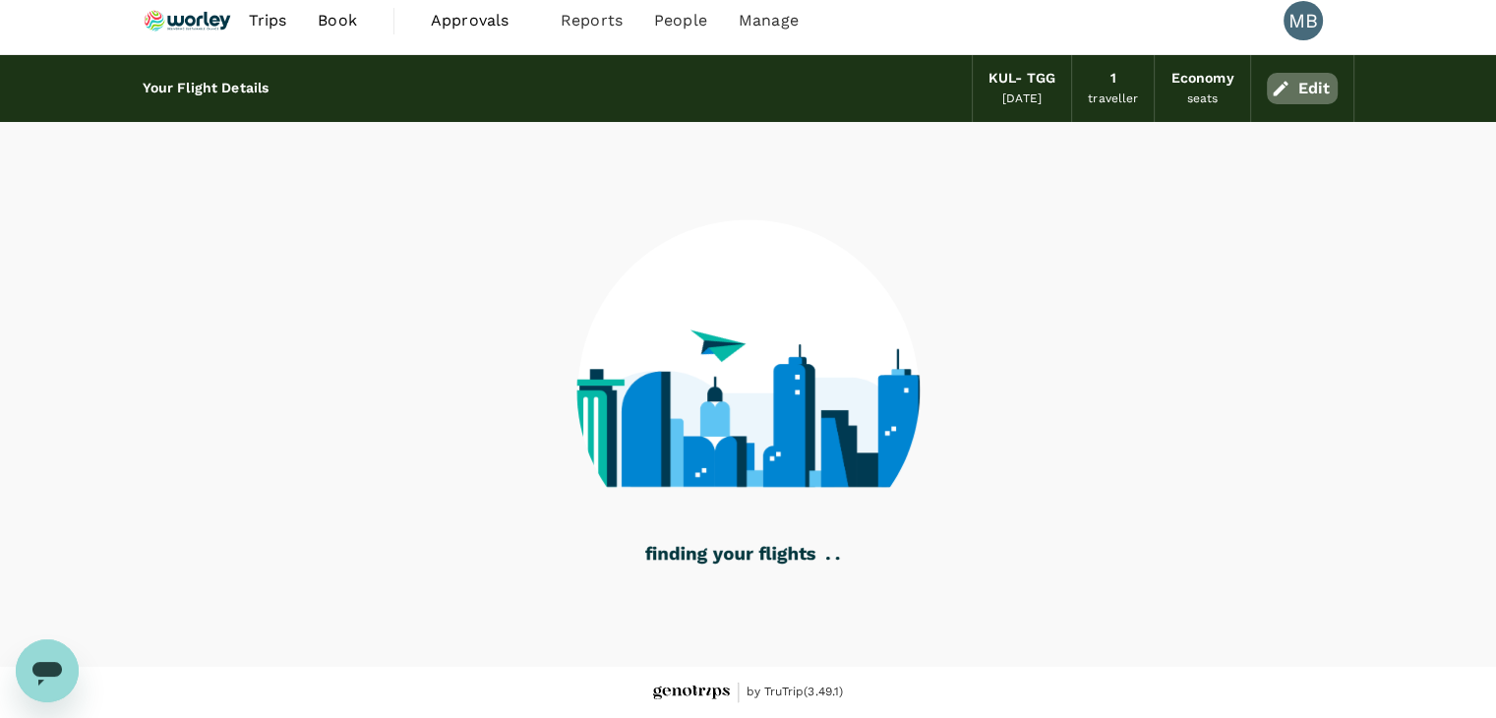
click at [1288, 80] on icon "button" at bounding box center [1281, 89] width 20 height 20
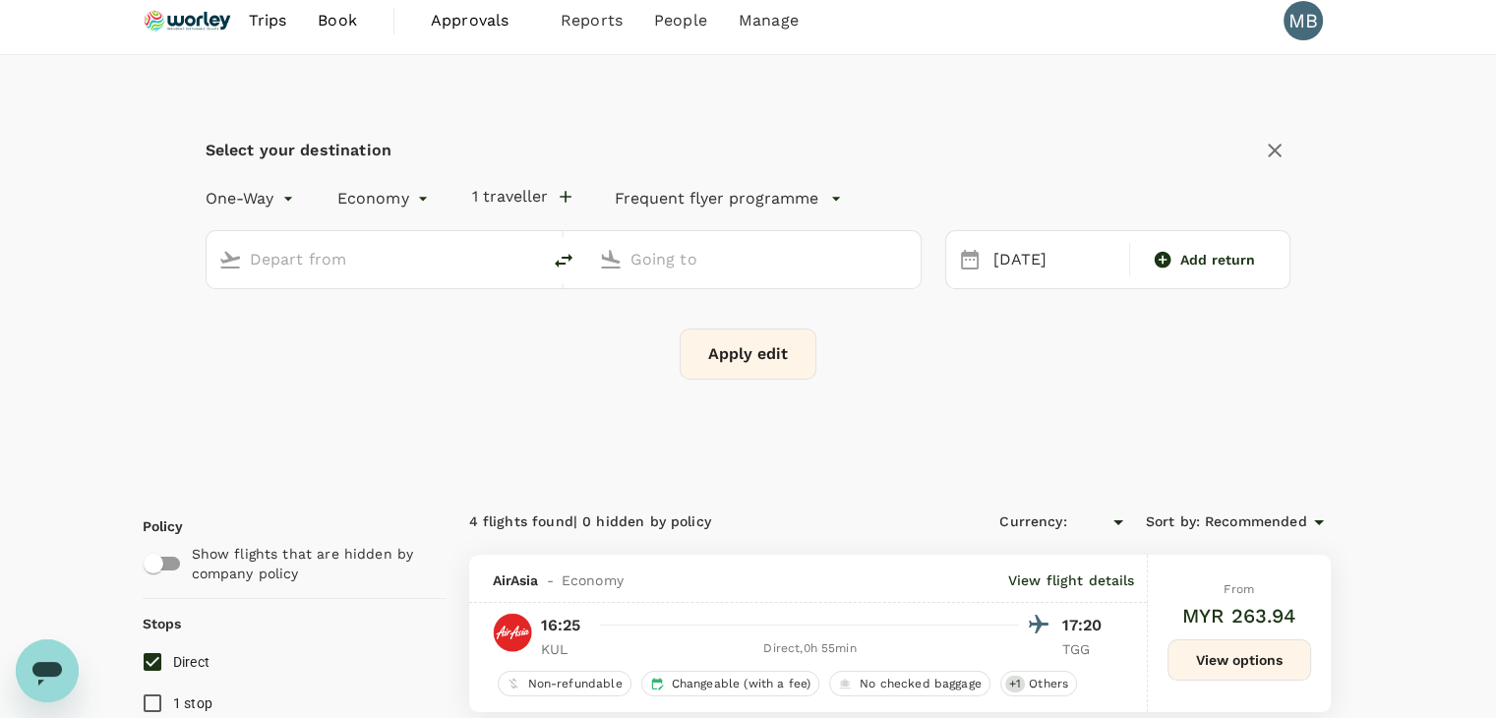
type input "MYR"
type input "1440"
type input "Kuala Lumpur Intl ([GEOGRAPHIC_DATA])"
type input "Kuala Terengganu (TGG)"
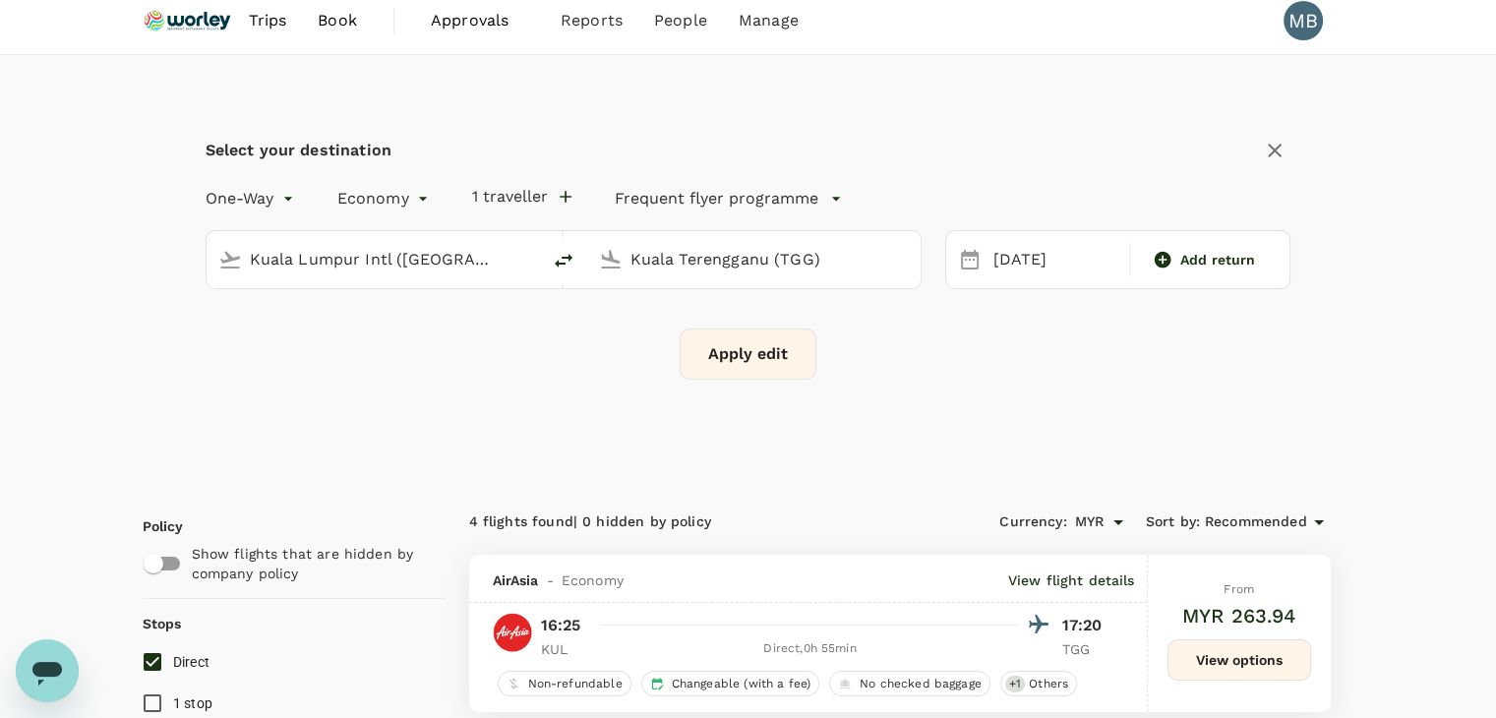
click at [445, 237] on div "Kuala Lumpur Intl ([GEOGRAPHIC_DATA])" at bounding box center [385, 255] width 286 height 39
click at [431, 327] on p "Sultan [PERSON_NAME] [PERSON_NAME]" at bounding box center [403, 336] width 346 height 20
type input "Sultan [PERSON_NAME] [PERSON_NAME] (SZB)"
click at [751, 374] on button "Apply edit" at bounding box center [748, 353] width 137 height 51
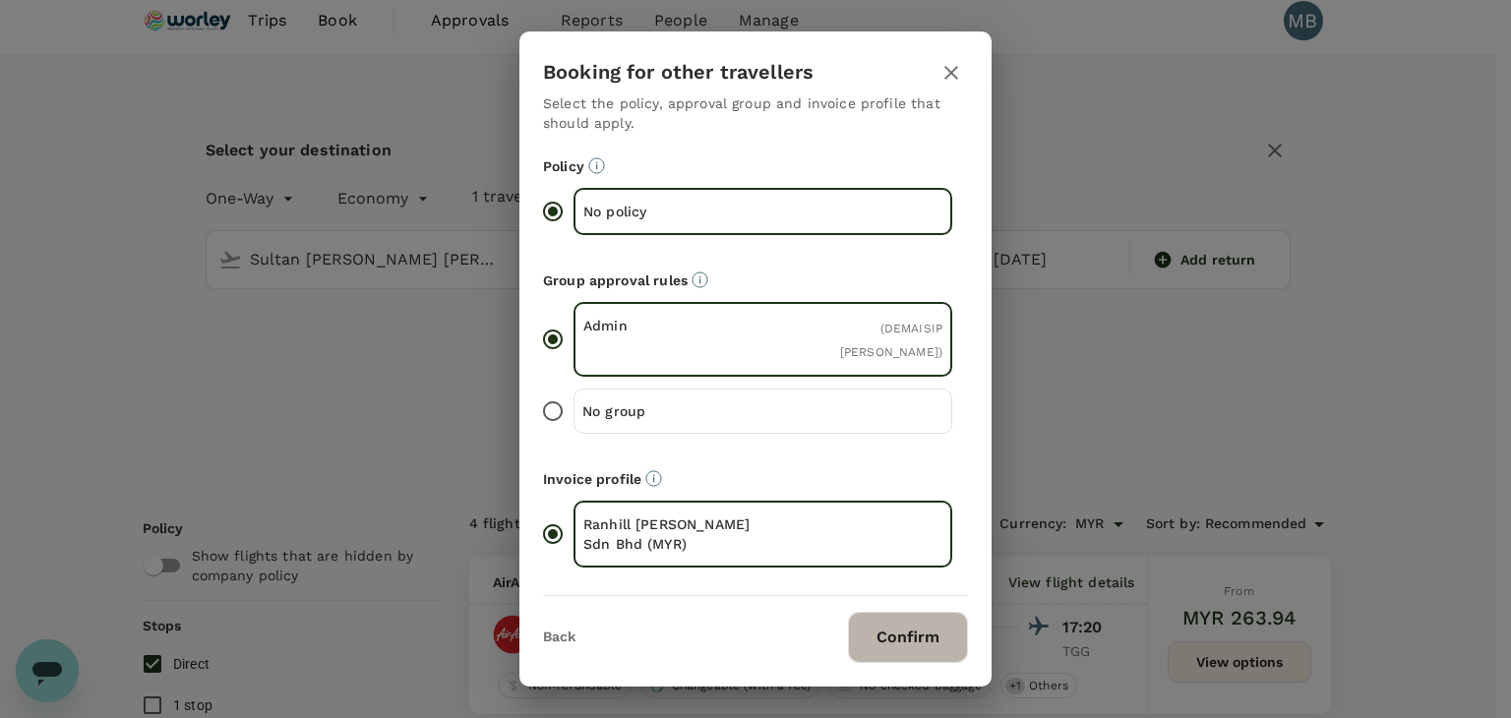
click at [928, 649] on button "Confirm" at bounding box center [908, 637] width 120 height 51
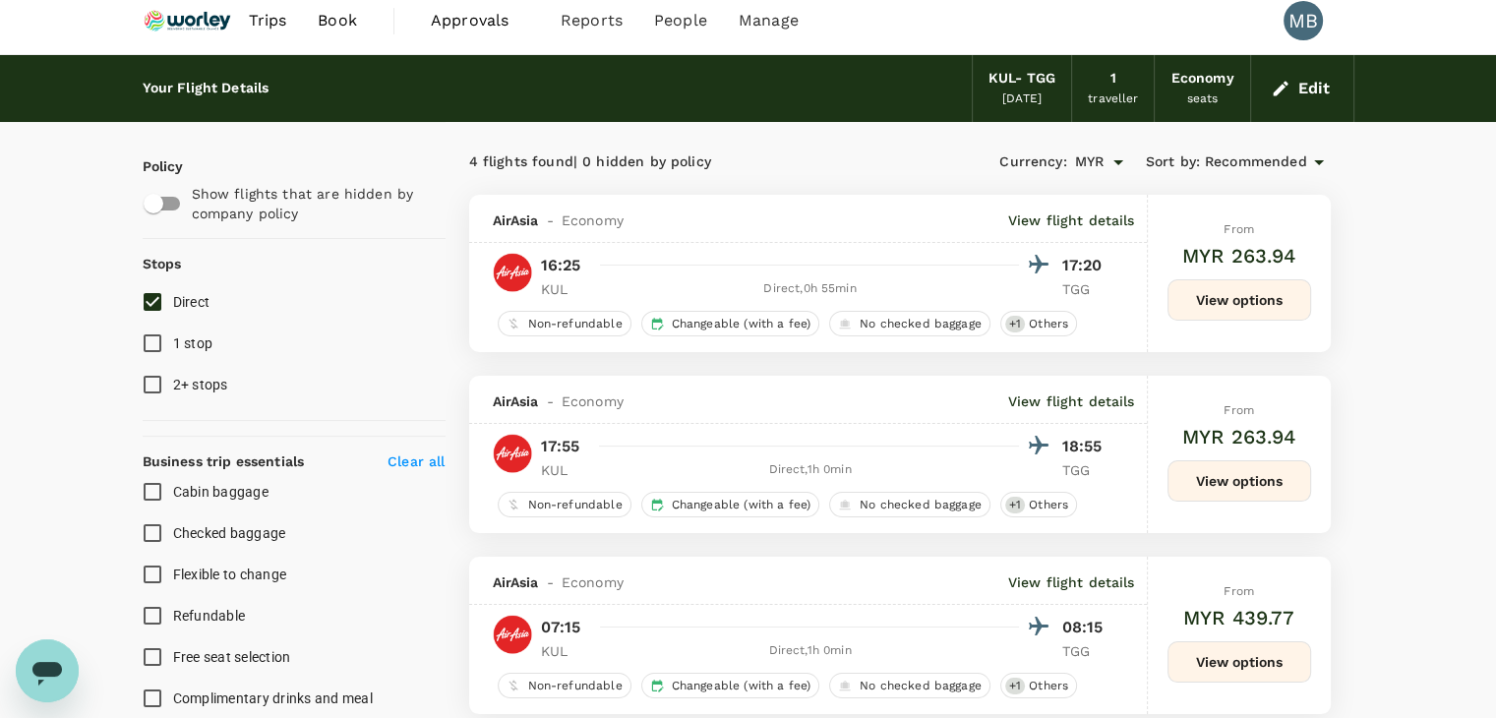
checkbox input "false"
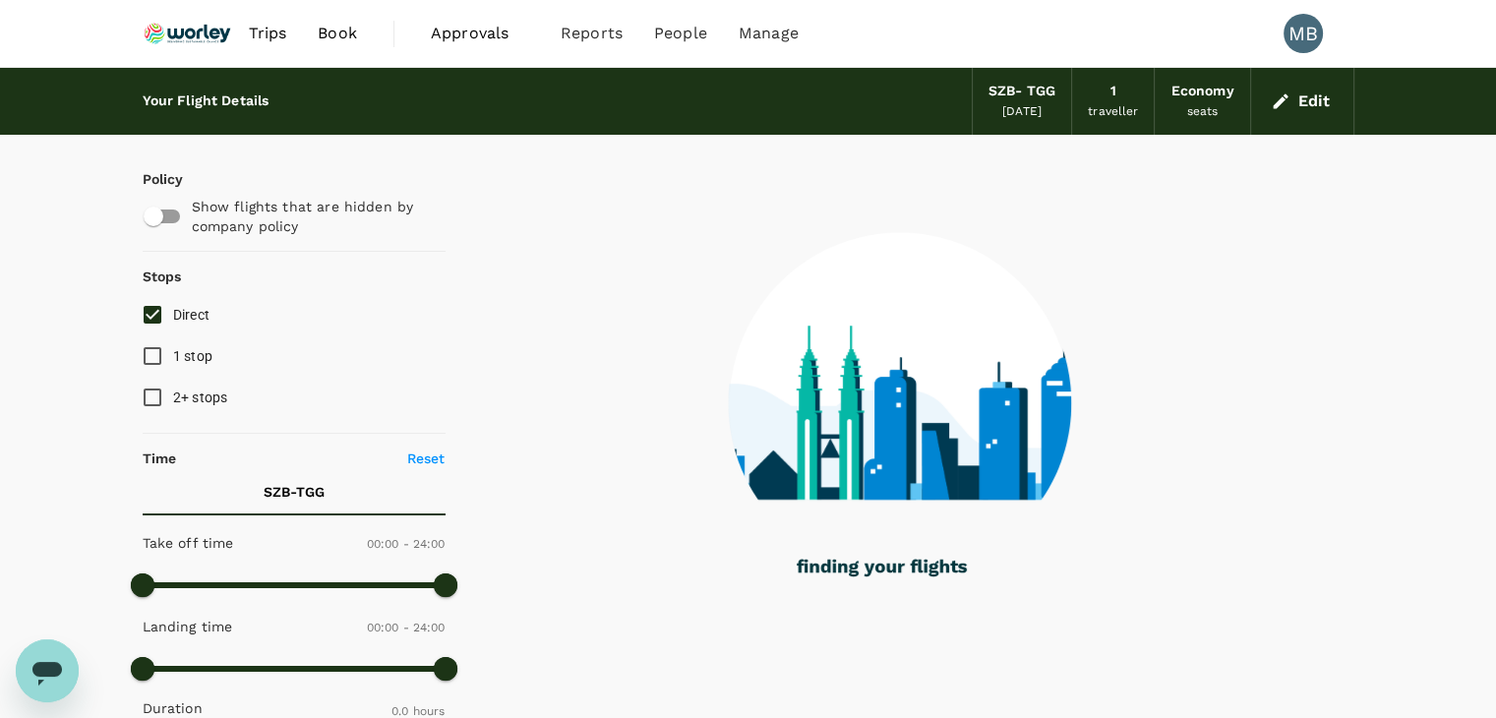
checkbox input "true"
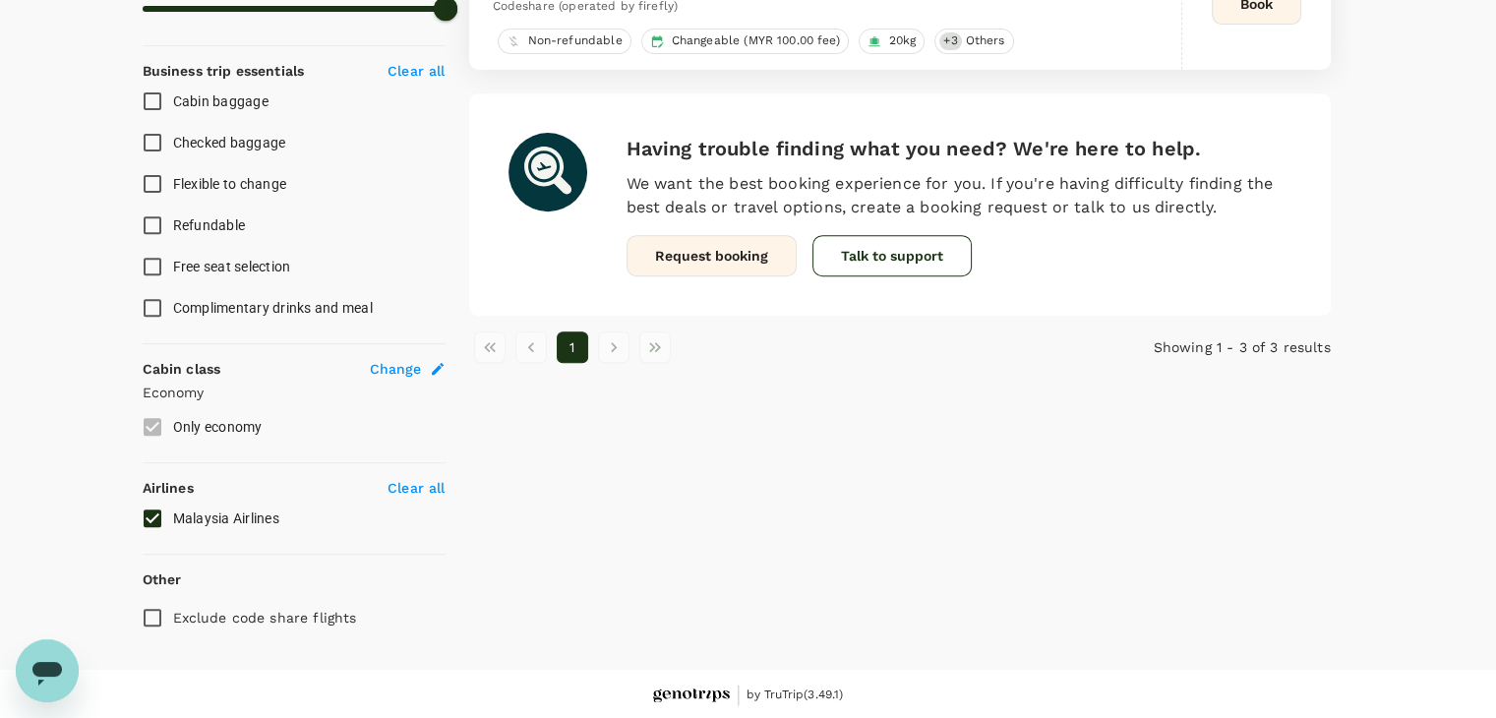
checkbox input "false"
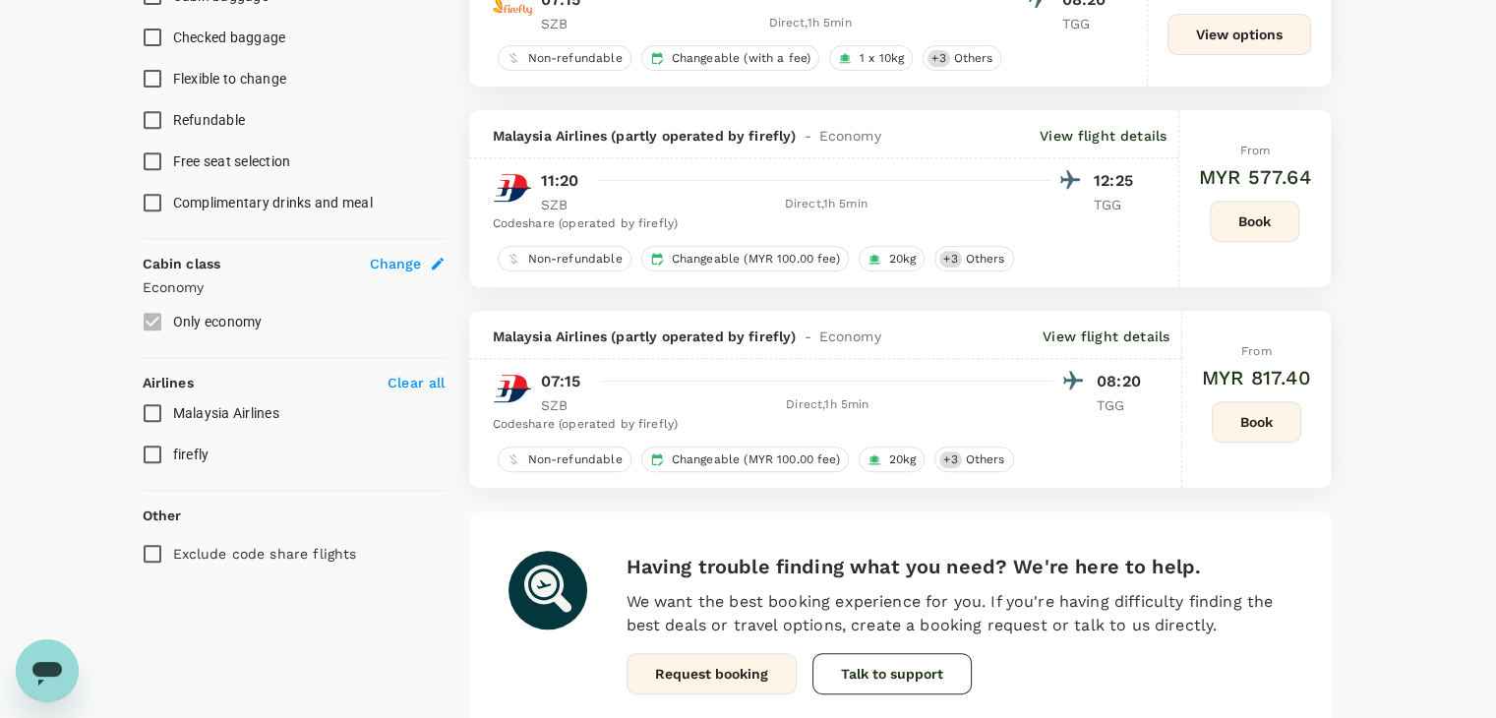
scroll to position [1010, 0]
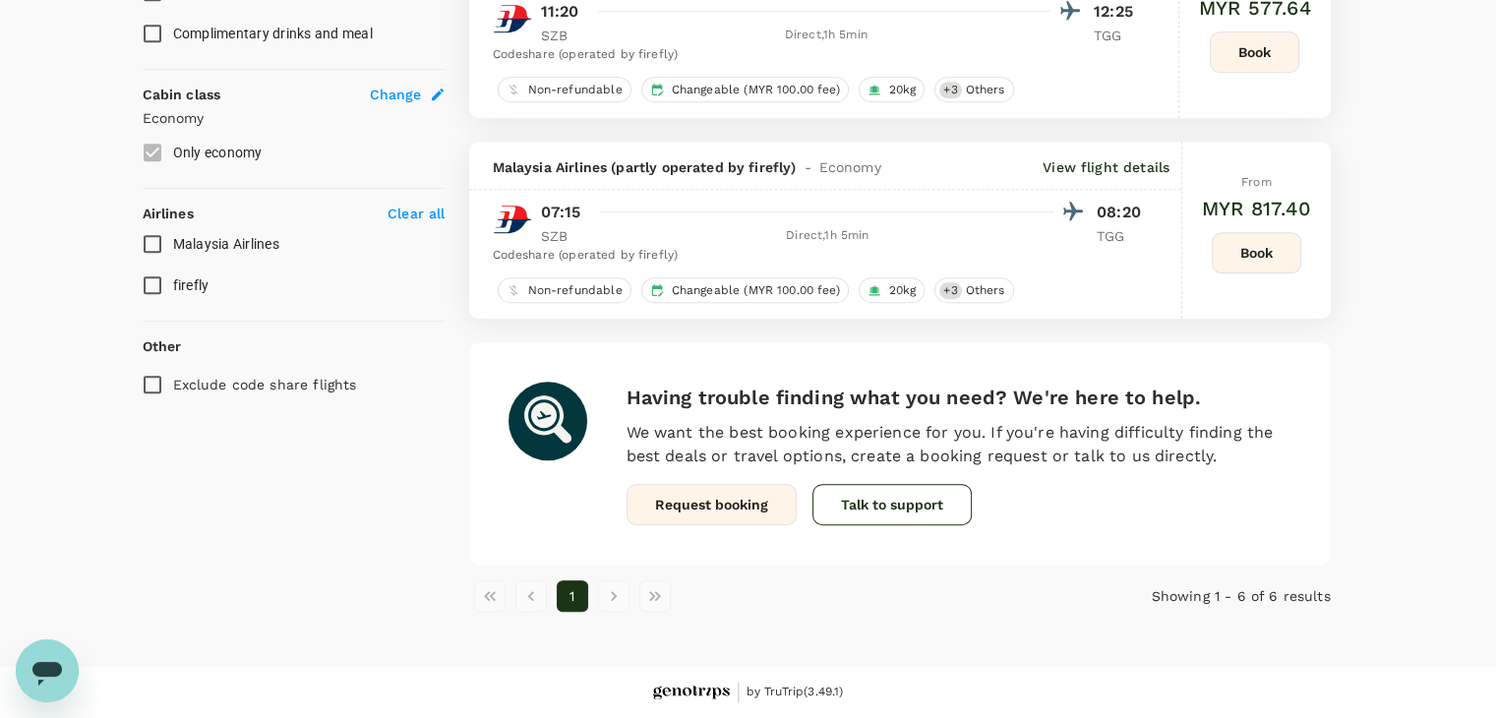
click at [155, 284] on input "firefly" at bounding box center [152, 285] width 41 height 41
checkbox input "true"
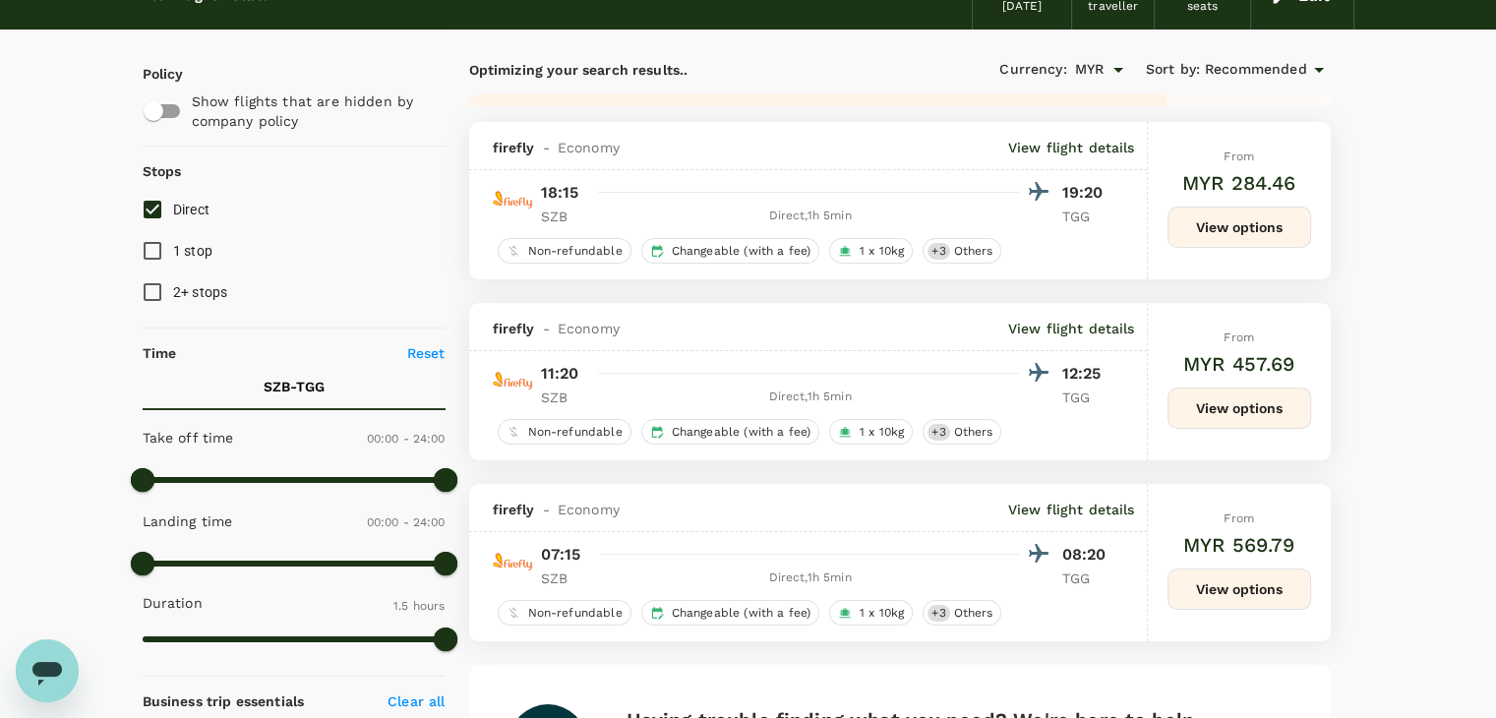
scroll to position [223, 0]
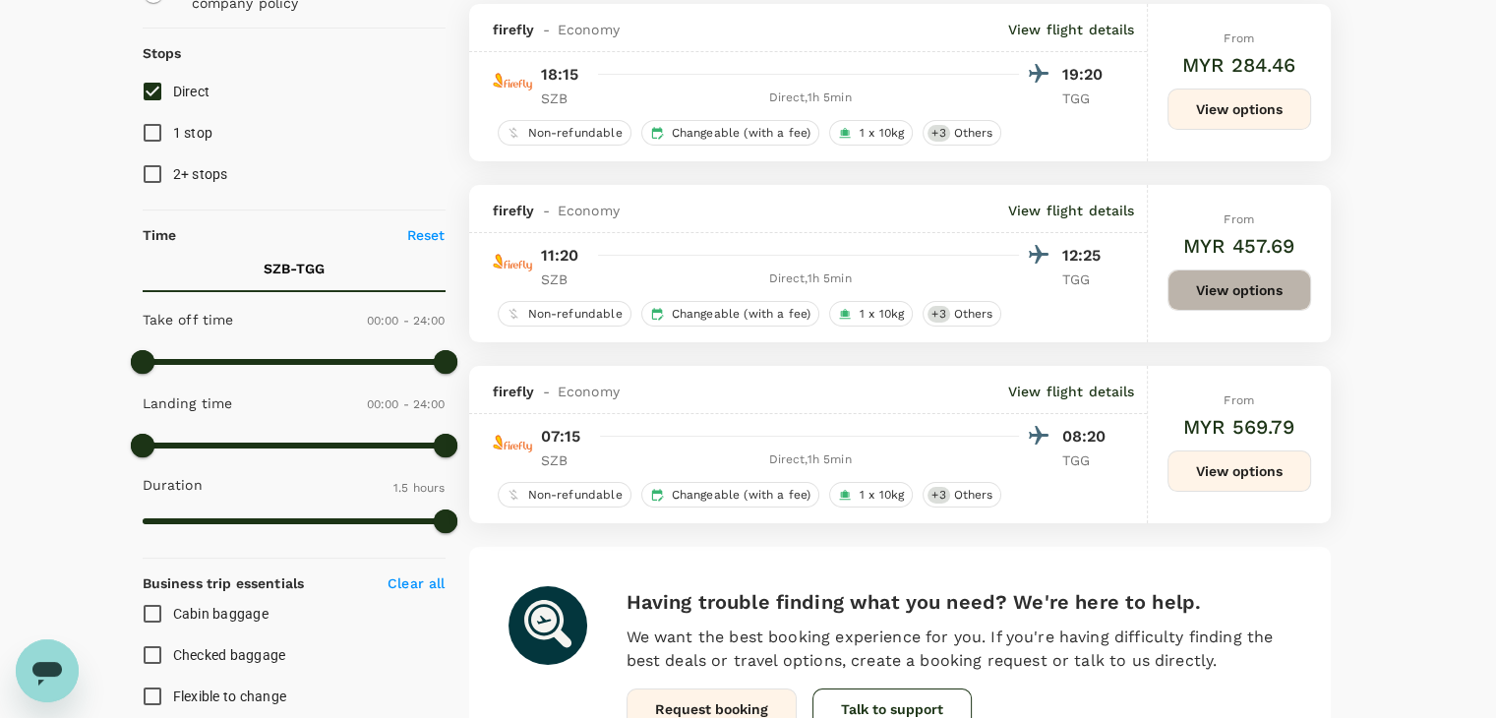
click at [1195, 306] on button "View options" at bounding box center [1239, 289] width 144 height 41
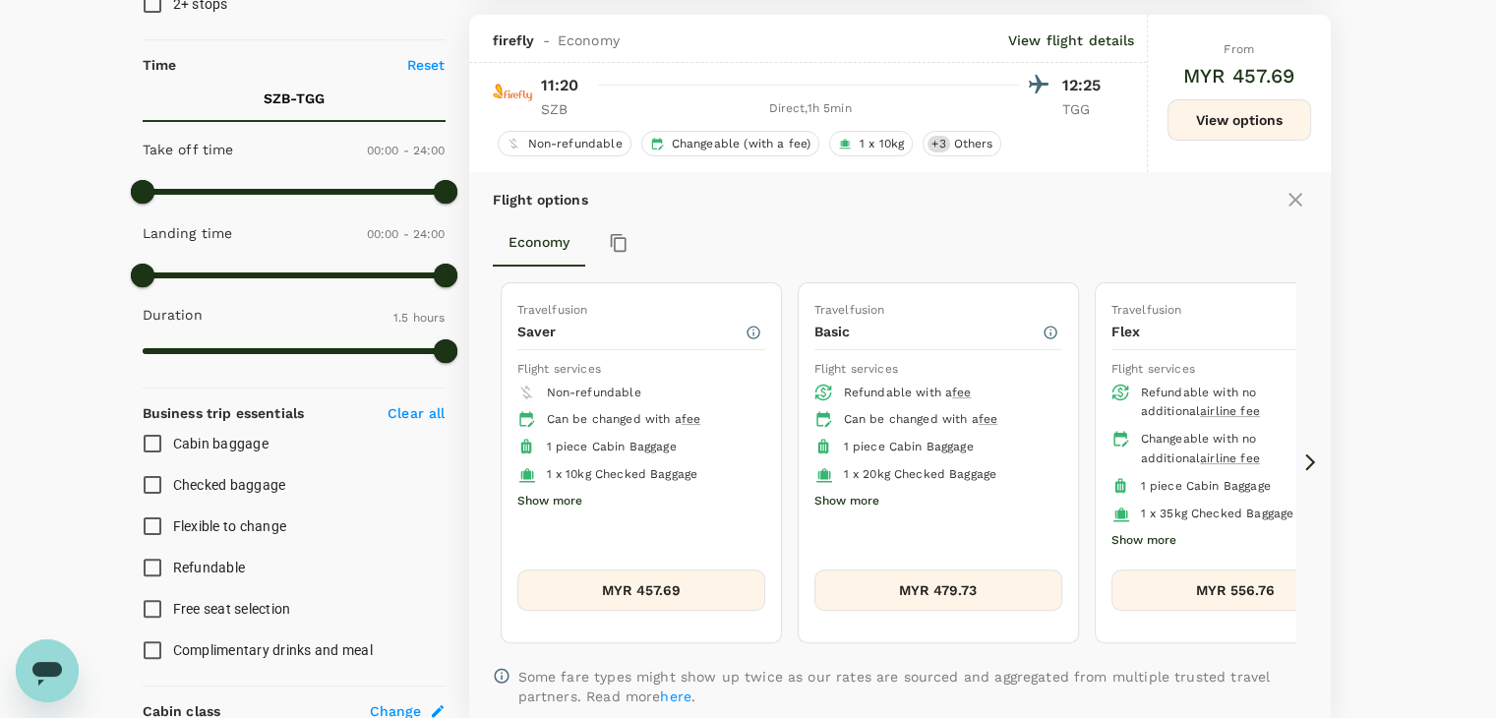
scroll to position [389, 0]
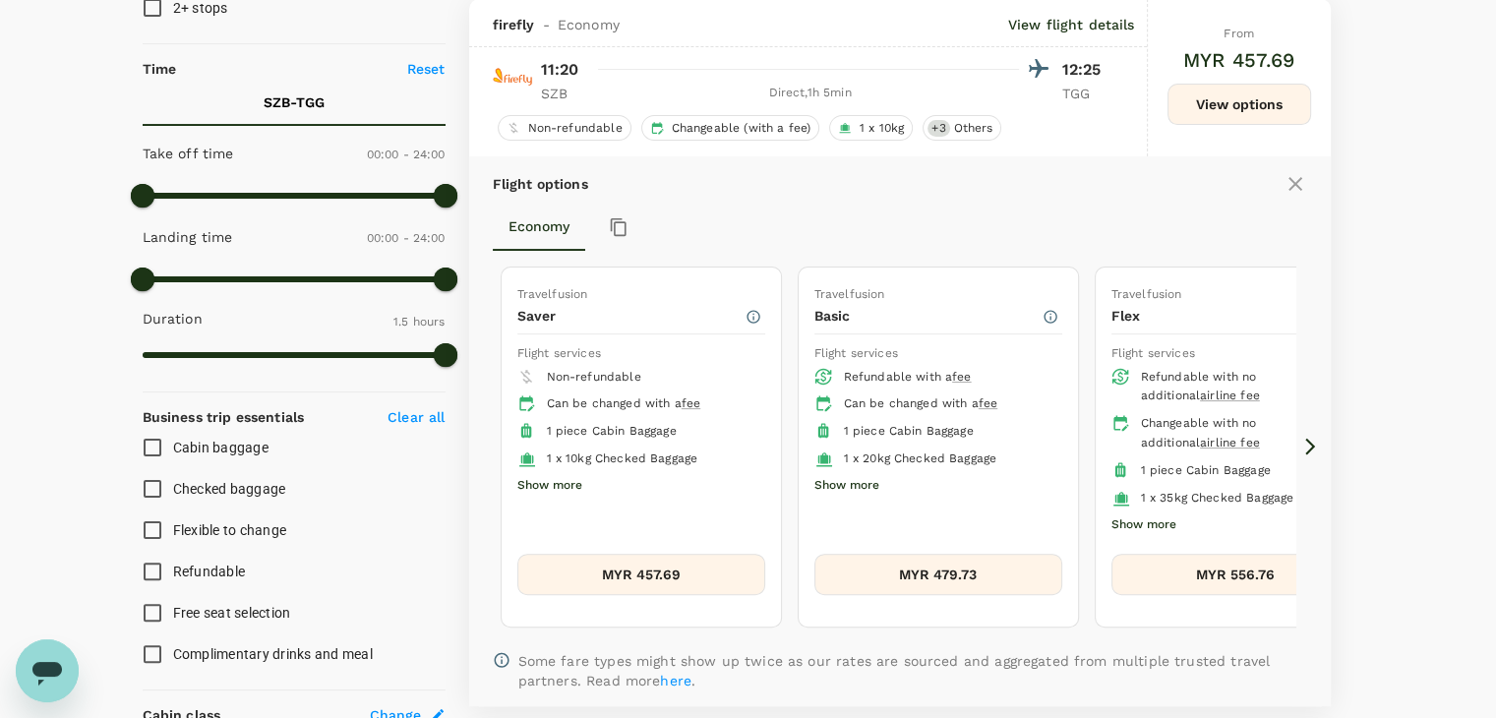
click at [1154, 521] on button "Show more" at bounding box center [1143, 525] width 65 height 26
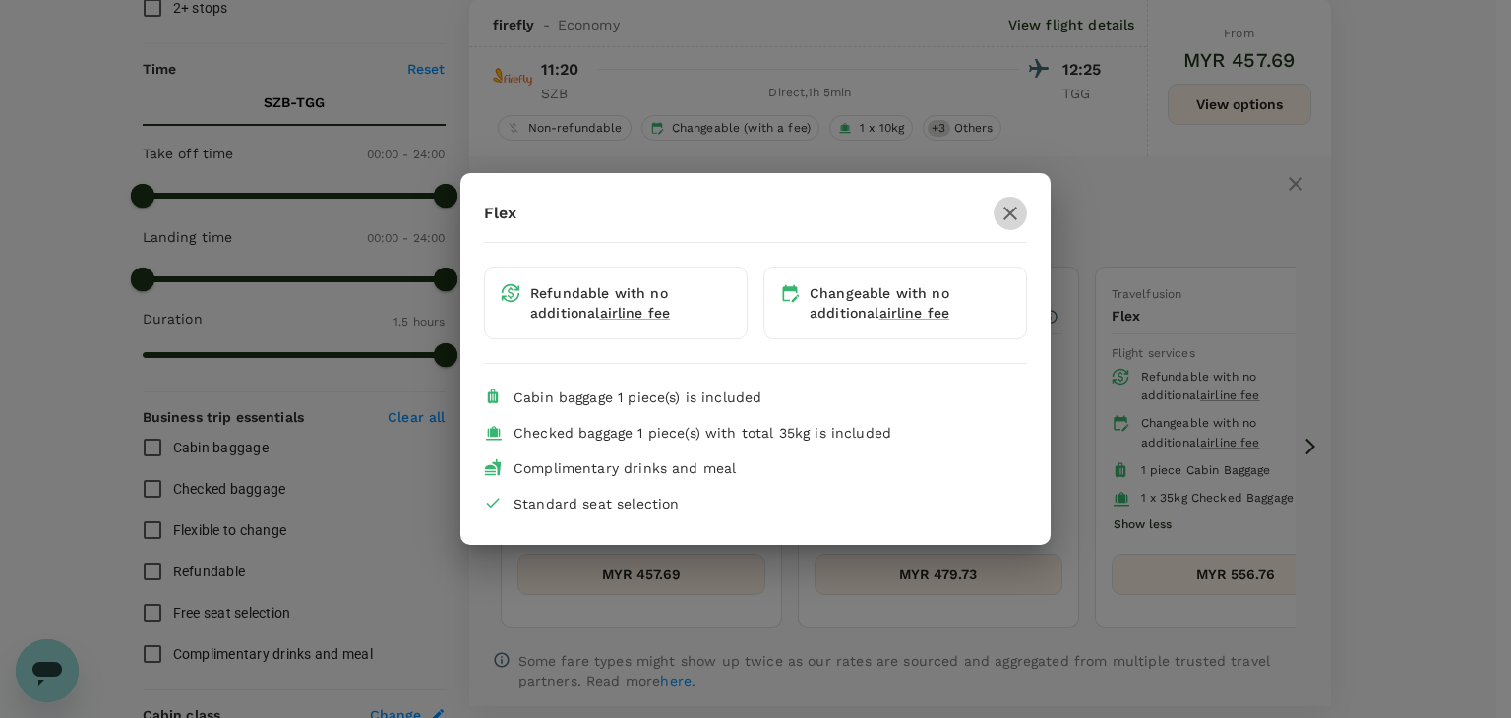
click at [1016, 206] on icon "button" at bounding box center [1010, 214] width 24 height 24
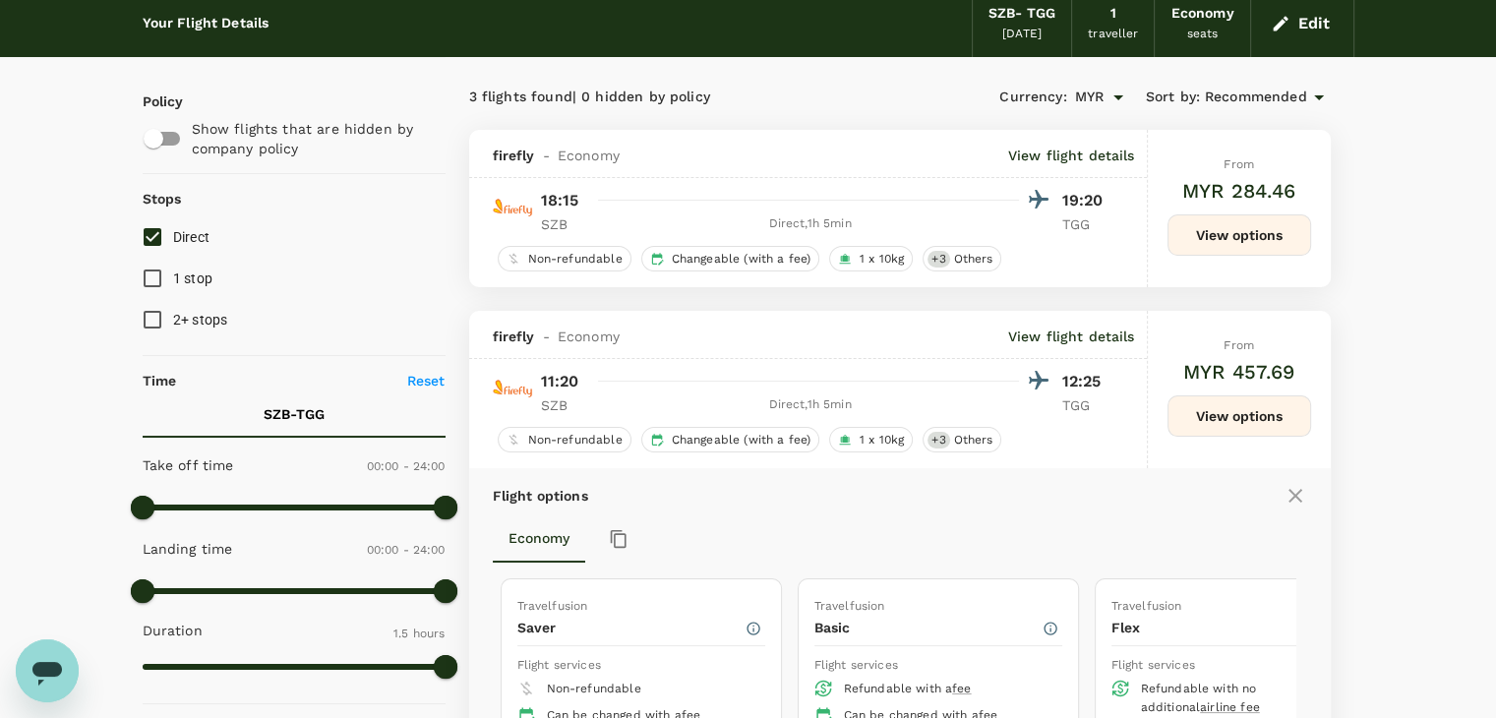
scroll to position [0, 0]
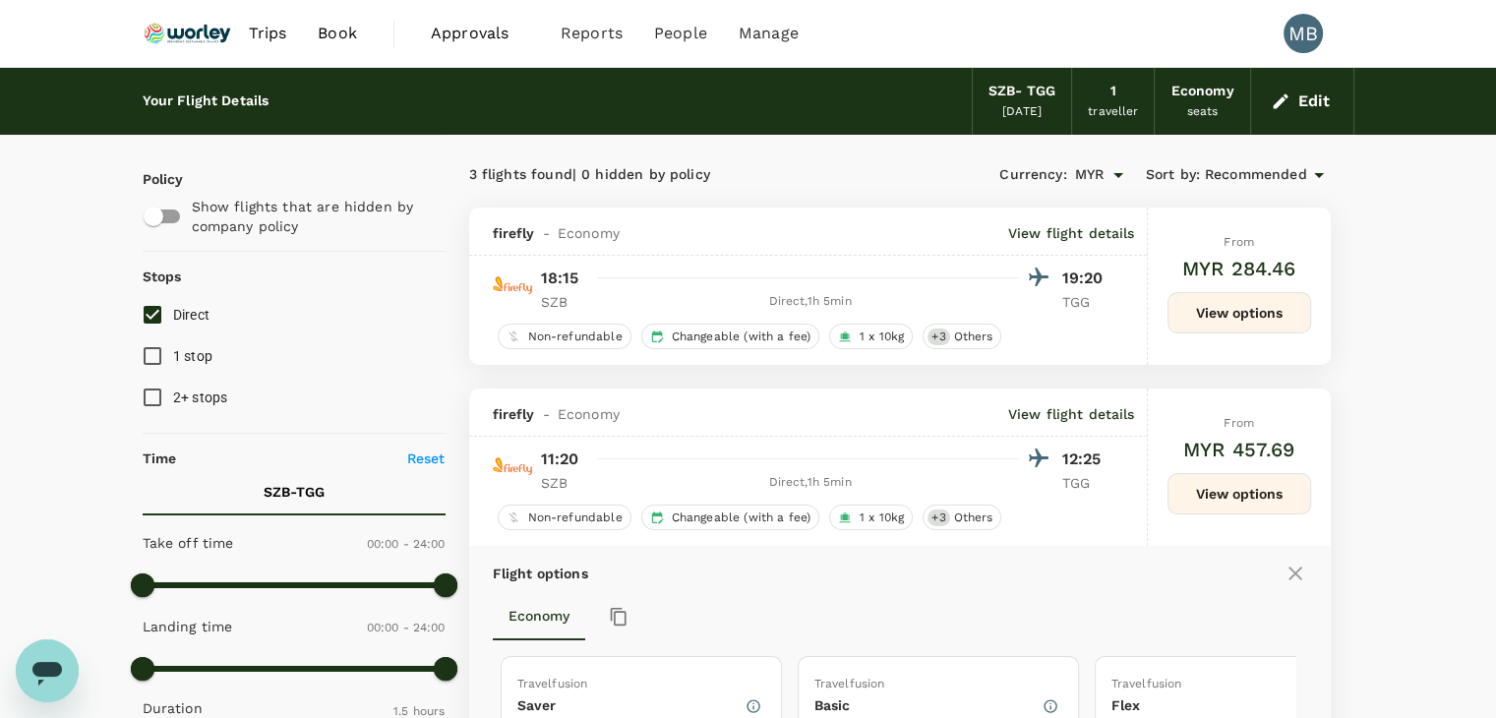
click at [1294, 115] on button "Edit" at bounding box center [1302, 101] width 71 height 31
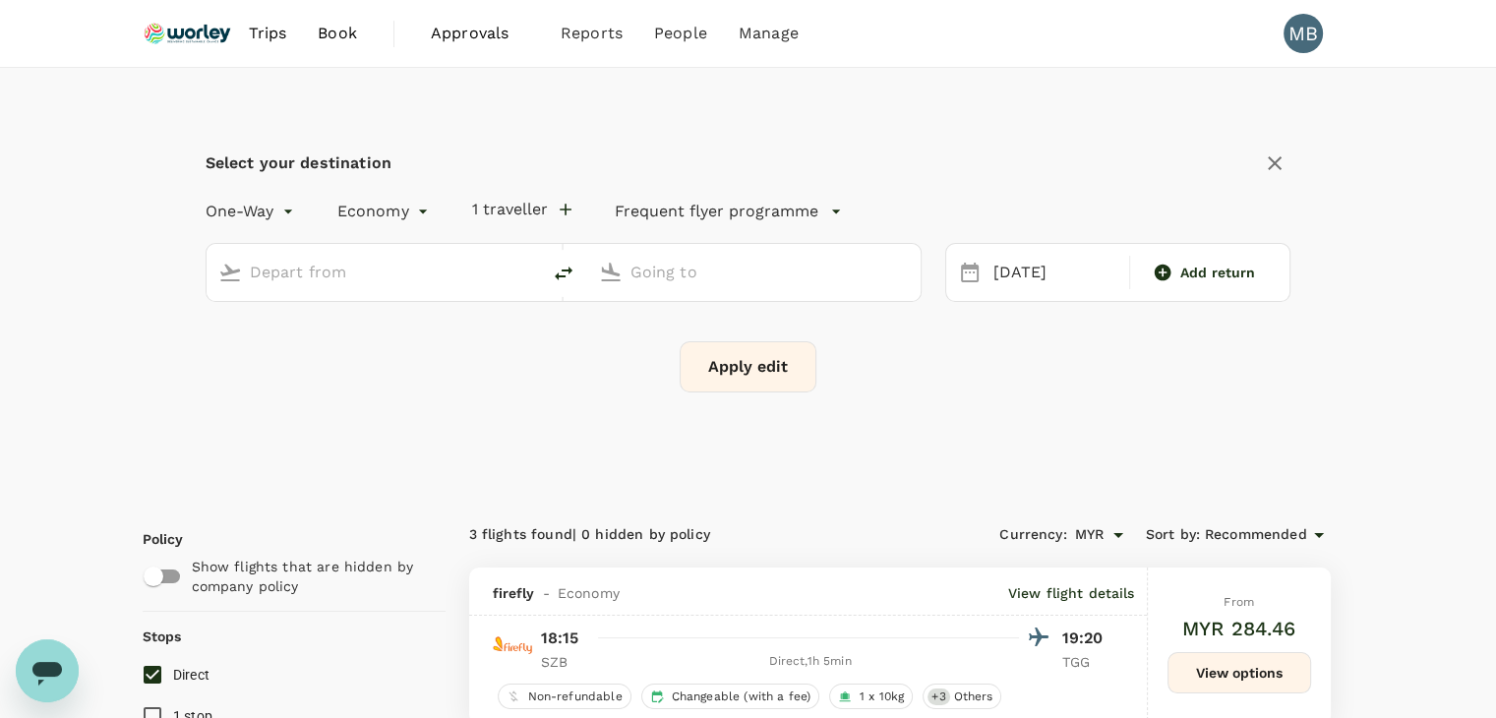
type input "Sultan [PERSON_NAME] [PERSON_NAME] (SZB)"
type input "Kuala Terengganu (TGG)"
click at [488, 264] on input "Sultan [PERSON_NAME] [PERSON_NAME] (SZB)" at bounding box center [374, 272] width 249 height 30
click at [463, 339] on p "[GEOGRAPHIC_DATA] Intl" at bounding box center [403, 348] width 346 height 20
type input "Kuala Lumpur Intl ([GEOGRAPHIC_DATA])"
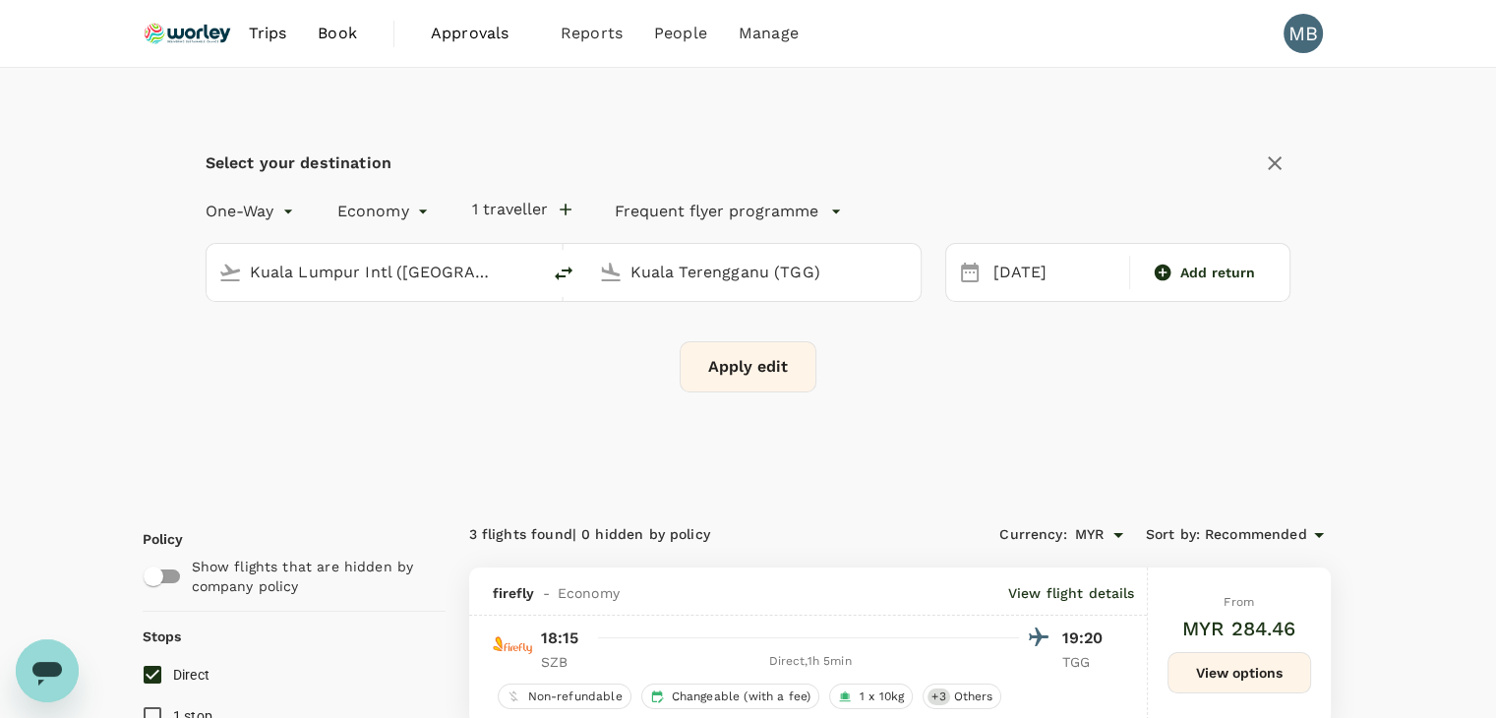
click at [773, 374] on button "Apply edit" at bounding box center [748, 366] width 137 height 51
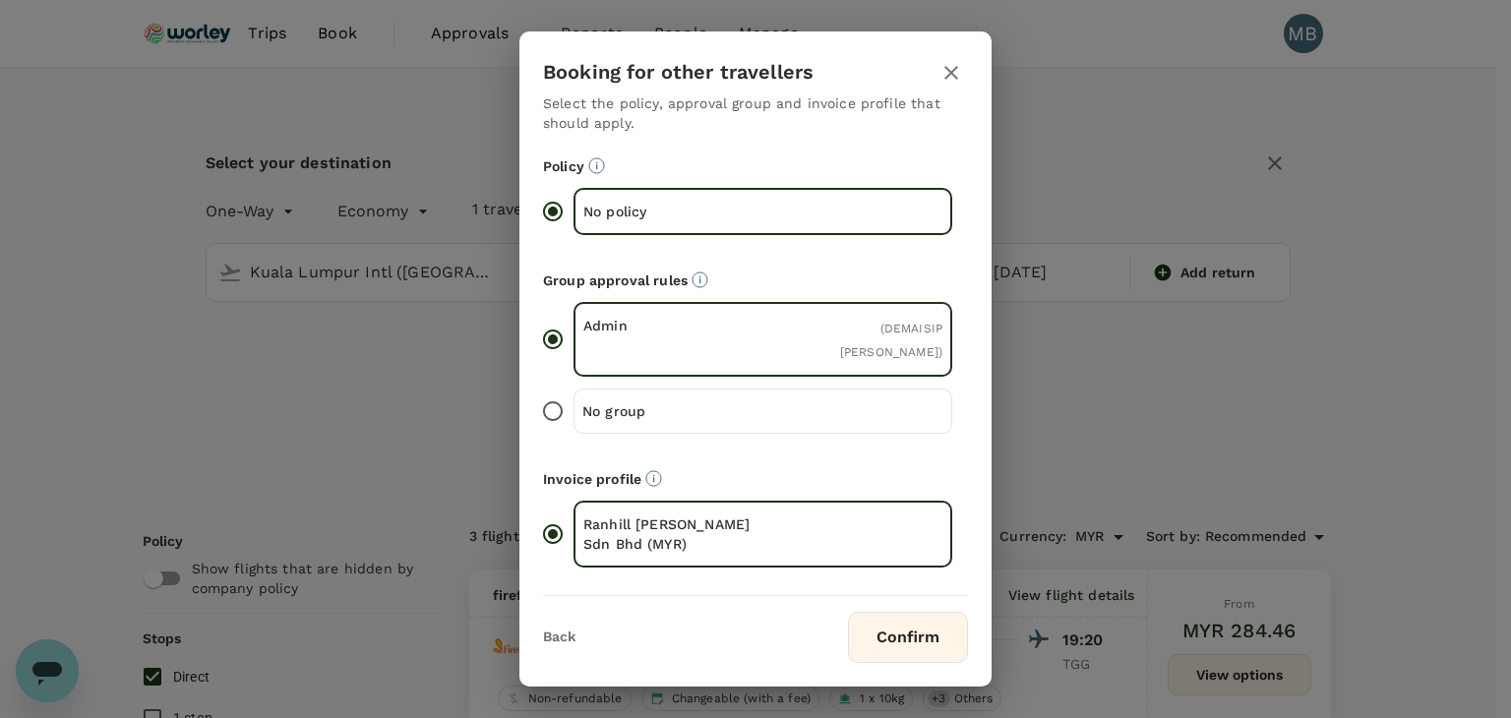
click at [908, 635] on button "Confirm" at bounding box center [908, 637] width 120 height 51
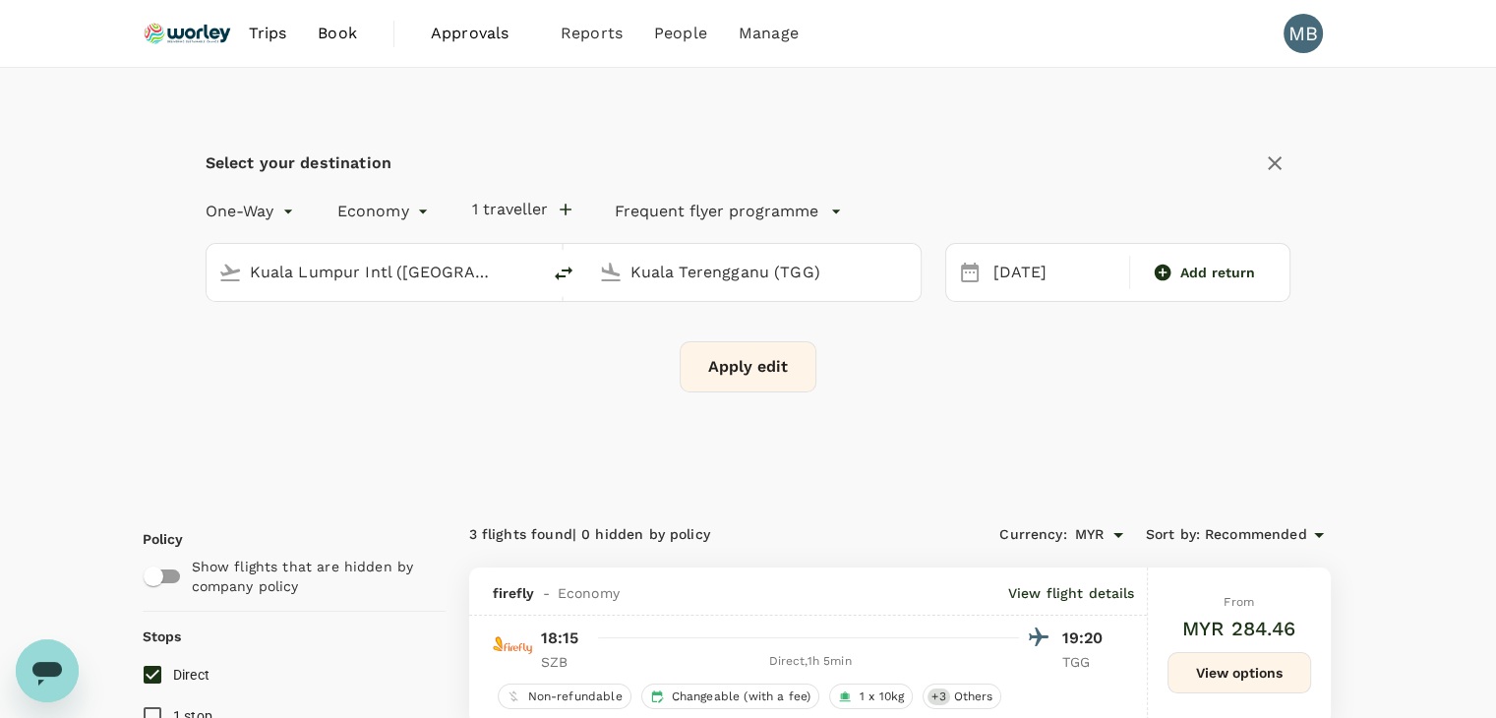
checkbox input "false"
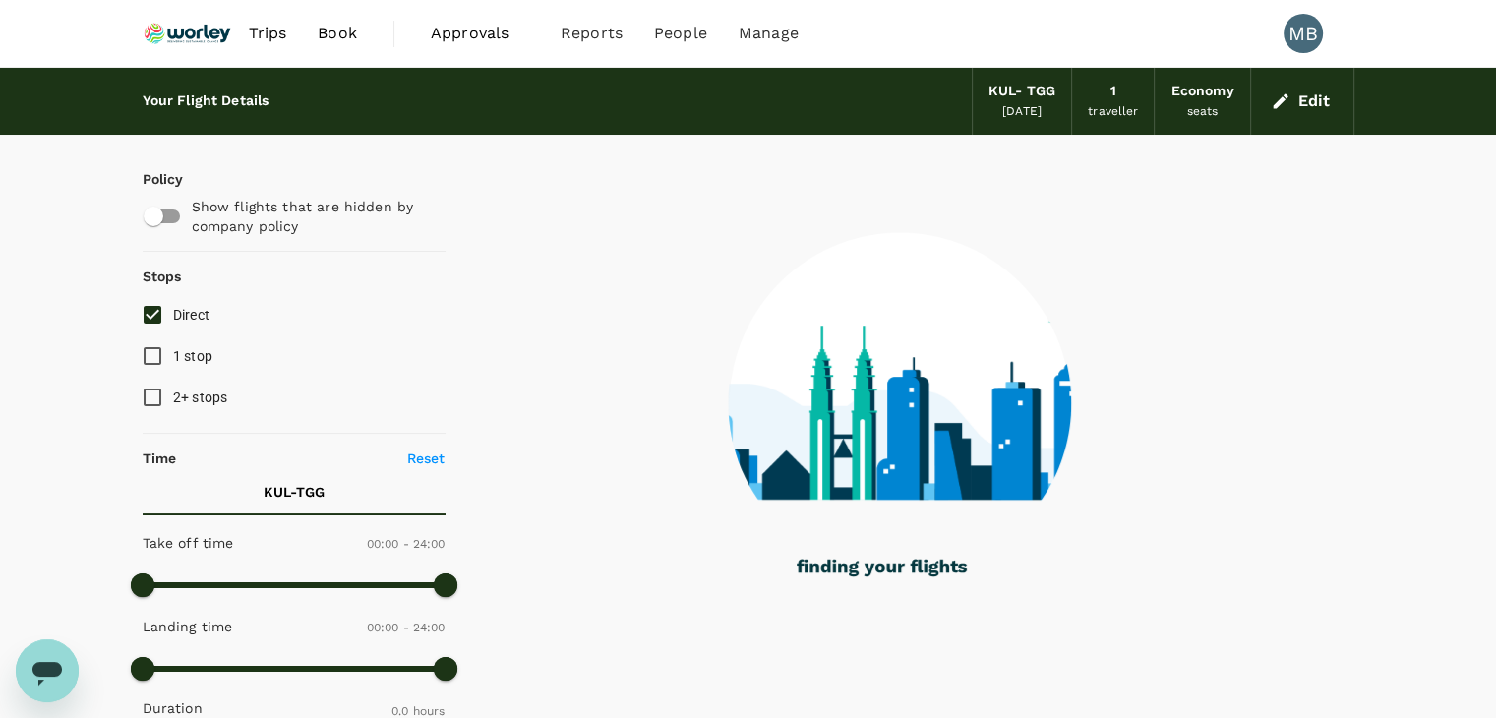
checkbox input "true"
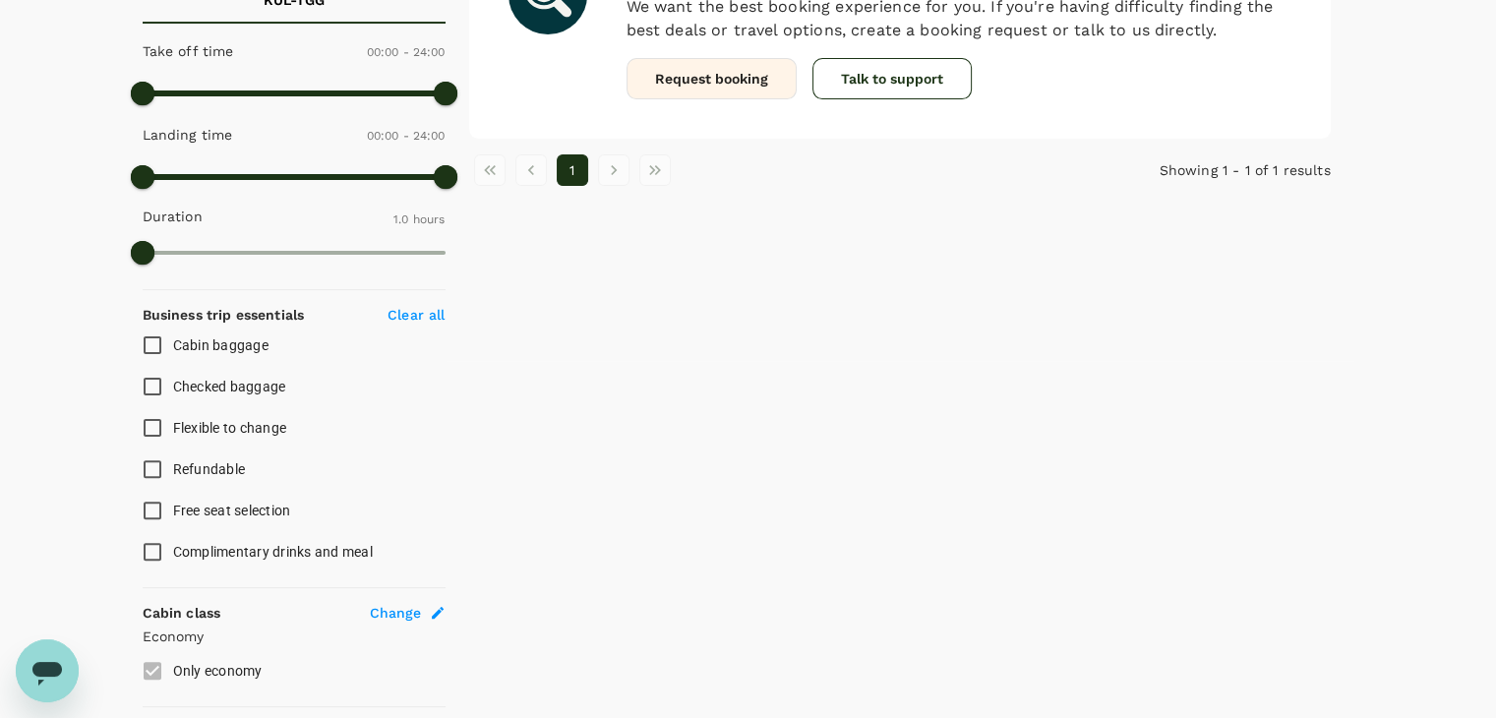
scroll to position [98, 0]
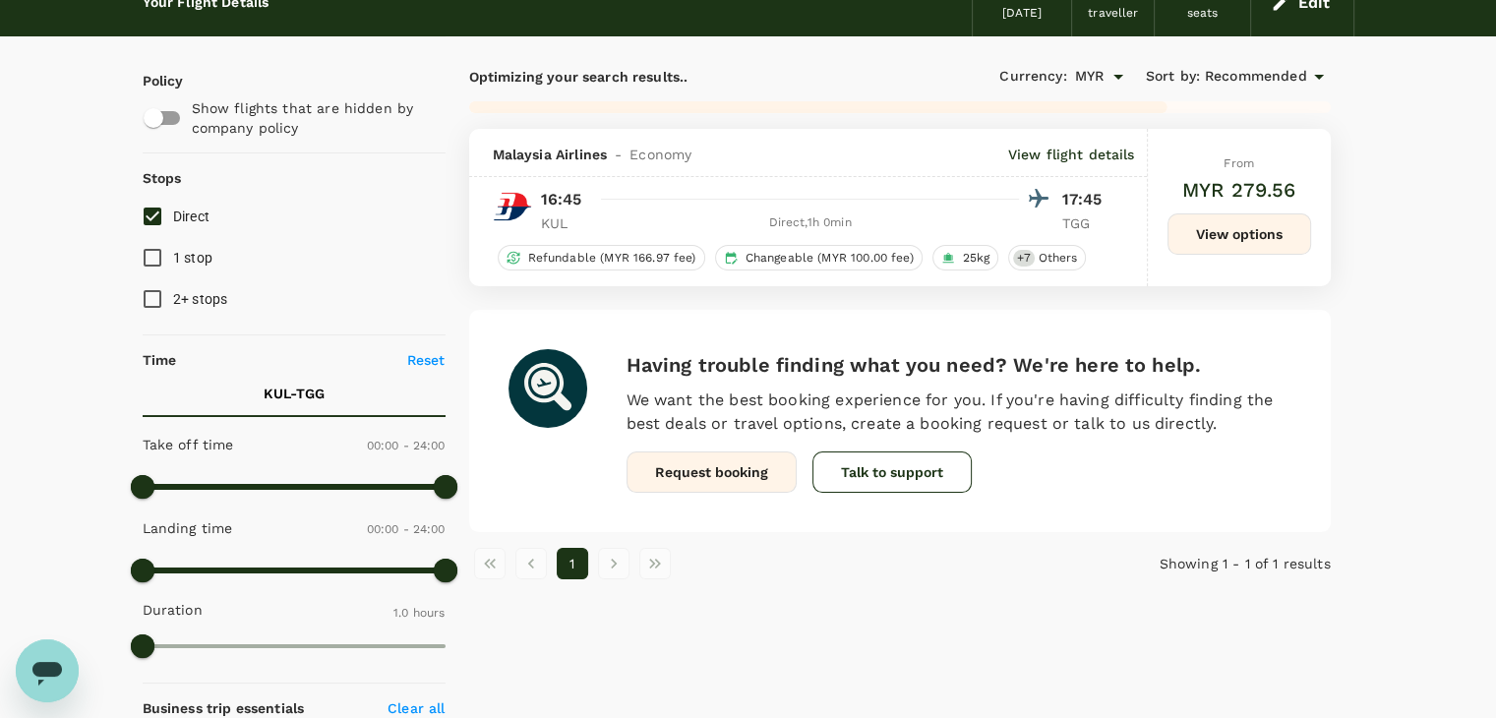
click at [1229, 215] on button "View options" at bounding box center [1239, 233] width 144 height 41
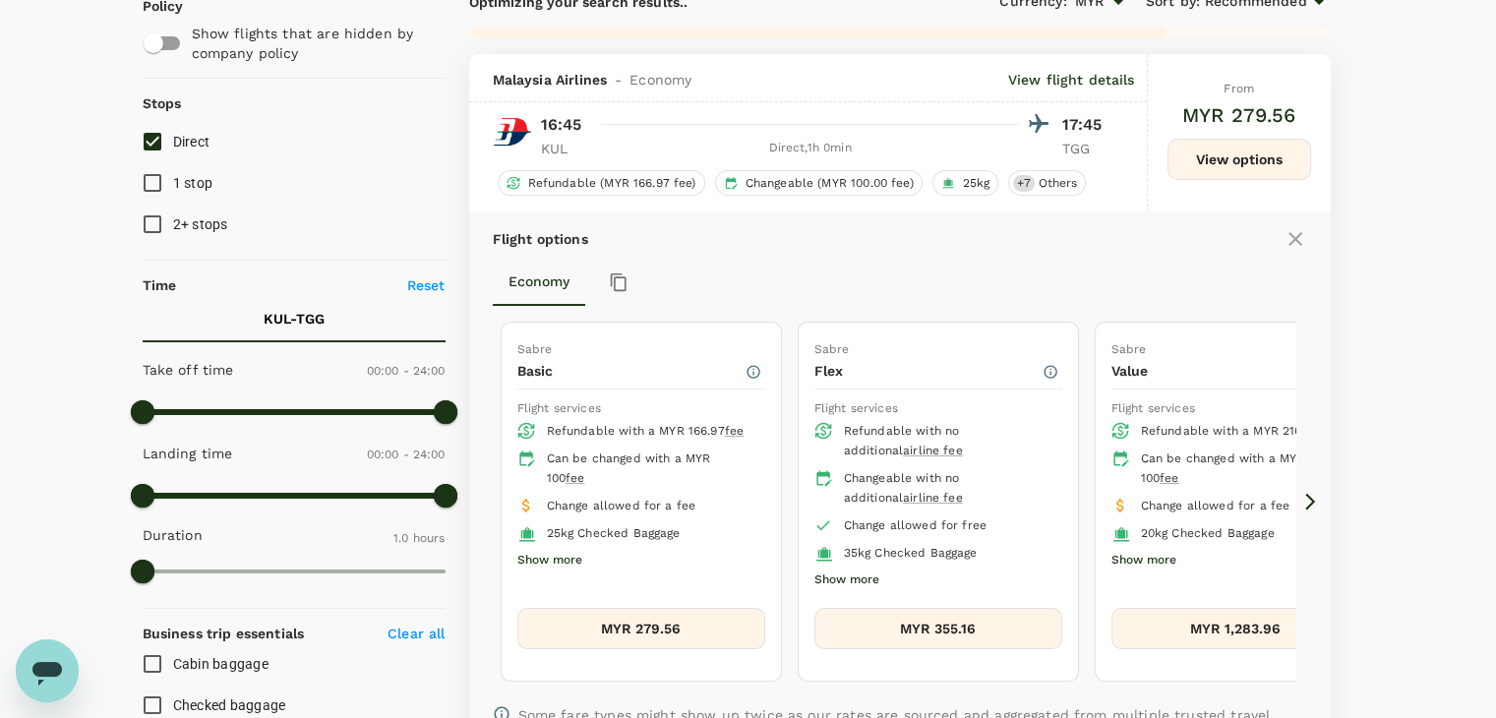
scroll to position [227, 0]
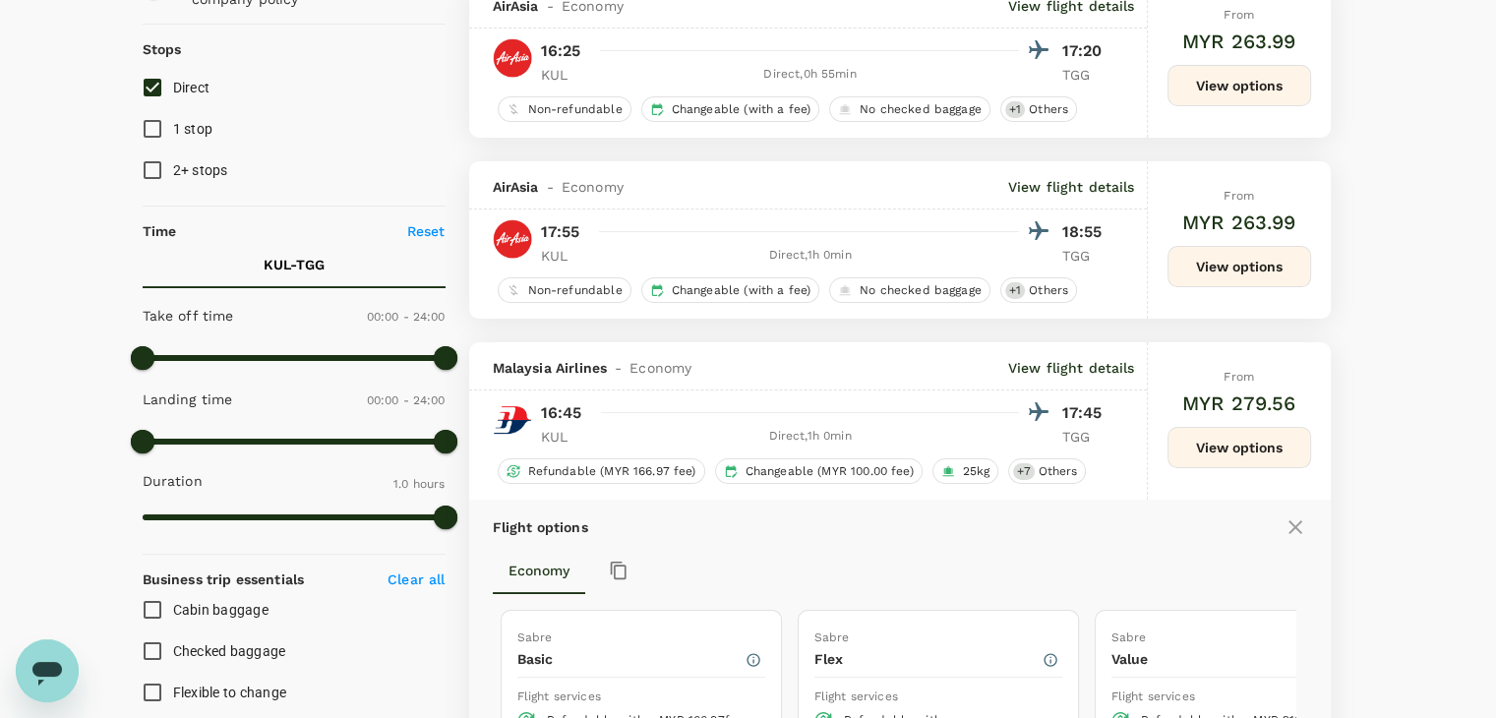
checkbox input "false"
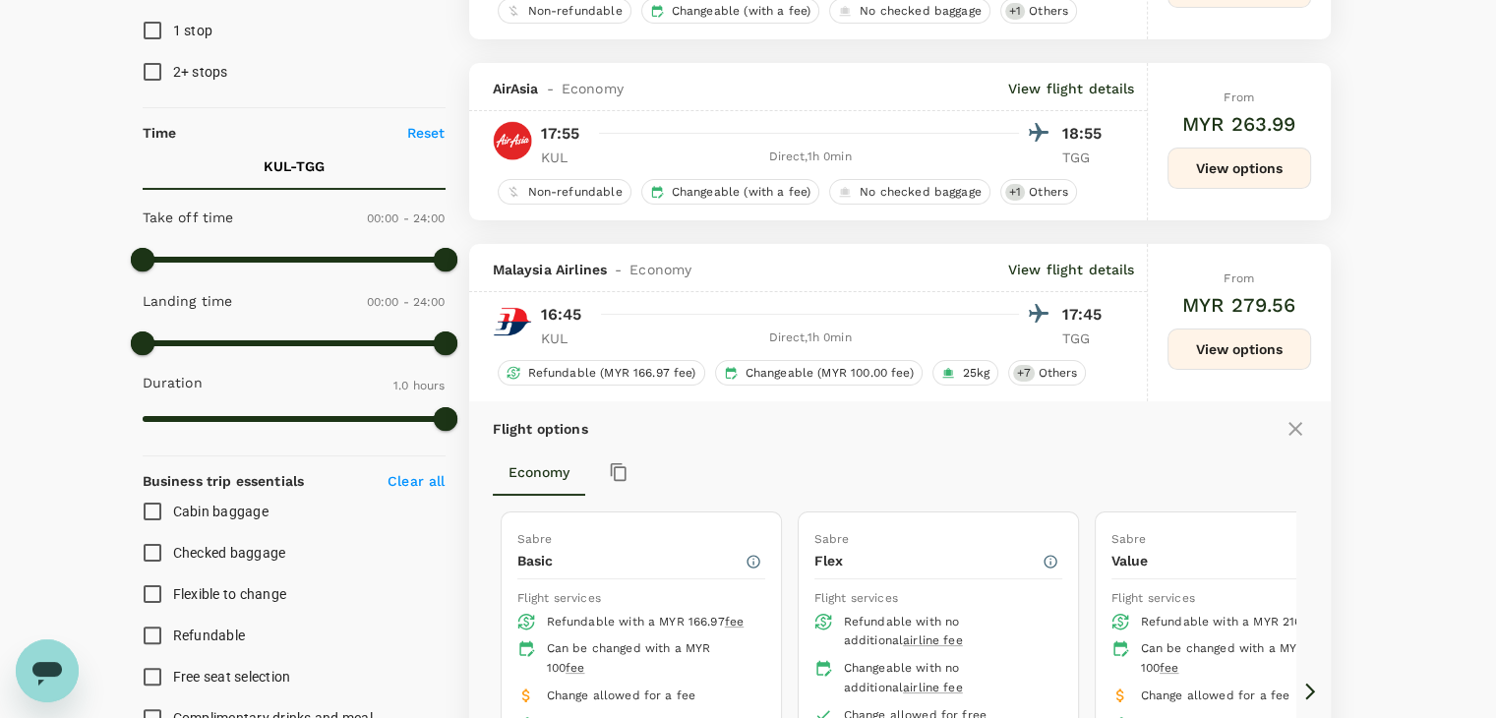
scroll to position [30, 0]
